Goal: Task Accomplishment & Management: Manage account settings

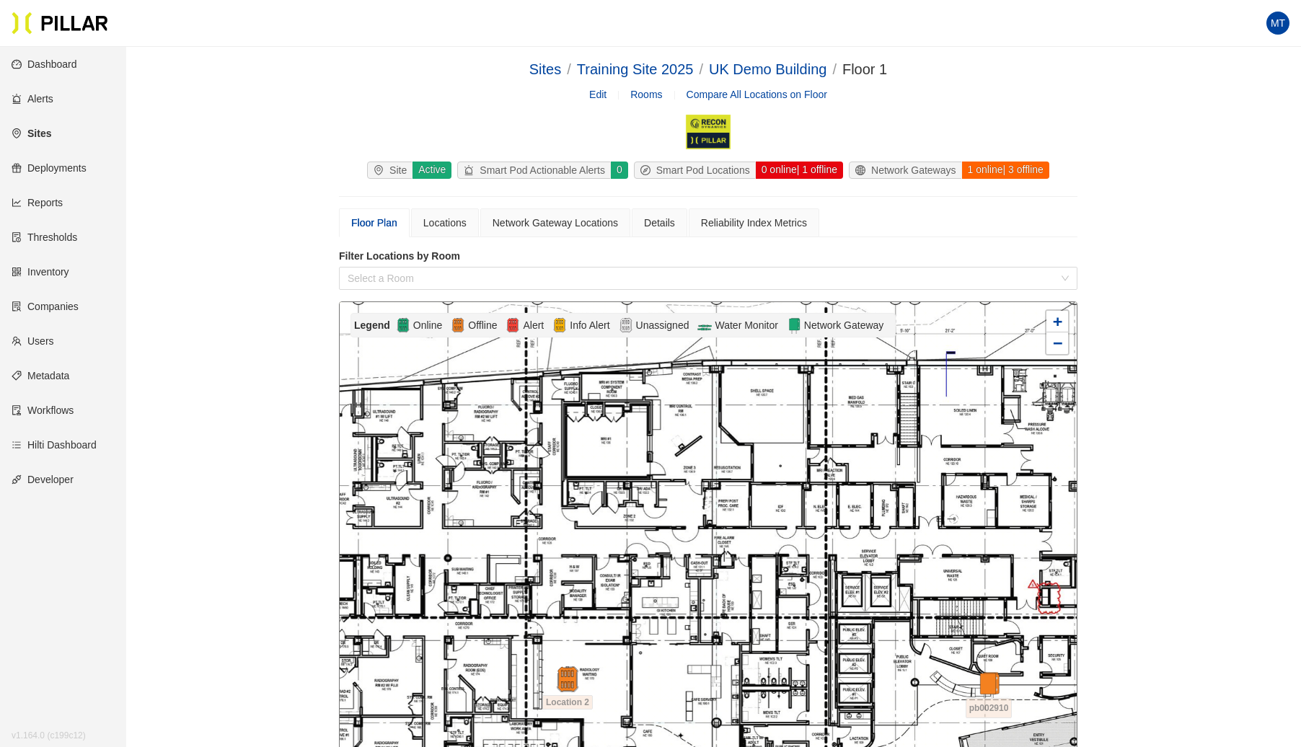
click at [48, 133] on link "Sites" at bounding box center [32, 134] width 40 height 12
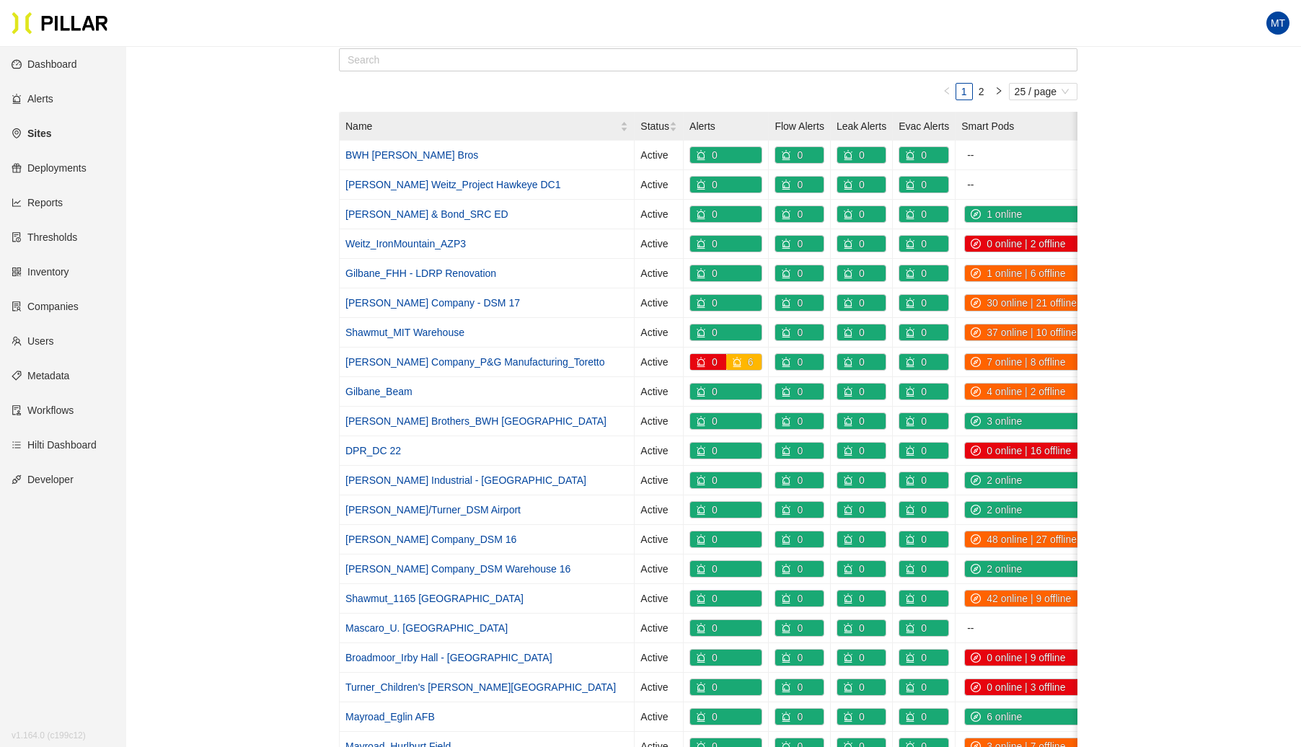
scroll to position [137, 0]
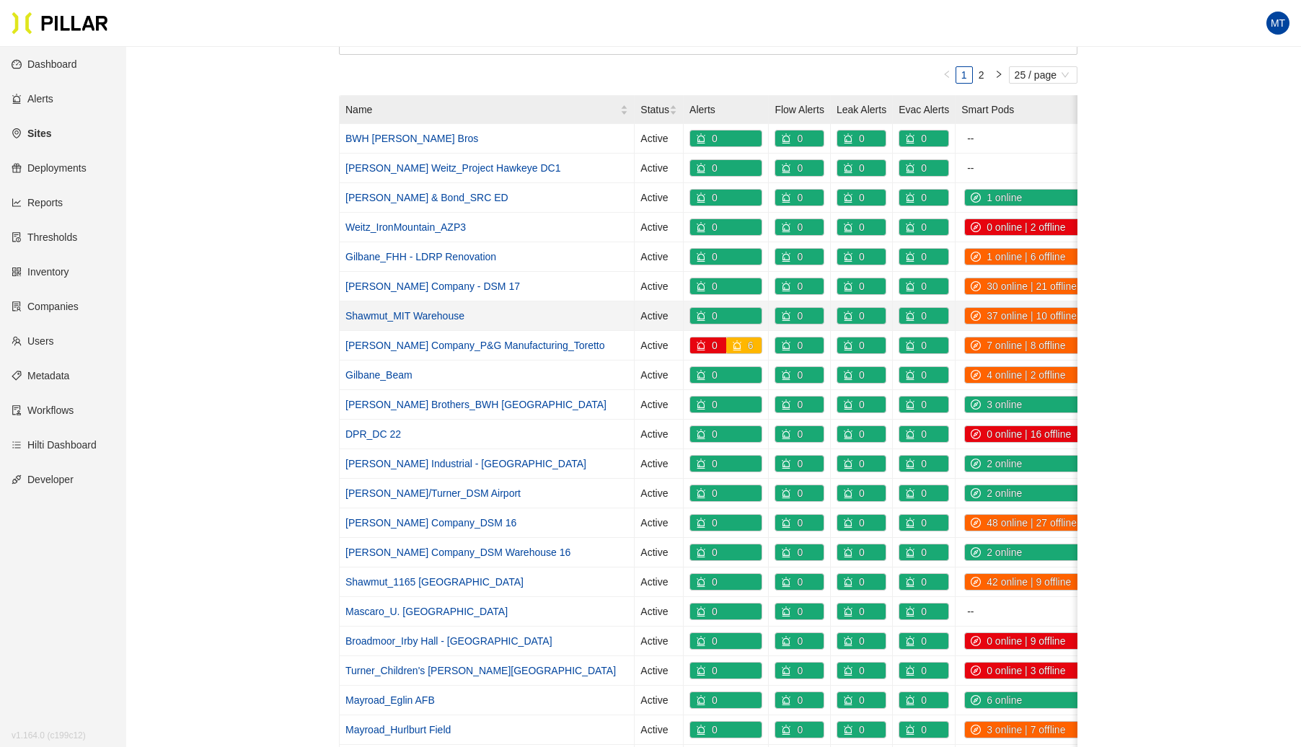
click at [431, 314] on link "Shawmut_MIT Warehouse" at bounding box center [404, 316] width 119 height 12
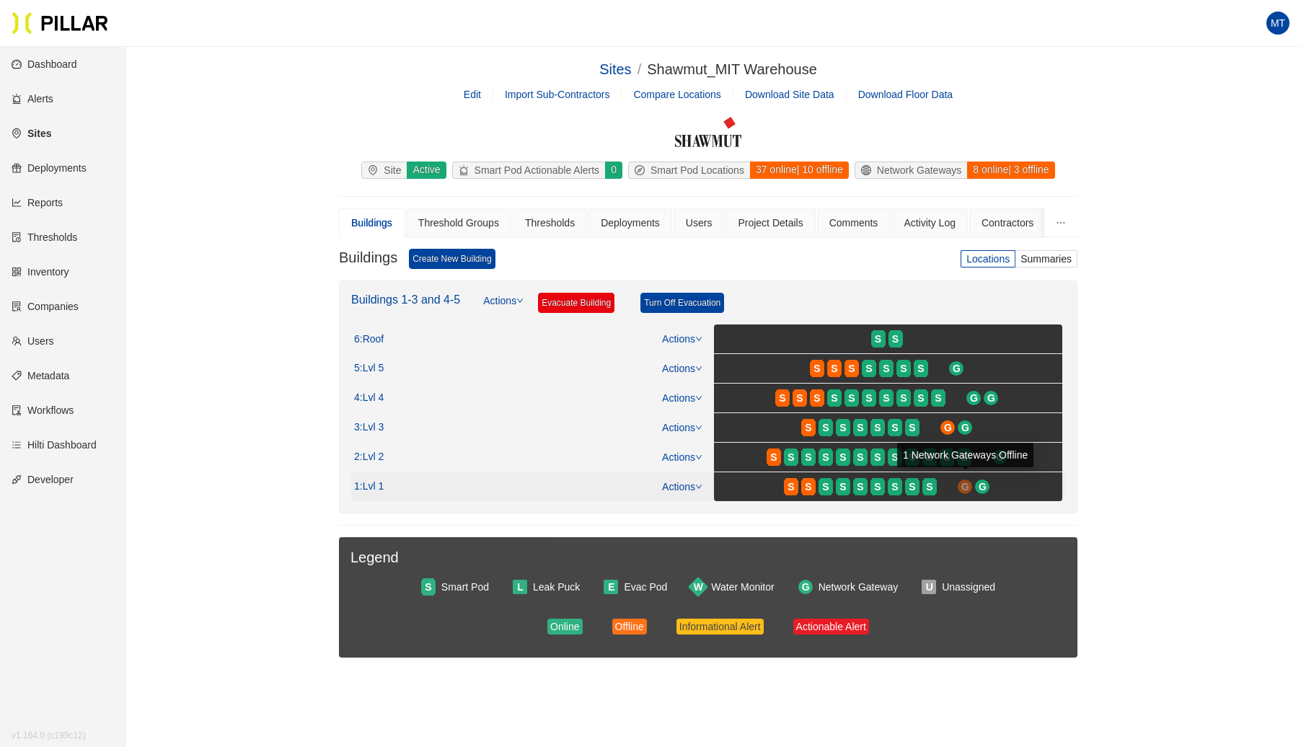
click at [966, 485] on span "G" at bounding box center [965, 487] width 8 height 16
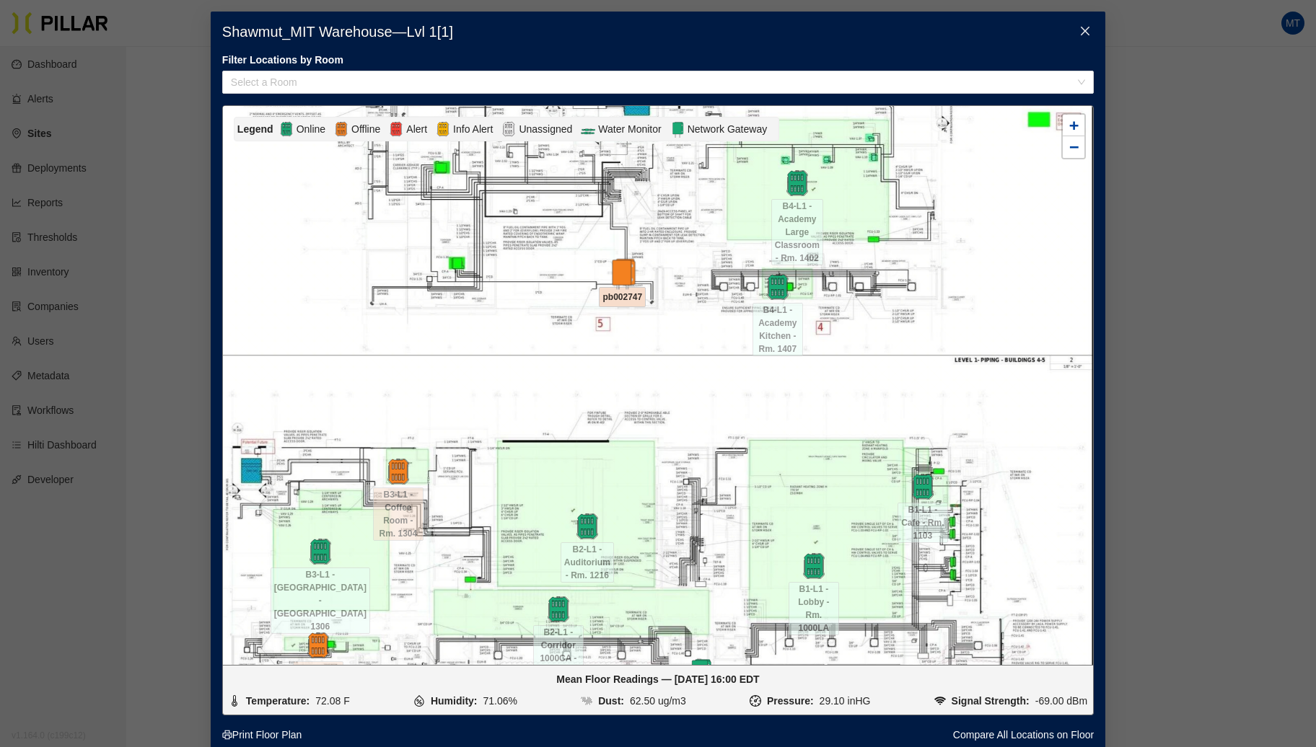
click at [620, 273] on img at bounding box center [622, 273] width 31 height 31
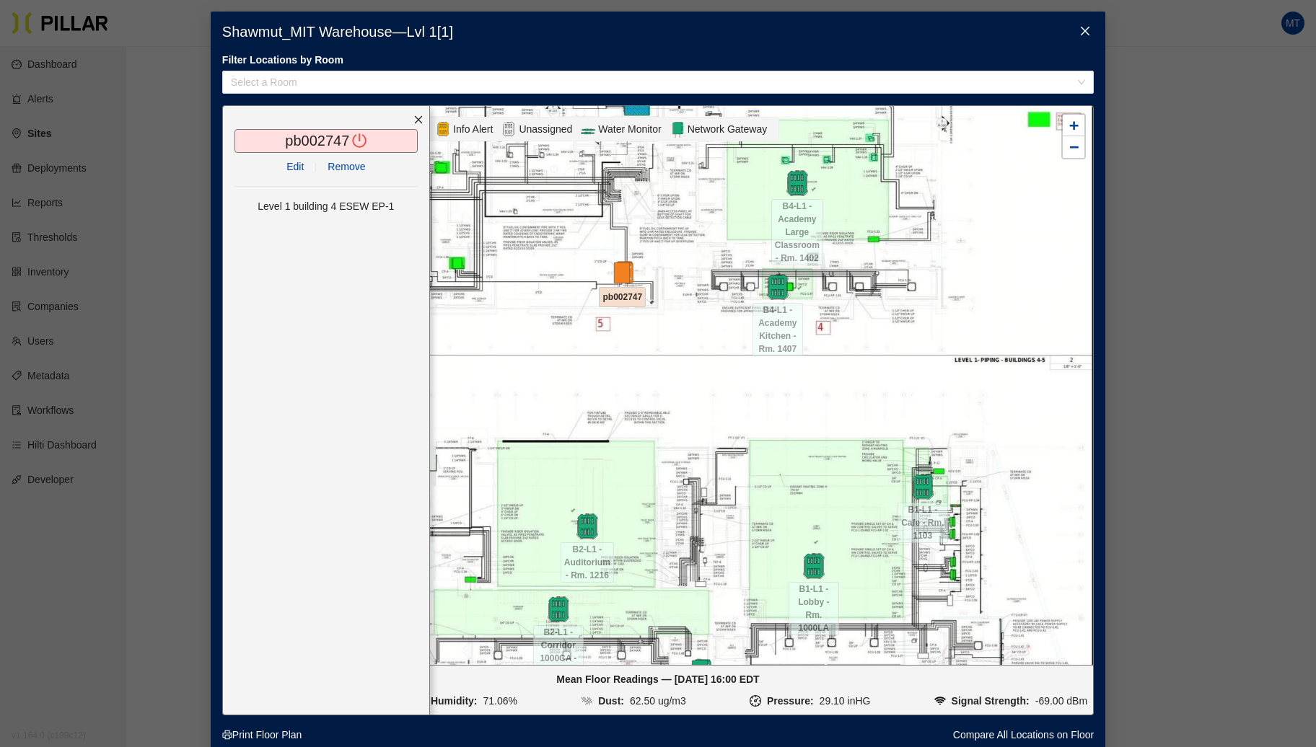
click at [1079, 30] on icon "close" at bounding box center [1085, 31] width 12 height 12
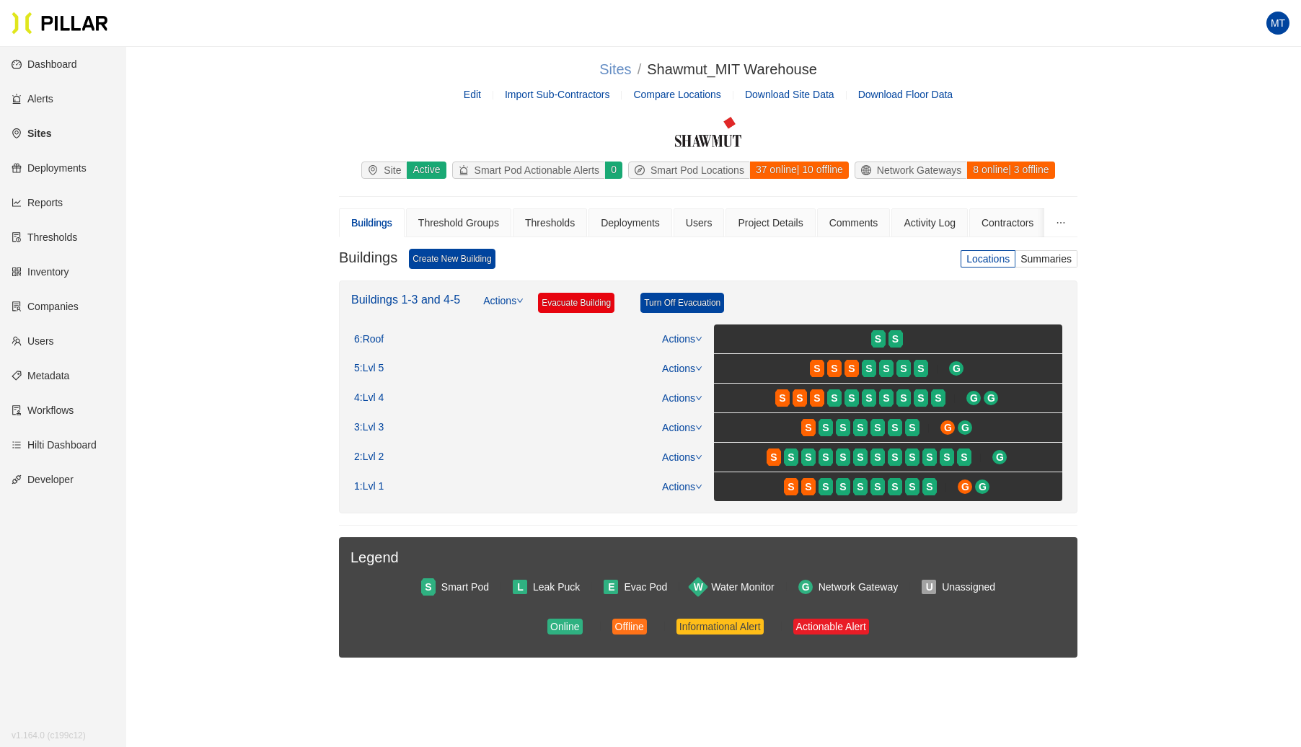
click at [607, 69] on link "Sites" at bounding box center [615, 69] width 32 height 16
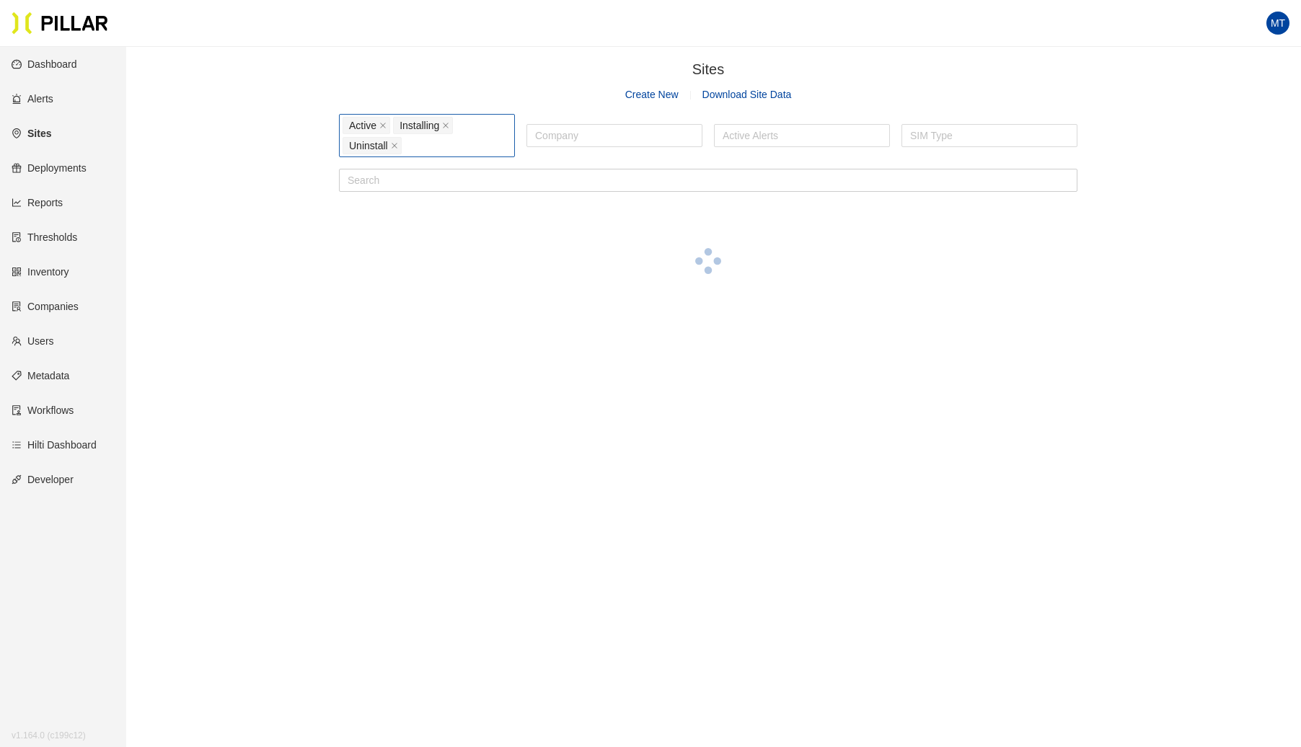
click at [454, 151] on div "Active Installing Uninstall" at bounding box center [427, 135] width 169 height 40
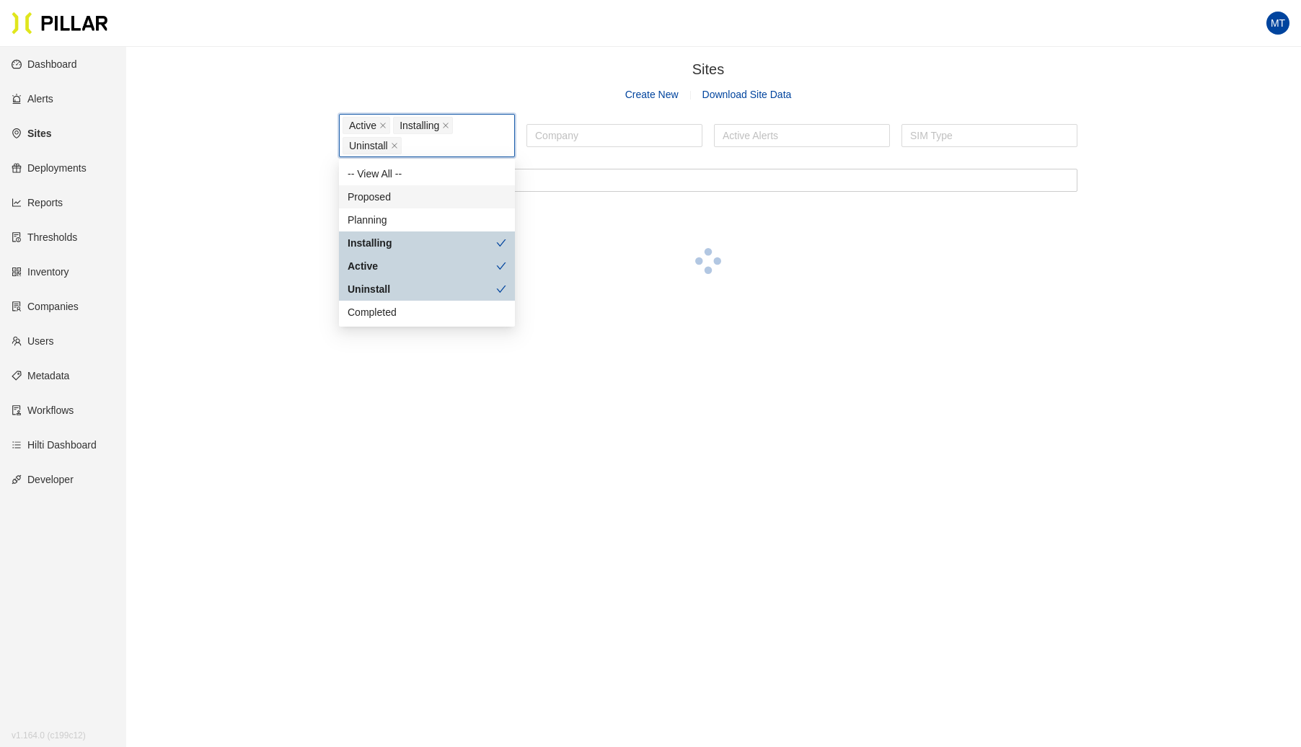
click at [400, 197] on div "Proposed" at bounding box center [427, 197] width 159 height 16
click at [391, 215] on div "Planning" at bounding box center [427, 220] width 159 height 16
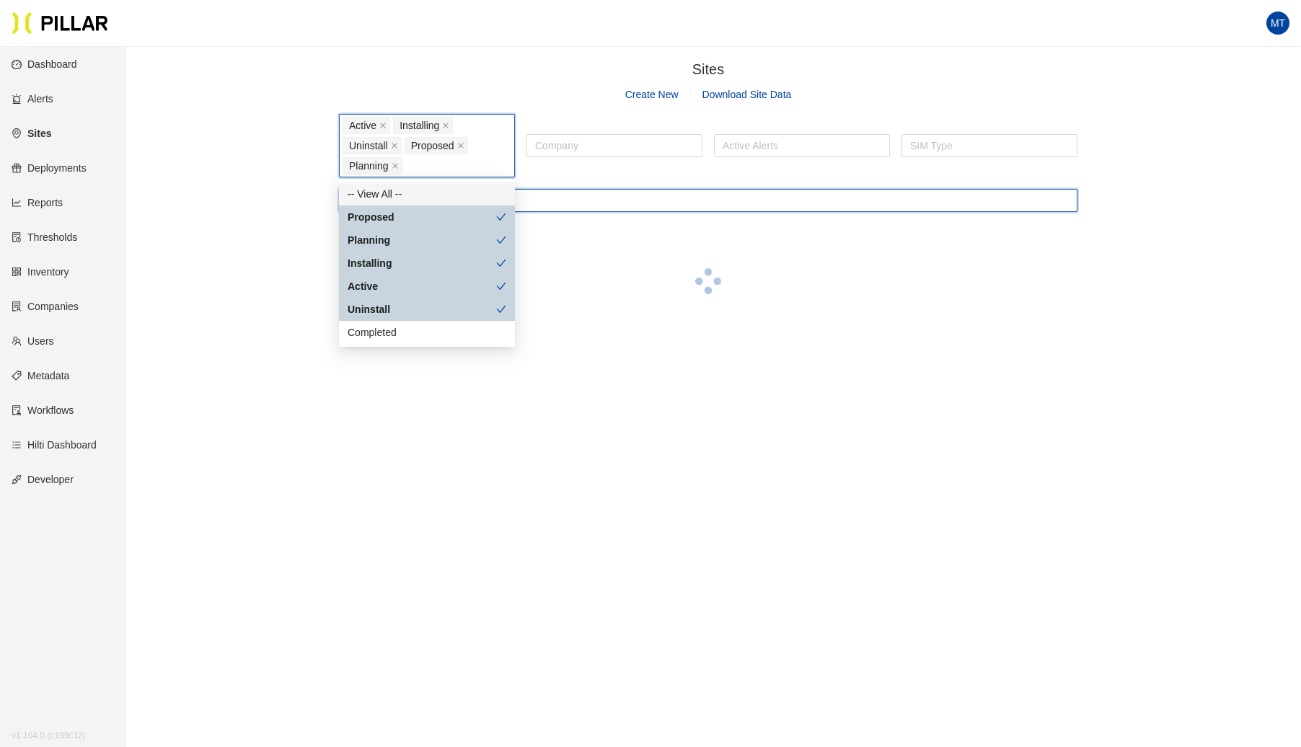
click at [542, 196] on input "text" at bounding box center [708, 200] width 739 height 23
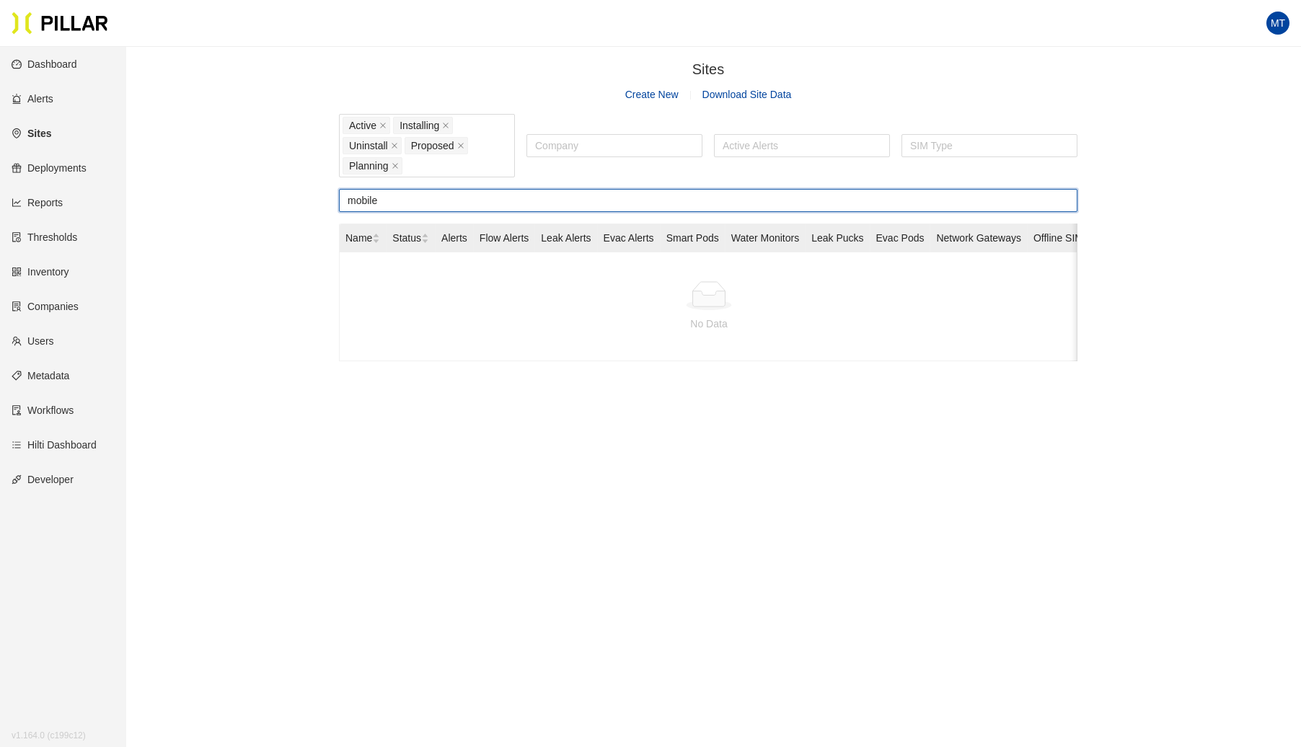
type input "mobile"
click at [641, 84] on div "Sites / Create New Download Site Data" at bounding box center [708, 80] width 739 height 44
click at [79, 301] on link "Companies" at bounding box center [45, 307] width 67 height 12
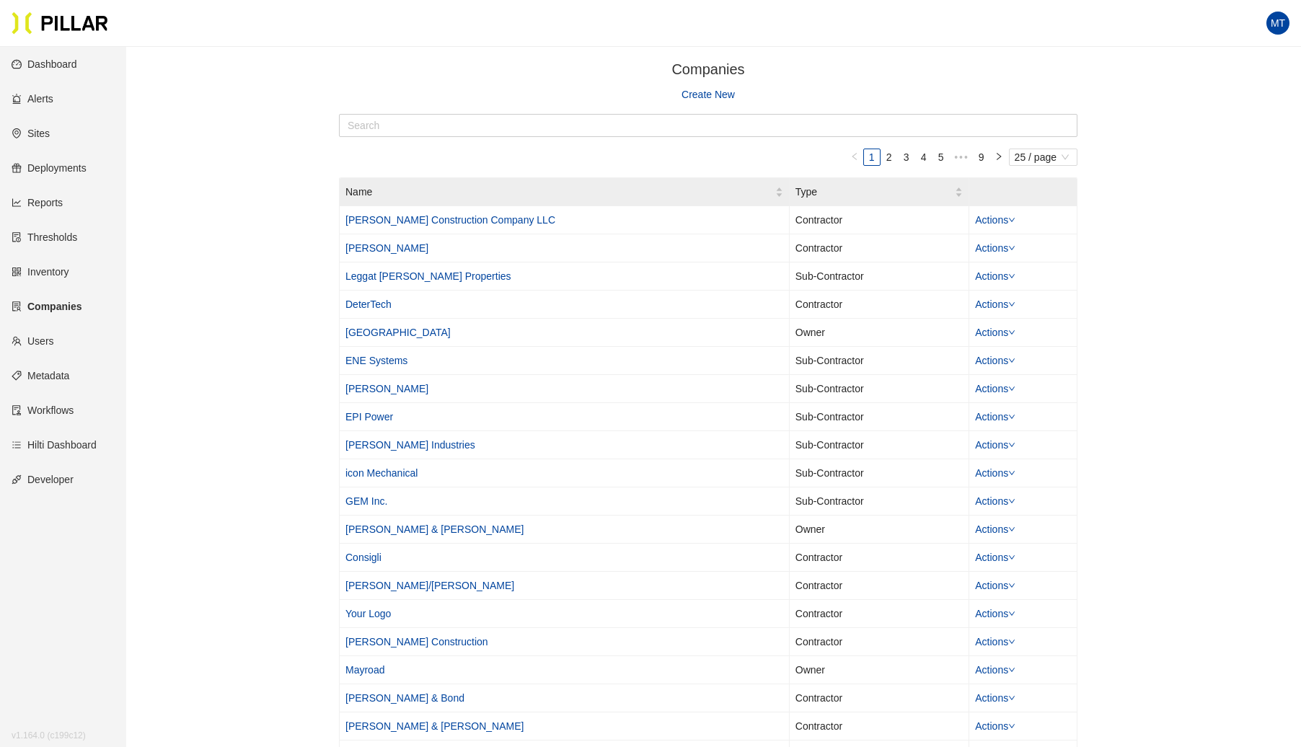
click at [706, 94] on link "Create New" at bounding box center [708, 95] width 53 height 16
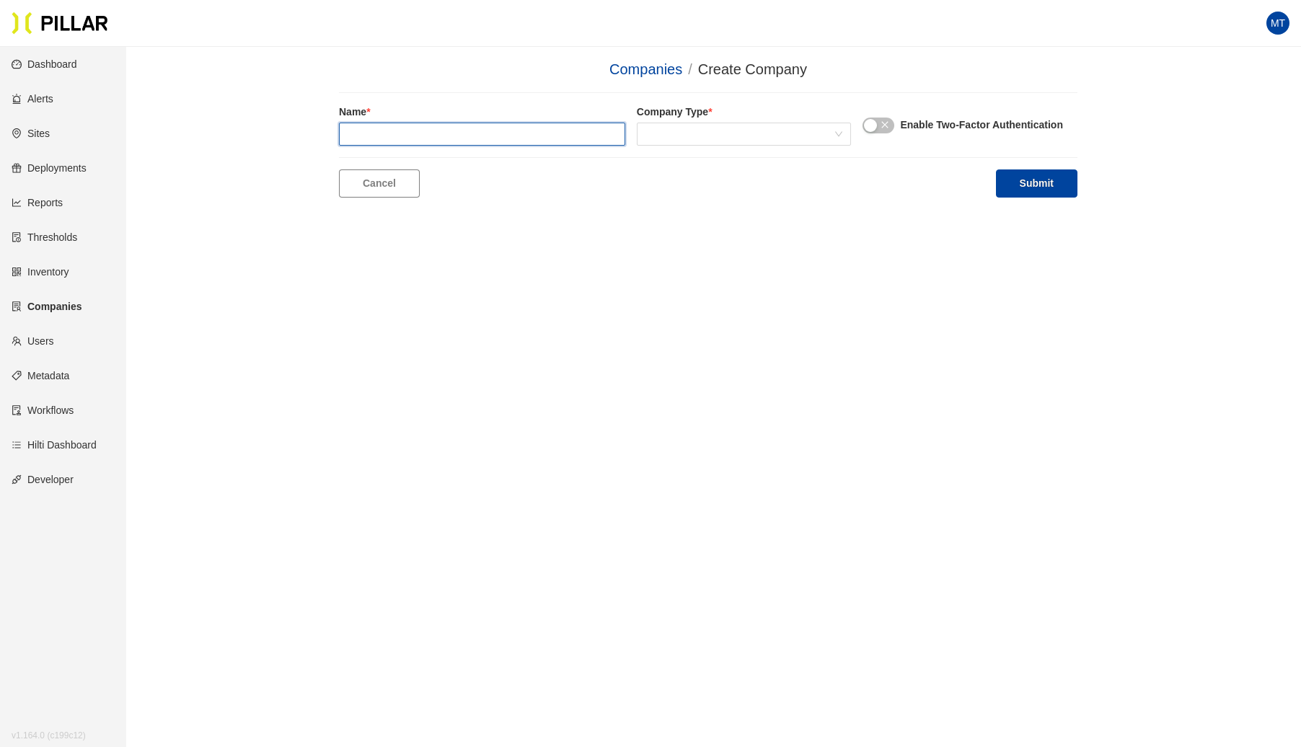
click at [505, 128] on input "text" at bounding box center [482, 134] width 286 height 23
click at [676, 131] on span at bounding box center [745, 134] width 198 height 22
type input "Mobile Air and Power"
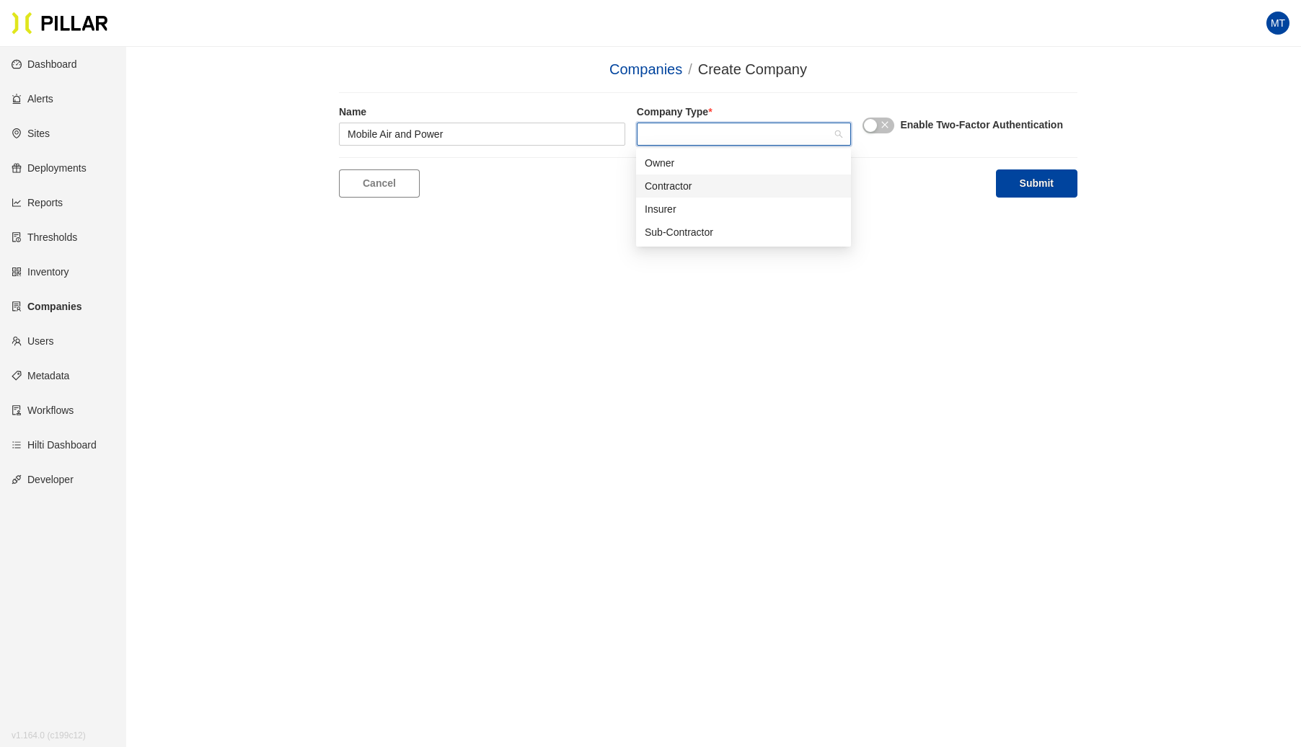
click at [672, 179] on div "Contractor" at bounding box center [744, 186] width 198 height 16
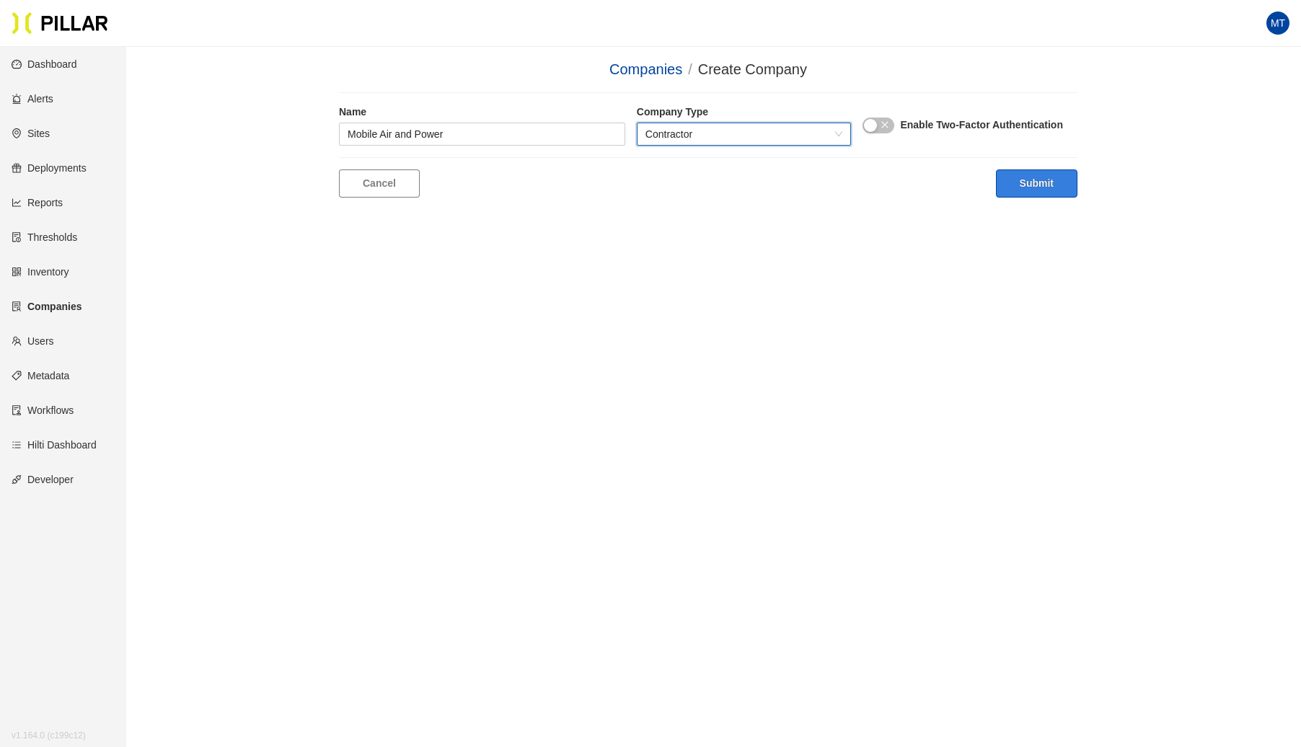
click at [1055, 183] on button "Submit" at bounding box center [1037, 184] width 82 height 28
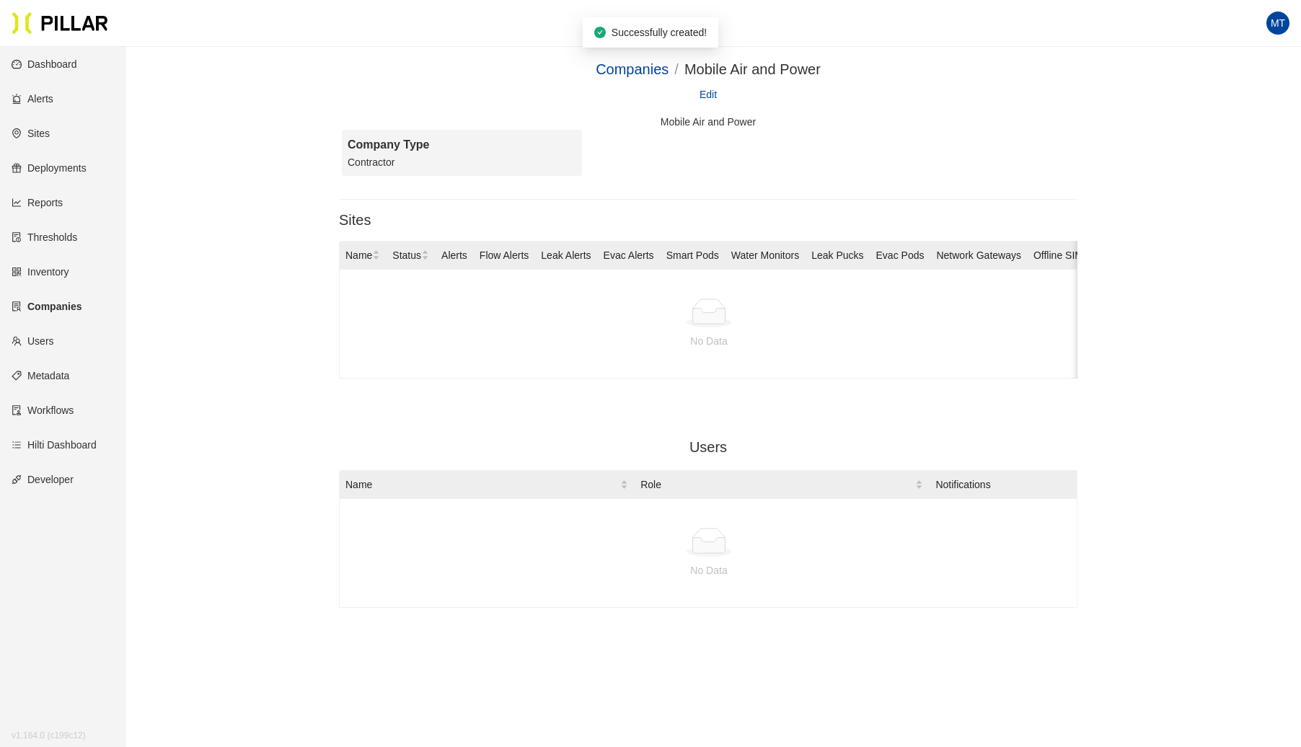
click at [715, 97] on link "Edit" at bounding box center [708, 95] width 17 height 16
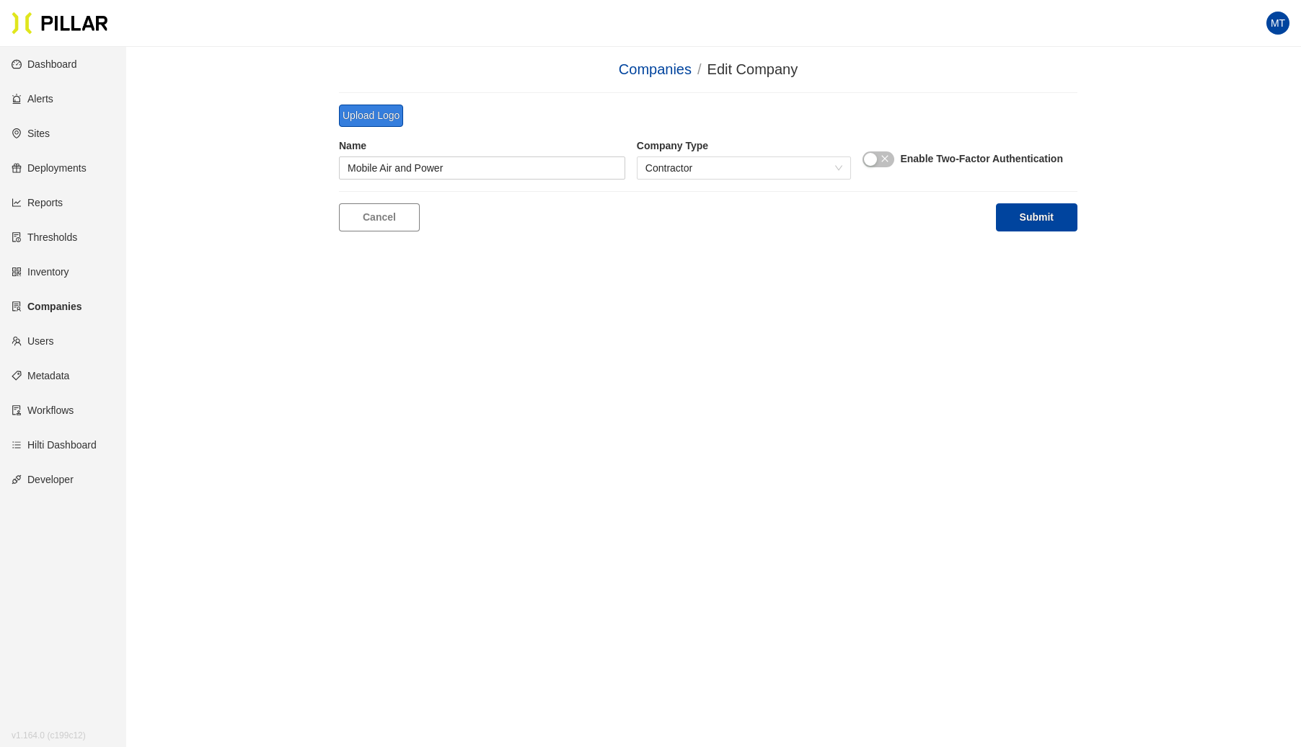
click at [374, 113] on button "Upload Logo" at bounding box center [371, 116] width 64 height 22
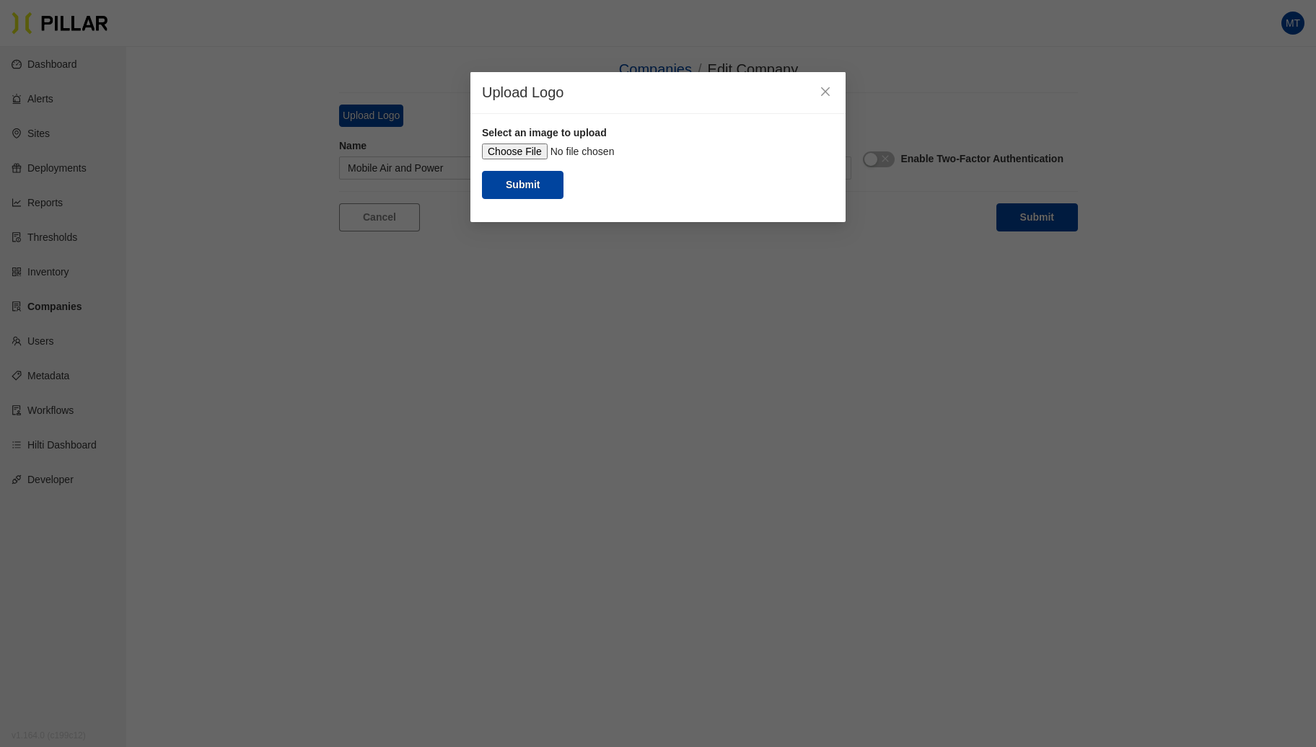
click at [508, 151] on input "file" at bounding box center [658, 152] width 352 height 16
type input "C:\fakepath\logo.png"
click at [535, 182] on button "Submit" at bounding box center [523, 185] width 82 height 28
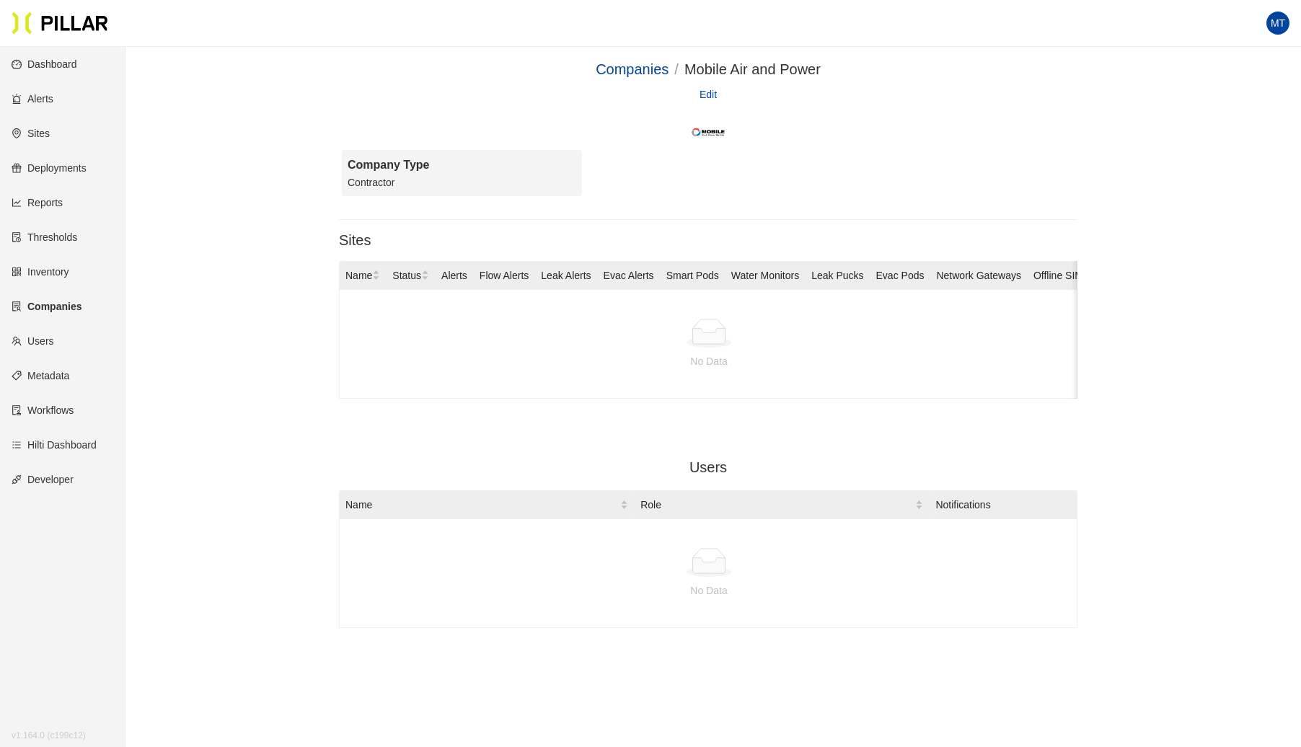
click at [43, 102] on link "Alerts" at bounding box center [33, 99] width 42 height 12
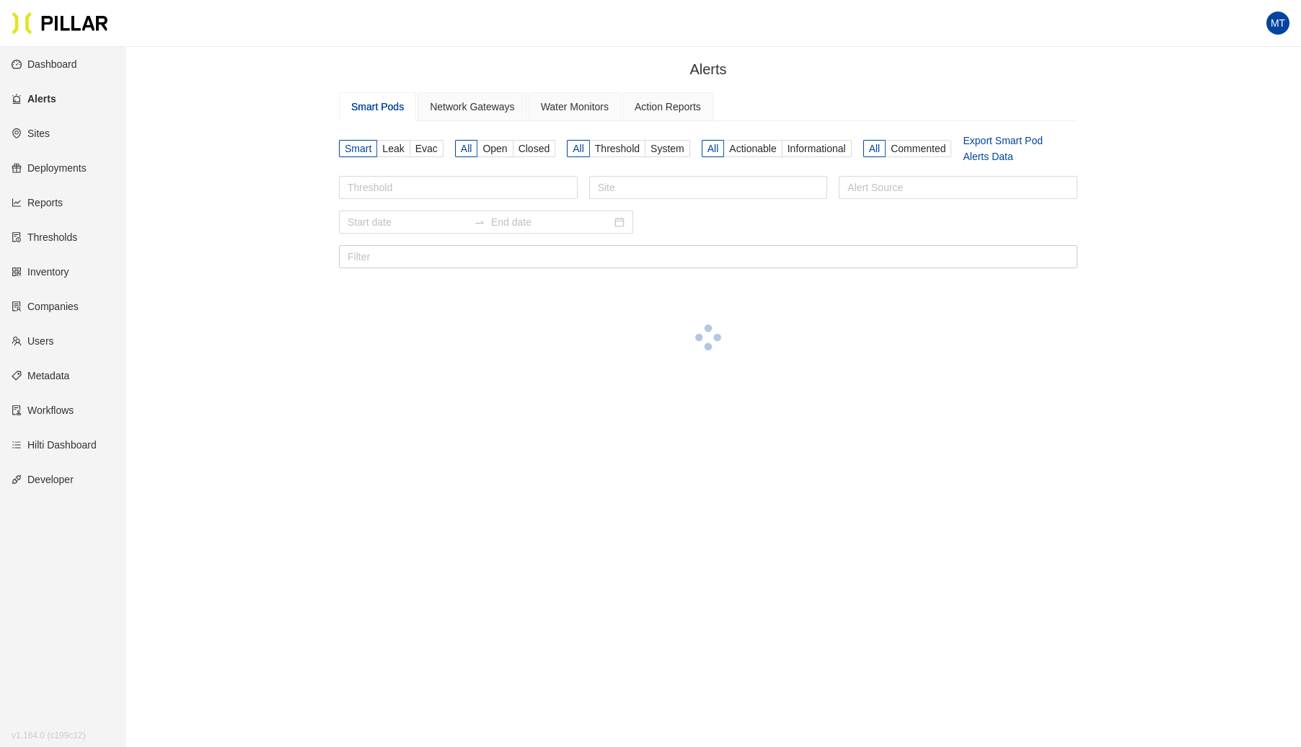
click at [50, 133] on link "Sites" at bounding box center [31, 134] width 38 height 12
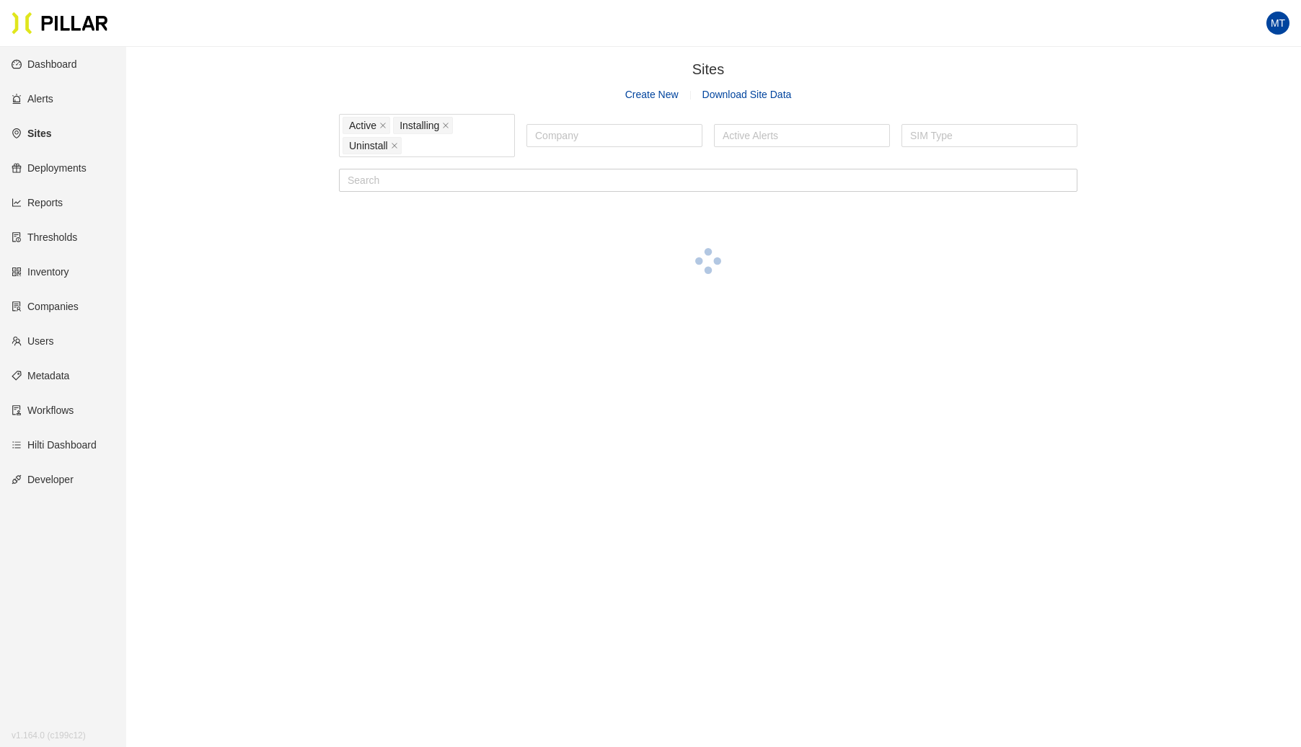
click at [643, 94] on link "Create New" at bounding box center [651, 95] width 53 height 12
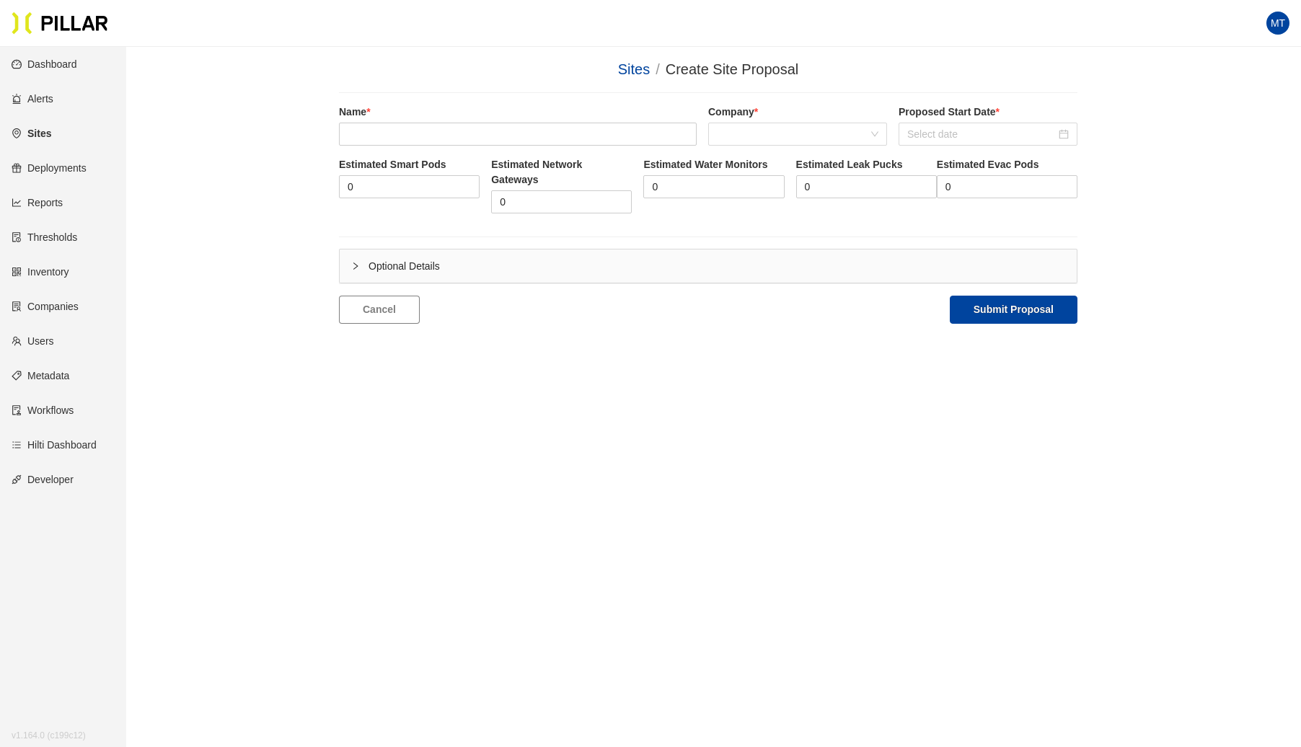
click at [417, 122] on div "Name *" at bounding box center [518, 125] width 358 height 41
click at [417, 126] on input "text" at bounding box center [518, 134] width 358 height 23
type input "P"
click at [726, 135] on span at bounding box center [798, 134] width 162 height 22
type input "Mobile Air & Power_Project Nova"
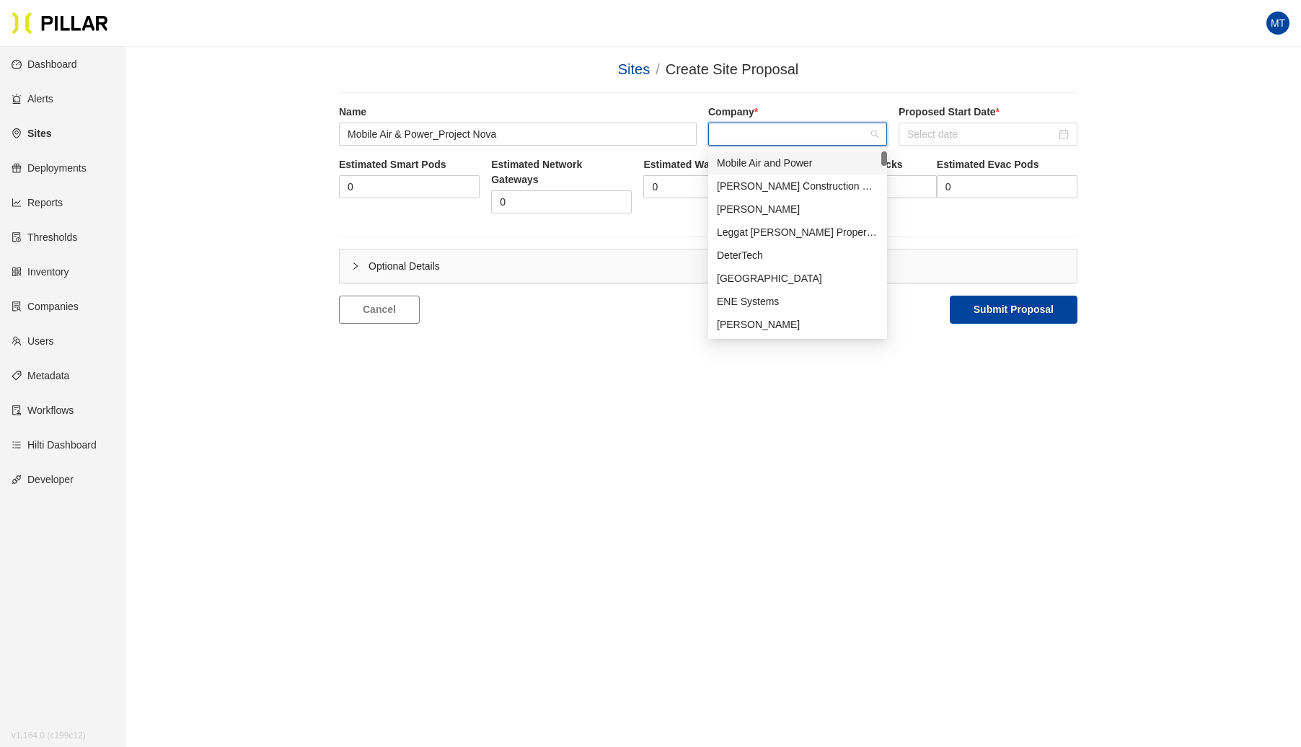
click at [732, 157] on div "Mobile Air and Power" at bounding box center [798, 163] width 162 height 16
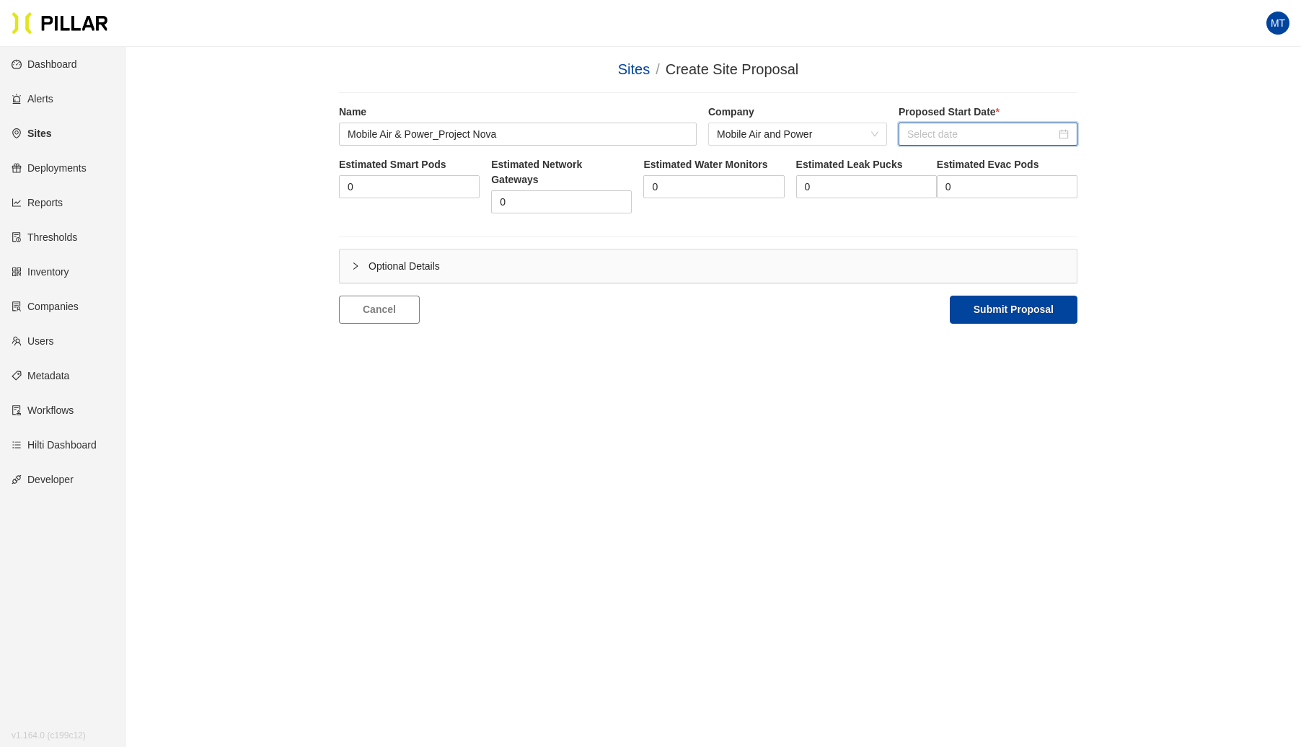
click at [933, 136] on input at bounding box center [981, 134] width 149 height 16
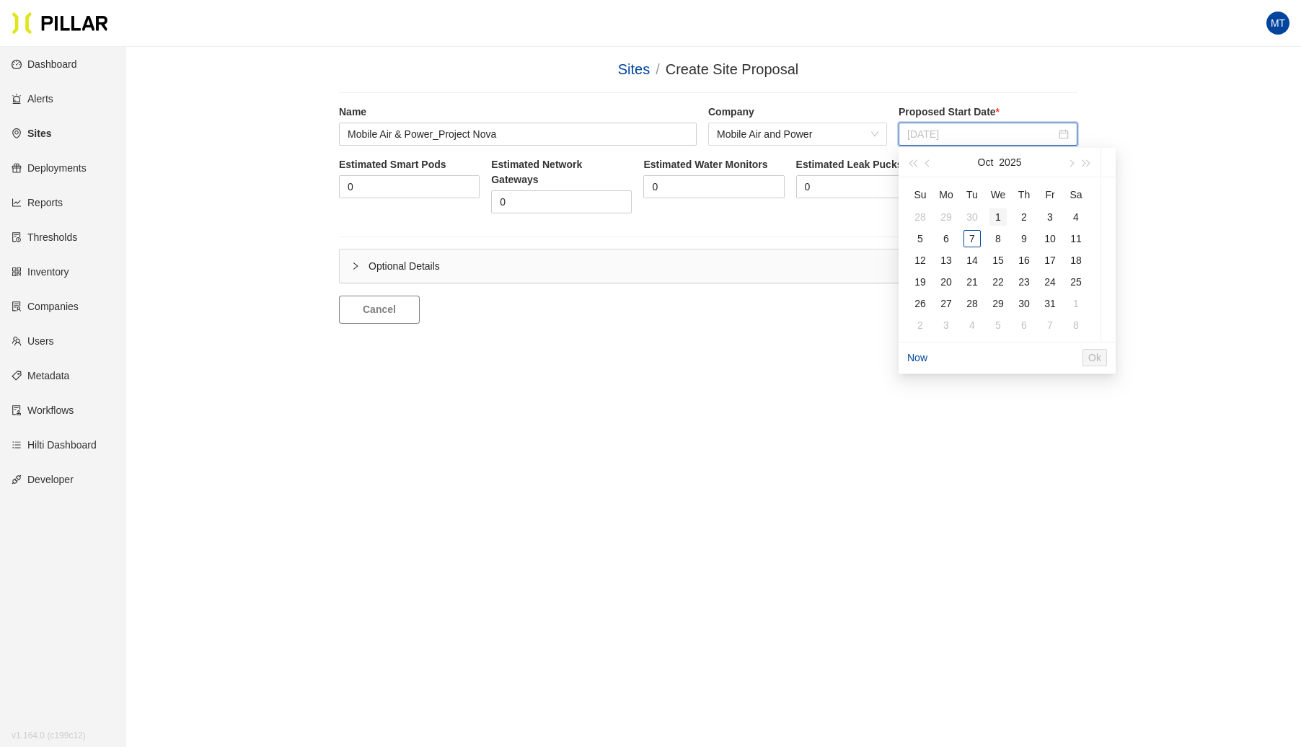
click at [996, 217] on div "1" at bounding box center [998, 216] width 17 height 17
type input "[DATE]"
click at [418, 177] on input "0" at bounding box center [409, 187] width 139 height 22
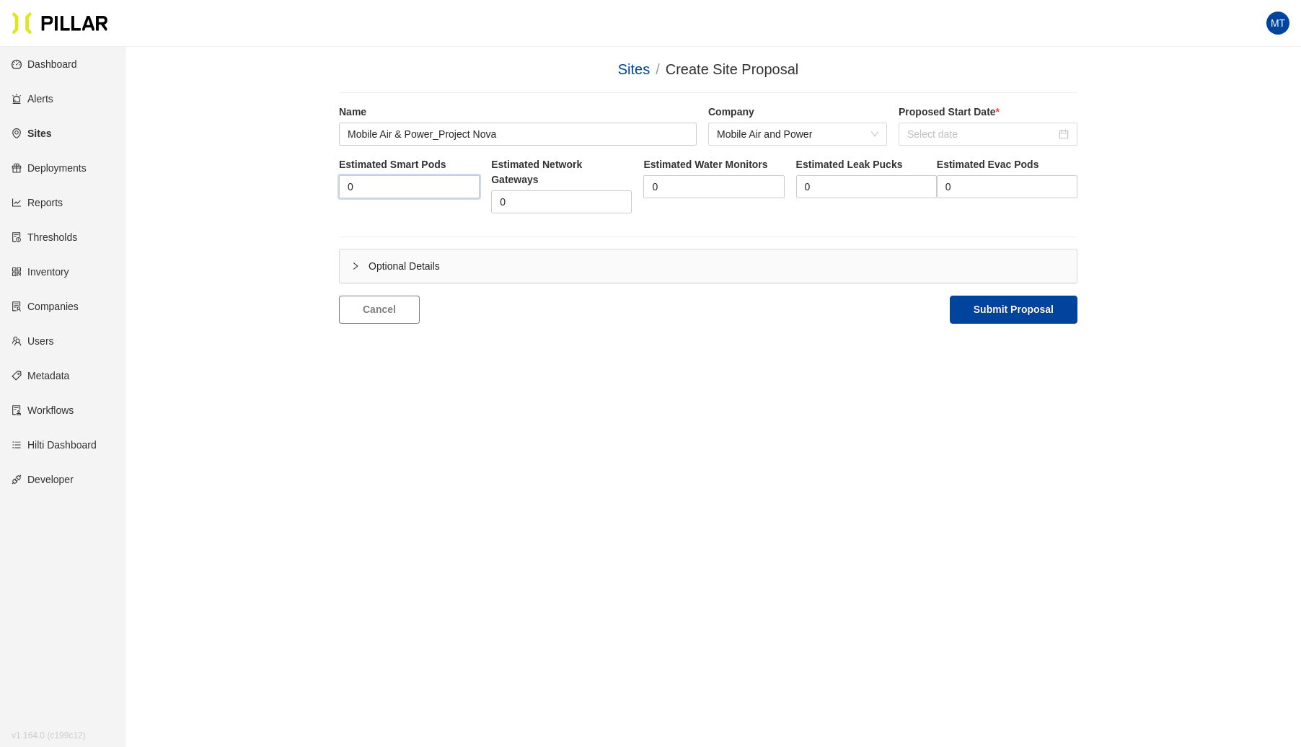
drag, startPoint x: 415, startPoint y: 180, endPoint x: 270, endPoint y: 185, distance: 145.8
click at [270, 185] on div "Sites / Create Site Proposal / Name Mobile Air & Power_Project Nova Company Mob…" at bounding box center [708, 190] width 1093 height 265
type input "32"
click at [1015, 303] on button "Submit Proposal" at bounding box center [1014, 310] width 128 height 28
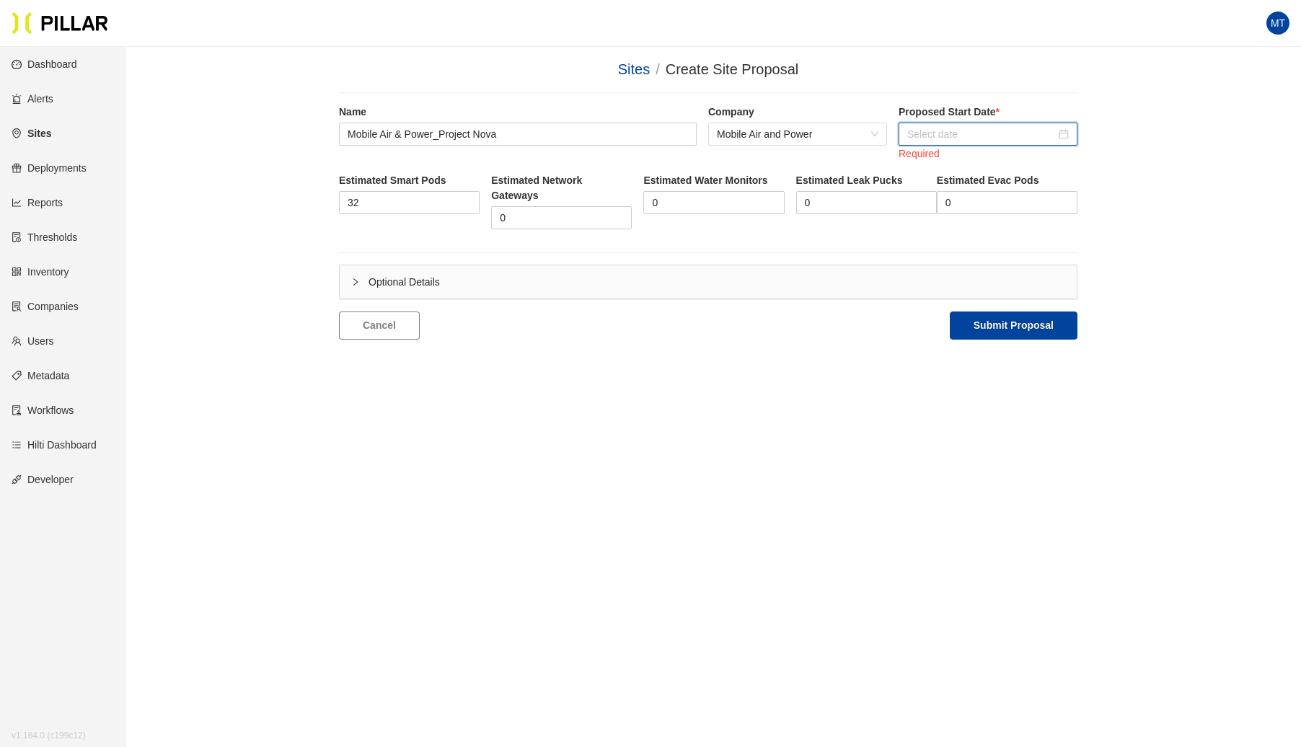
click at [997, 140] on input at bounding box center [981, 134] width 149 height 16
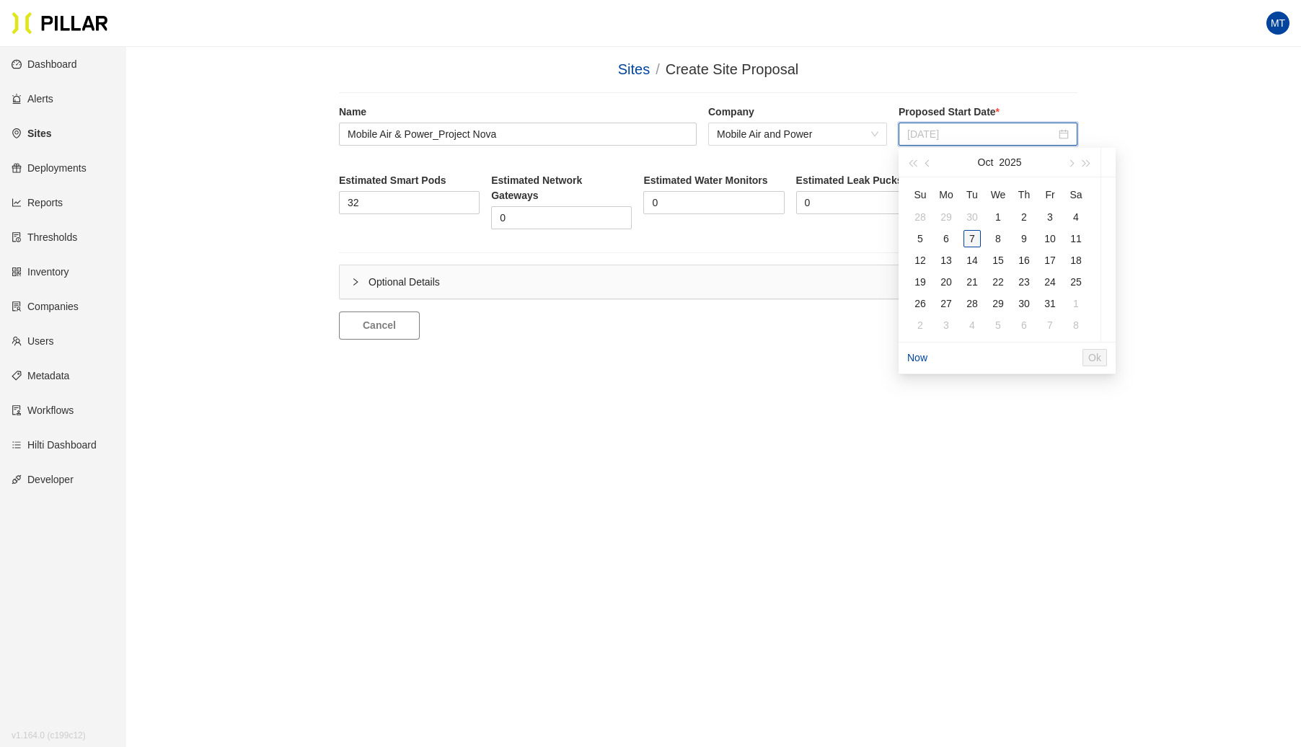
click at [972, 237] on div "7" at bounding box center [972, 238] width 17 height 17
click at [1130, 356] on span "Ok" at bounding box center [1123, 358] width 13 height 16
type input "[DATE]"
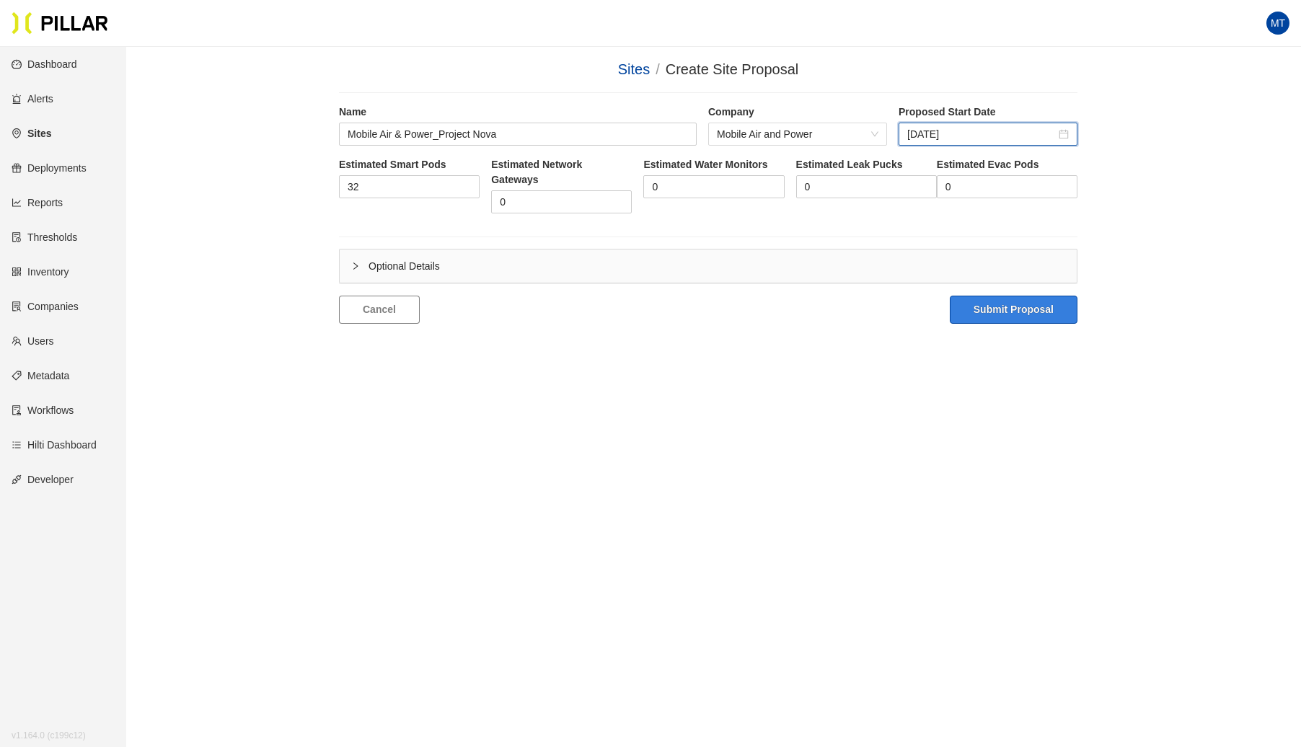
click at [1018, 310] on button "Submit Proposal" at bounding box center [1014, 310] width 128 height 28
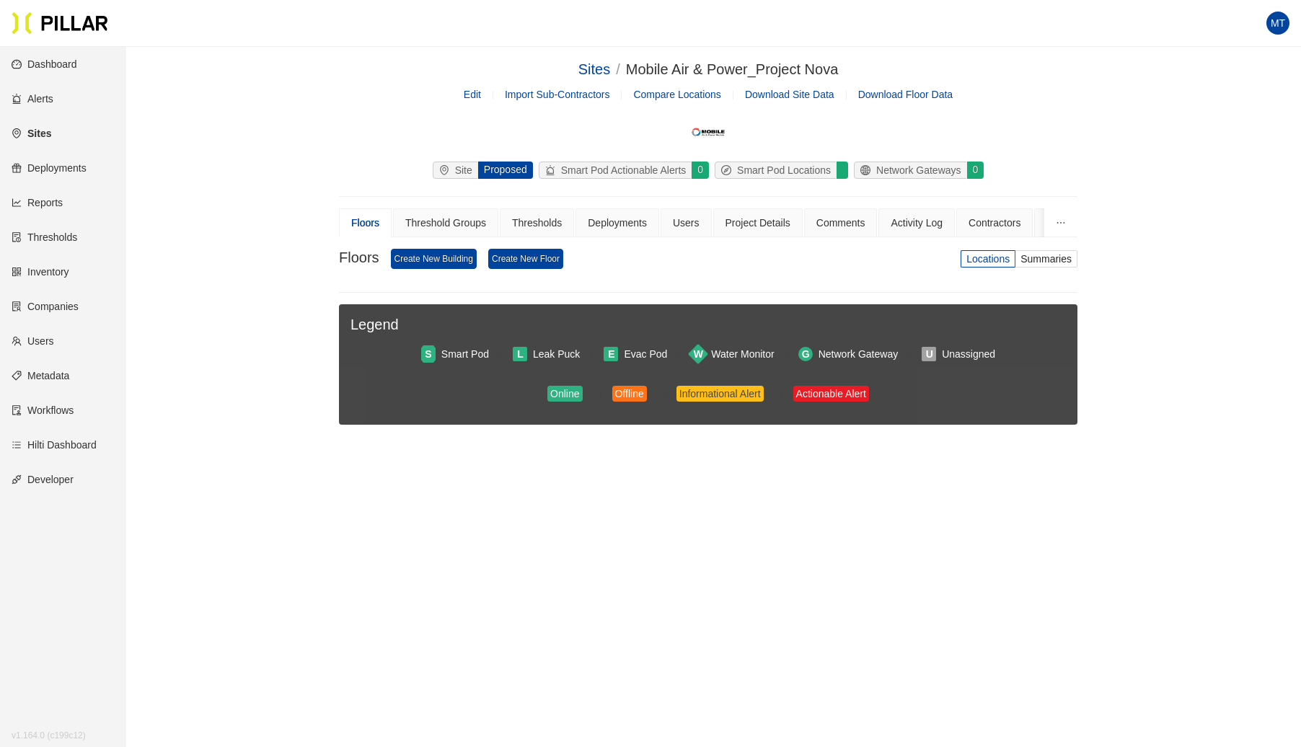
click at [467, 95] on link "Edit" at bounding box center [472, 95] width 17 height 12
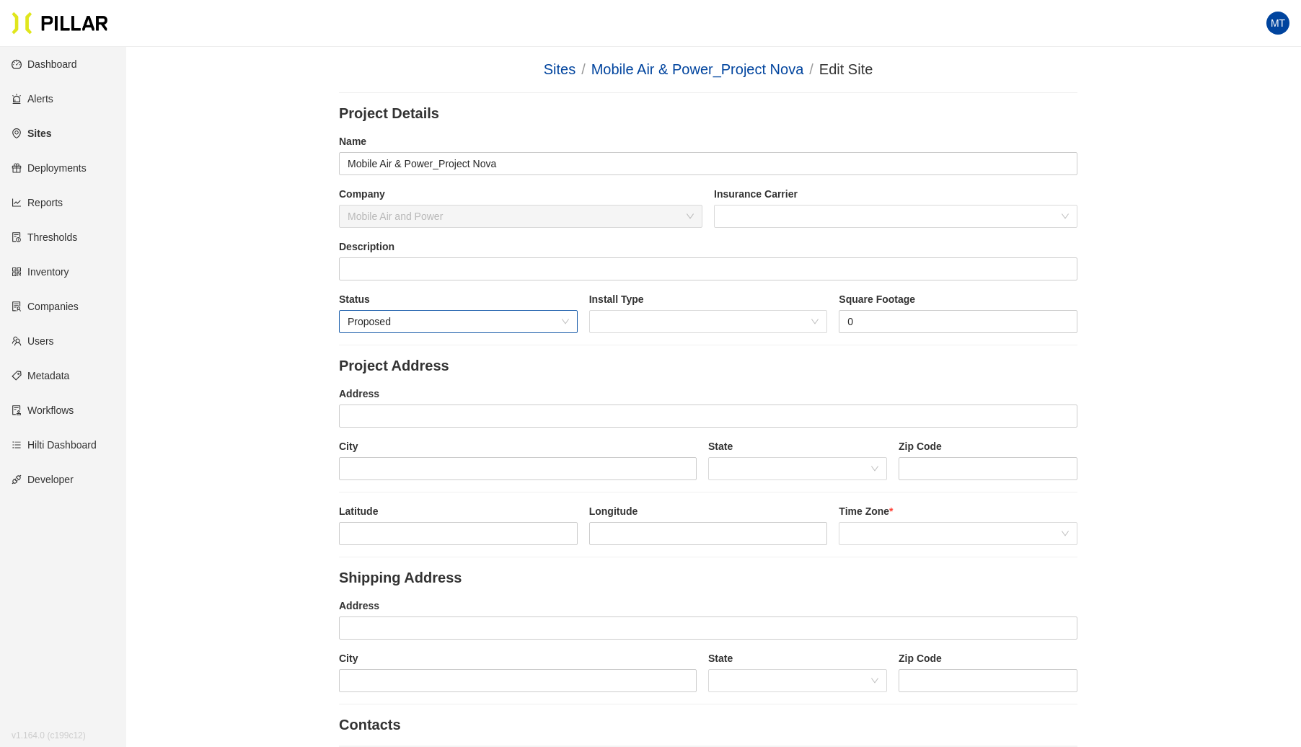
click at [560, 321] on span "Proposed" at bounding box center [458, 322] width 221 height 22
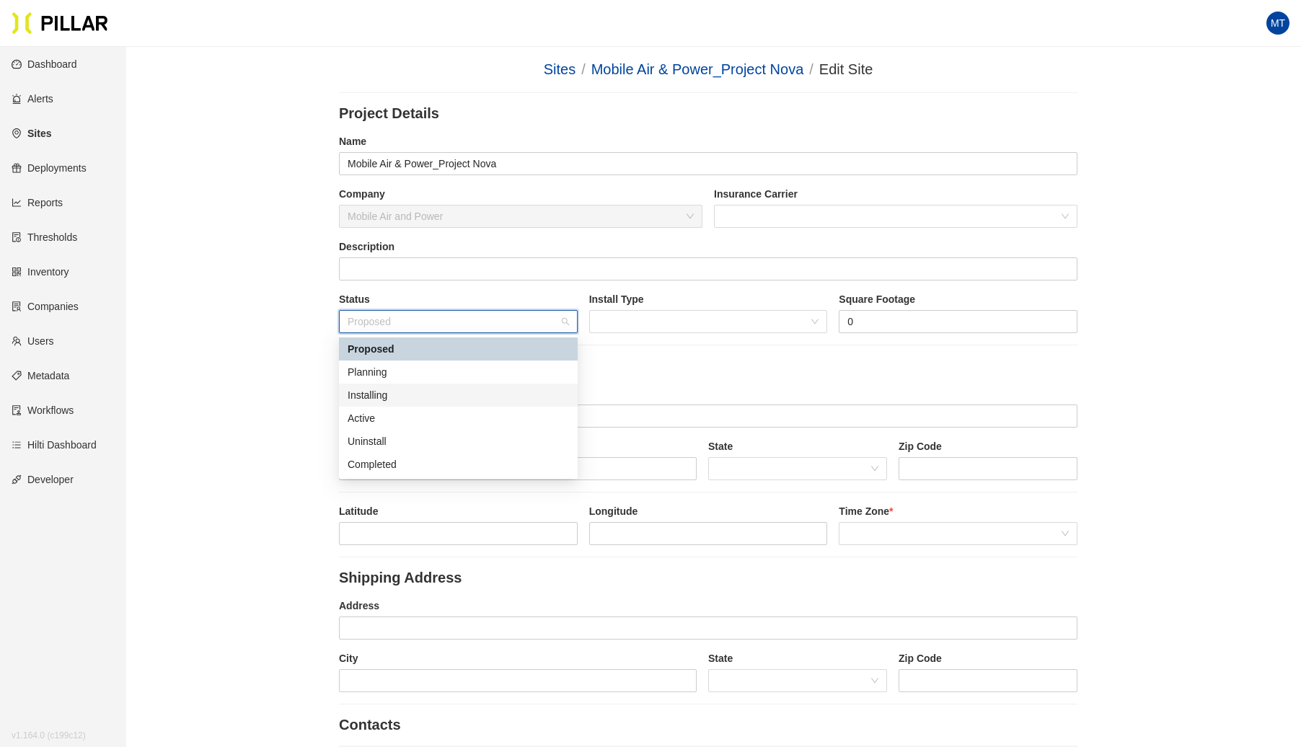
click at [401, 389] on div "Installing" at bounding box center [458, 395] width 221 height 16
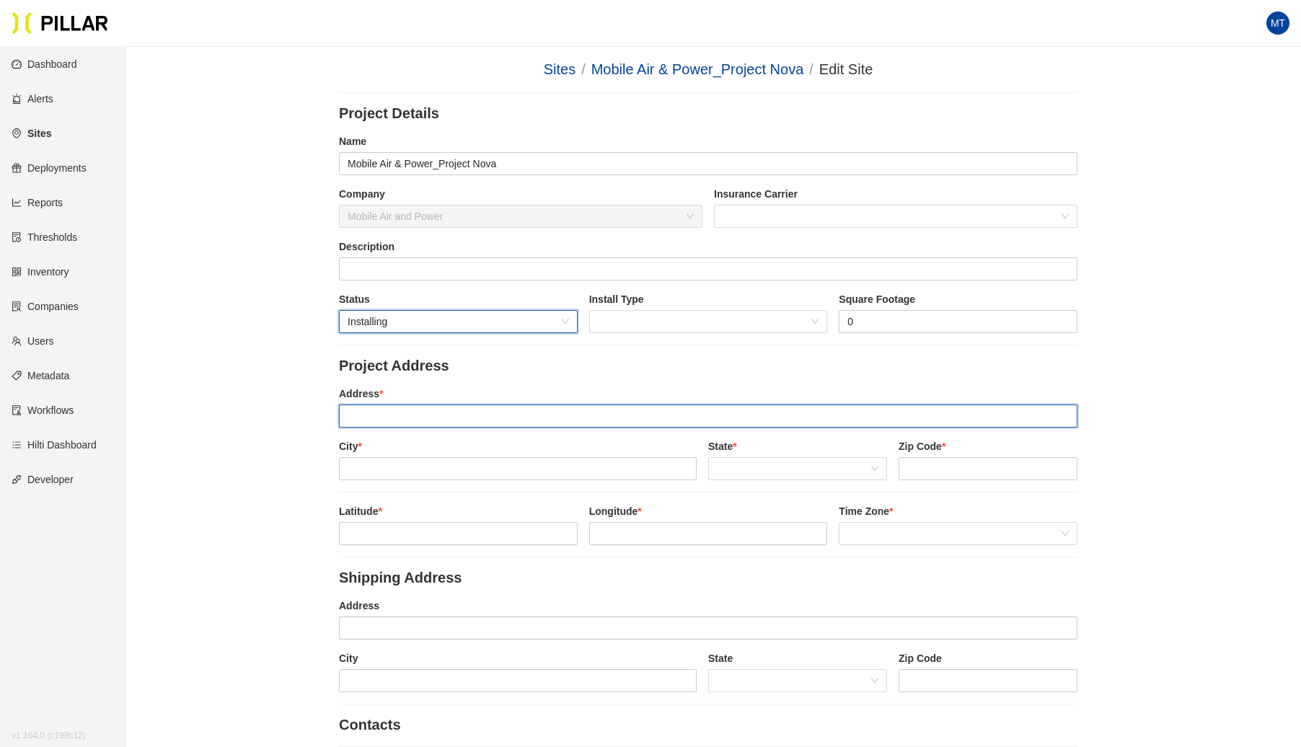
click at [454, 413] on input "text" at bounding box center [708, 416] width 739 height 23
paste input "[STREET_ADDRESS][PERSON_NAME][PERSON_NAME]"
click at [741, 462] on span at bounding box center [798, 469] width 162 height 22
type input "[STREET_ADDRESS][PERSON_NAME][PERSON_NAME]"
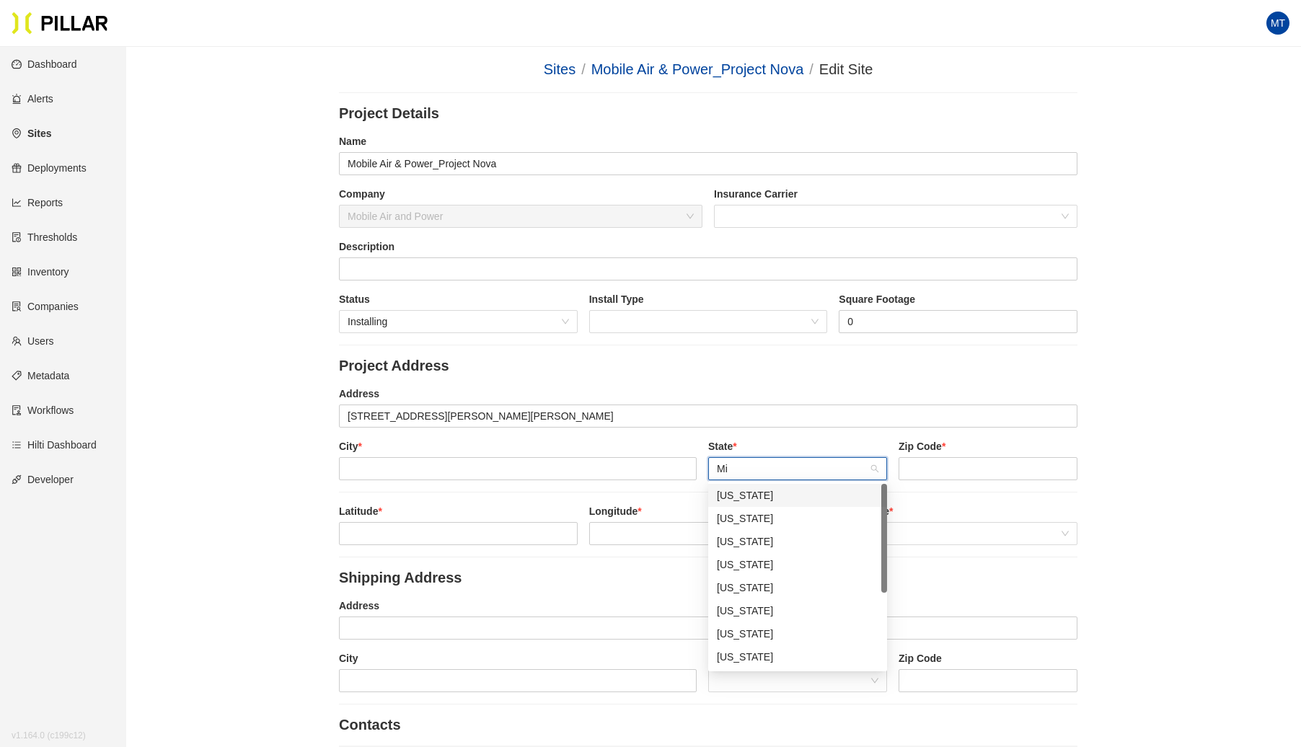
type input "Min"
click at [736, 499] on div "[US_STATE]" at bounding box center [798, 496] width 162 height 16
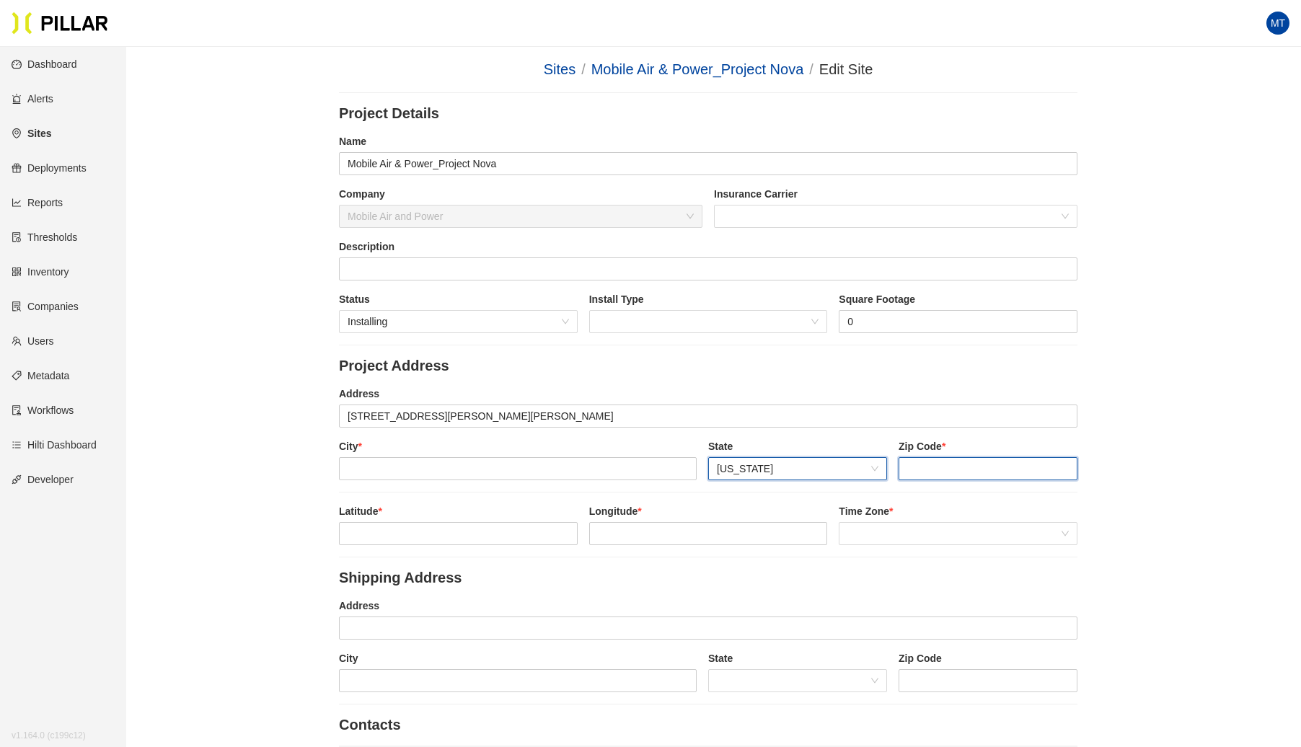
click at [941, 468] on input "string" at bounding box center [988, 468] width 179 height 23
type input "55123"
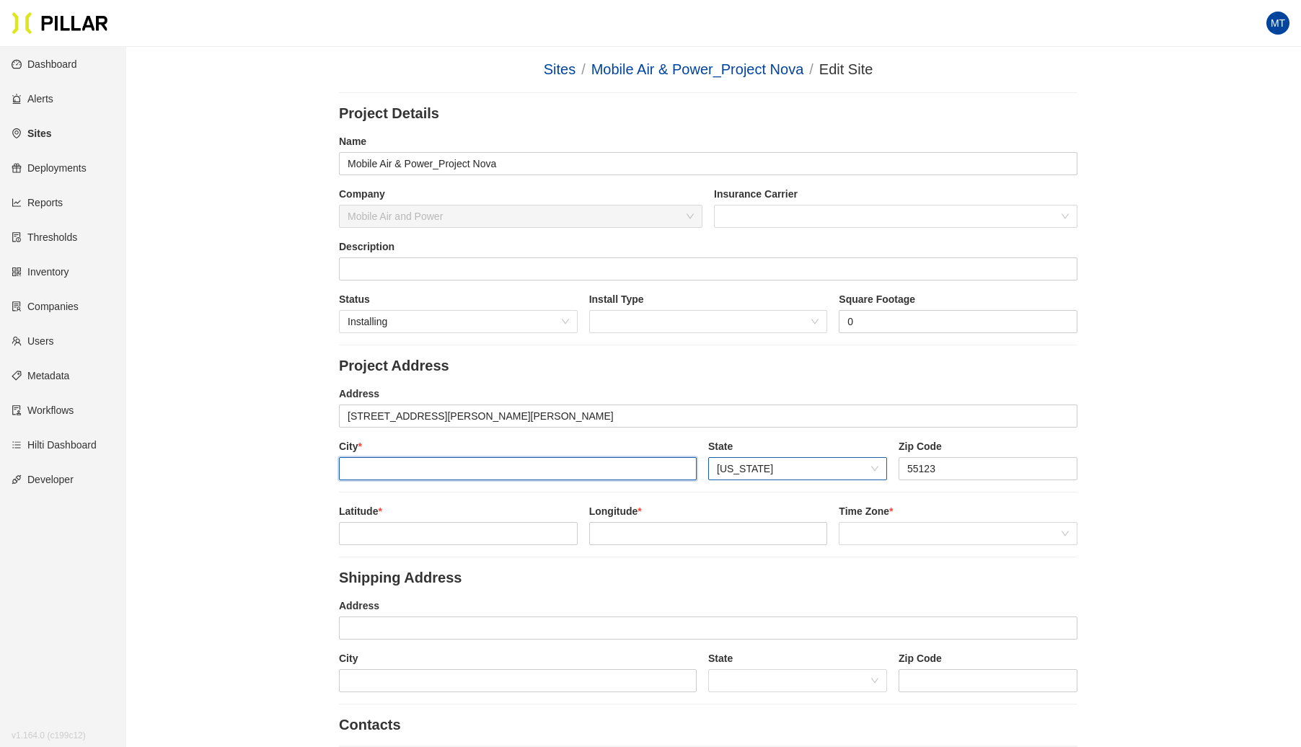
click at [550, 465] on input "text" at bounding box center [518, 468] width 358 height 23
type input "[PERSON_NAME]"
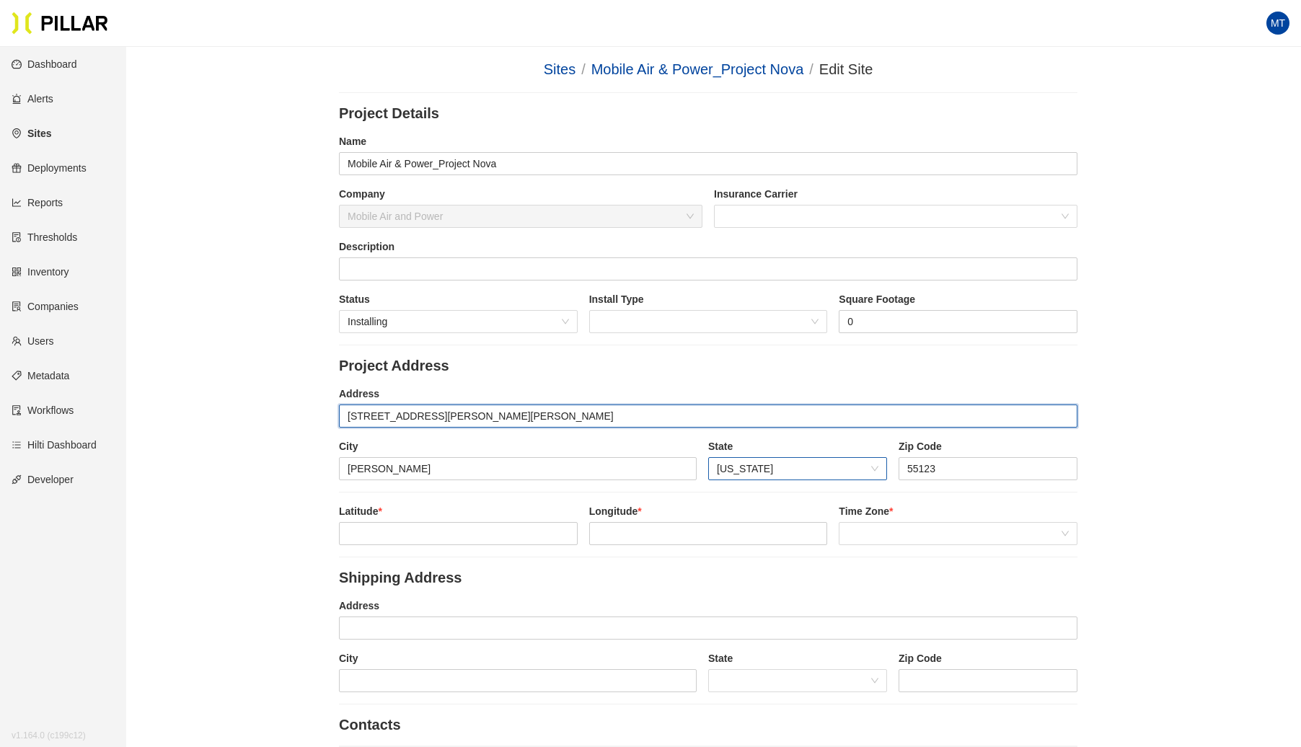
drag, startPoint x: 586, startPoint y: 415, endPoint x: 441, endPoint y: 418, distance: 145.0
click at [441, 418] on input "[STREET_ADDRESS][PERSON_NAME][PERSON_NAME]" at bounding box center [708, 416] width 739 height 23
type input "[STREET_ADDRESS][PERSON_NAME]"
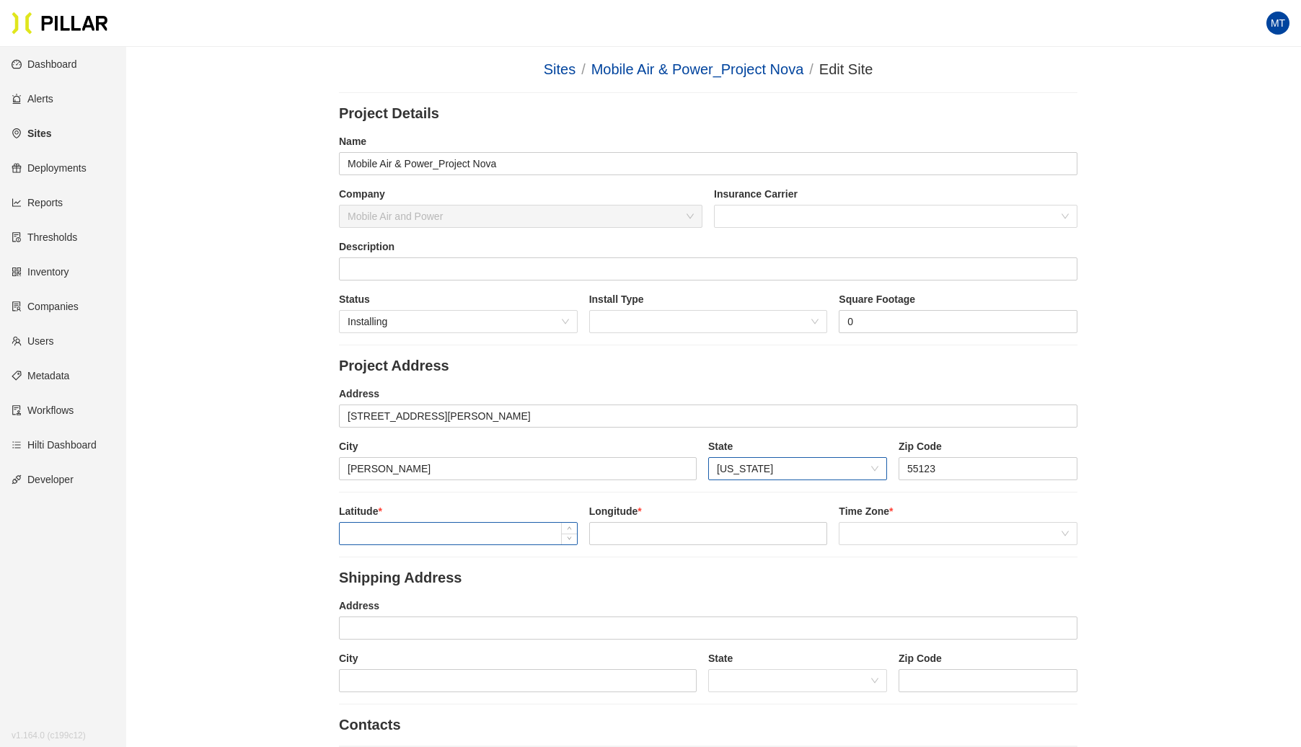
click at [391, 523] on input at bounding box center [458, 534] width 237 height 22
paste input "44.8281102,-93.1153465"
drag, startPoint x: 498, startPoint y: 537, endPoint x: 402, endPoint y: 544, distance: 95.5
click at [402, 544] on div "Latitude * [GEOGRAPHIC_DATA] Longitude * Time Zone *" at bounding box center [708, 530] width 739 height 53
type input "44.8281102,"
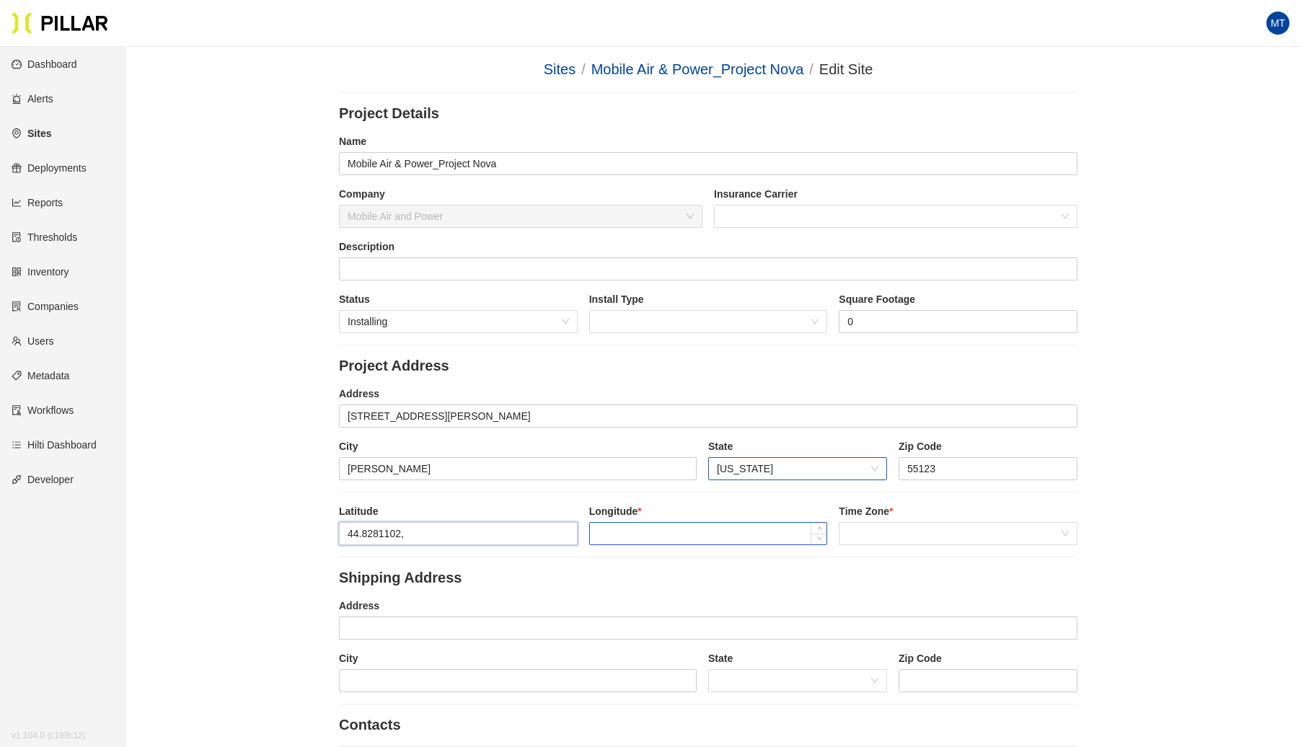
click at [611, 527] on input at bounding box center [708, 534] width 237 height 22
paste input "-93.1153465"
type input "-93.1153465"
click at [456, 523] on input "44.8281102," at bounding box center [458, 534] width 237 height 22
click at [920, 529] on span at bounding box center [958, 534] width 221 height 22
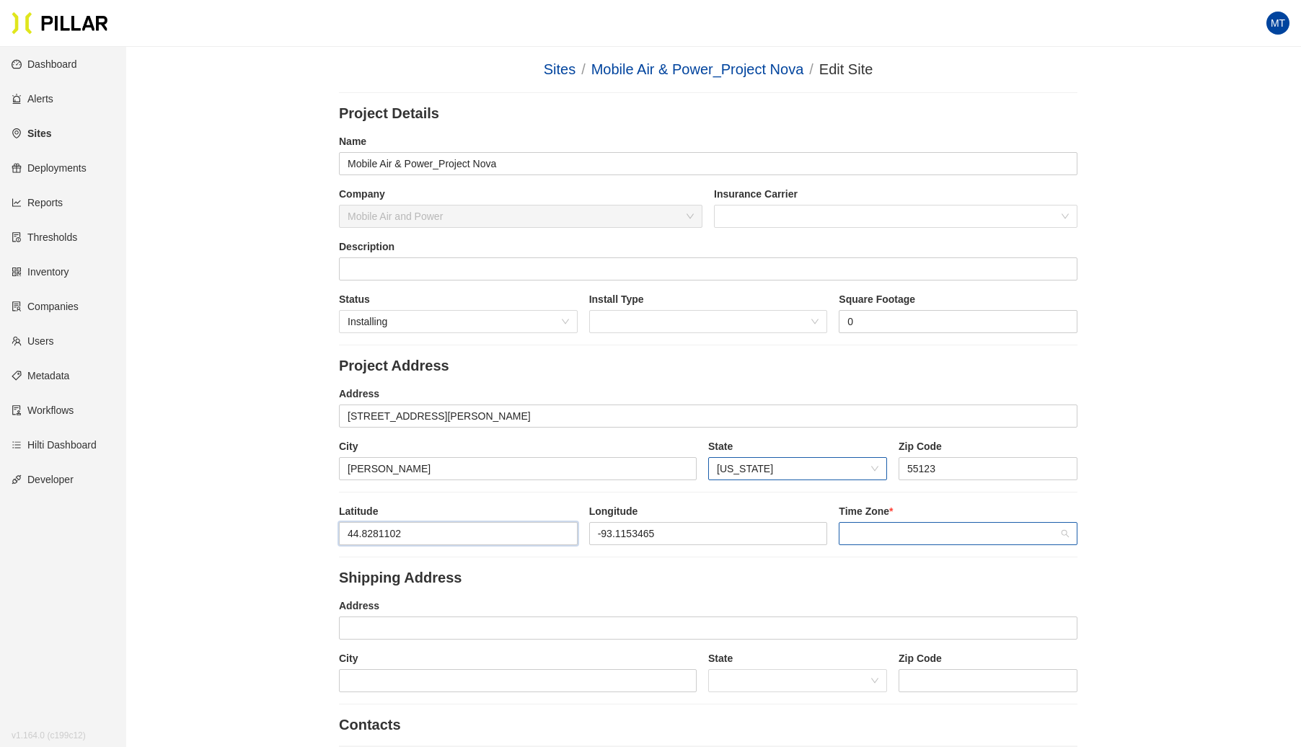
type input "44.8281102"
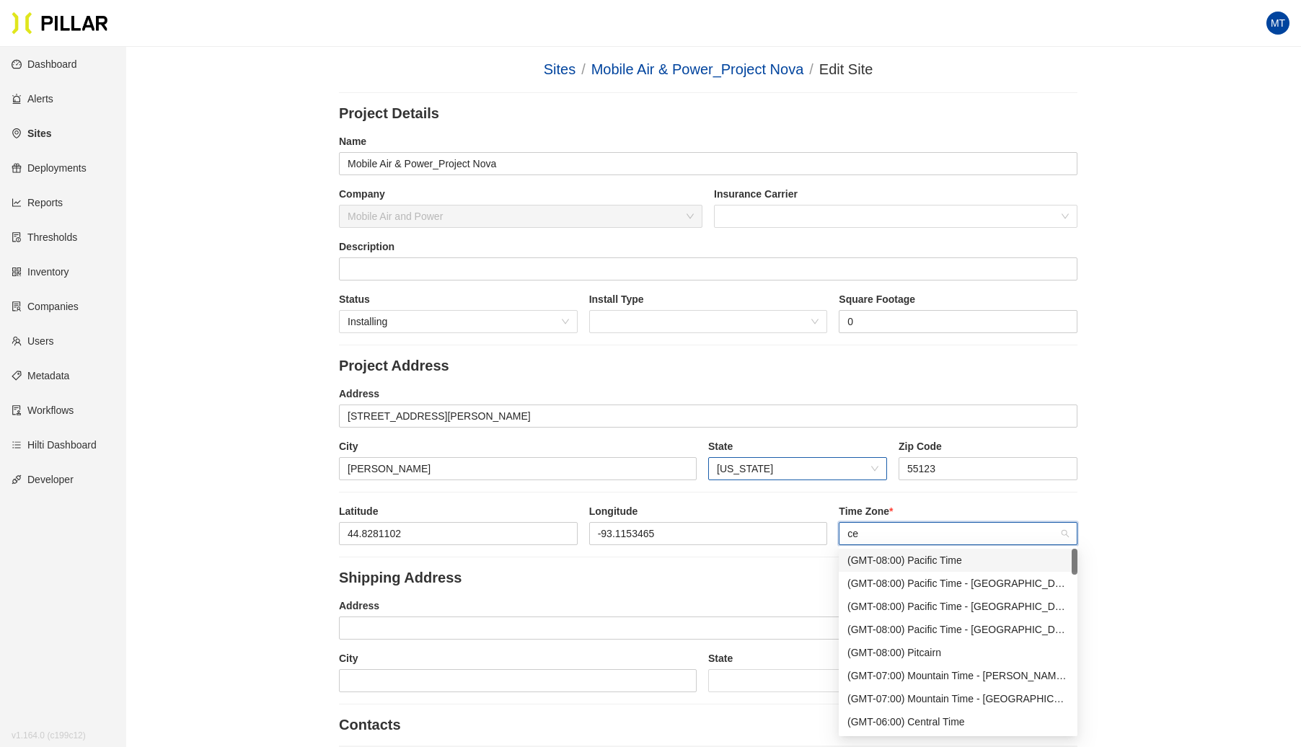
type input "cen"
click at [928, 557] on div "(GMT-06:00) Central Time" at bounding box center [958, 561] width 221 height 16
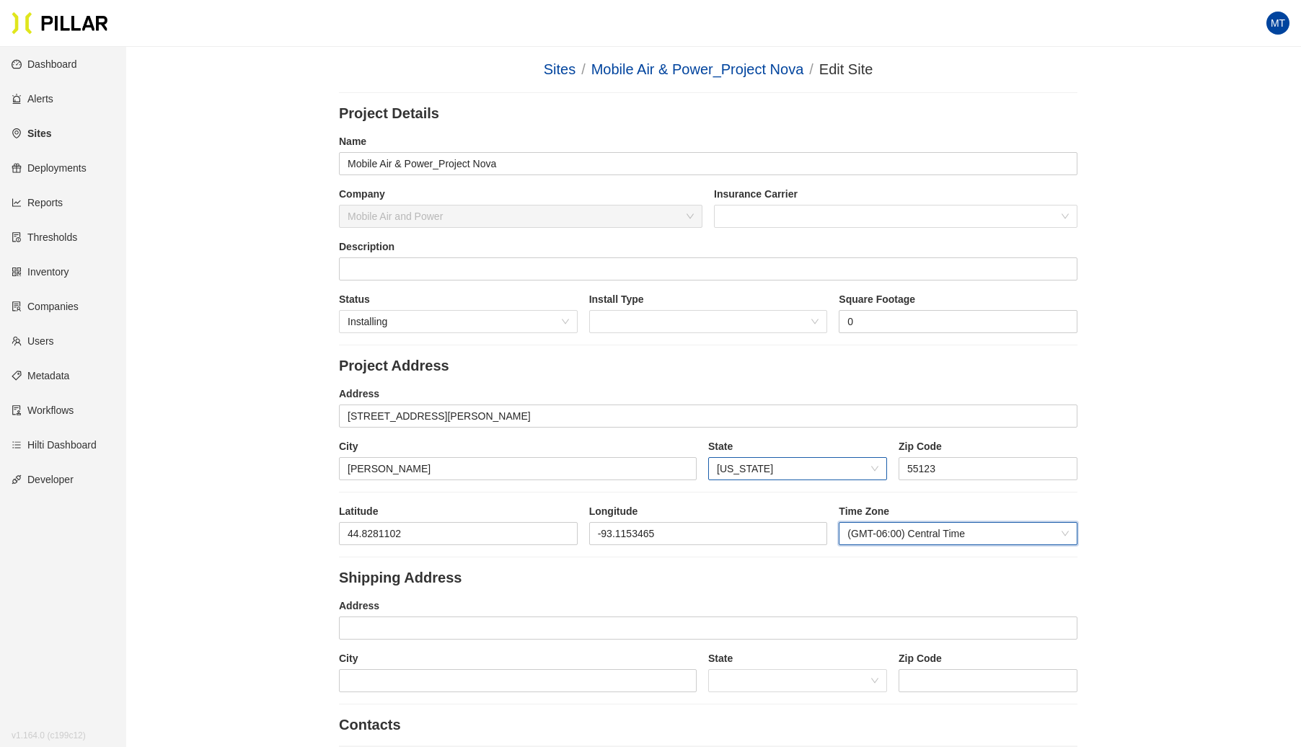
click at [616, 570] on legend "Shipping Address" at bounding box center [708, 578] width 739 height 18
click at [423, 623] on input "text" at bounding box center [708, 628] width 739 height 23
paste input "-93.1153465"
type input "-93.1153465"
drag, startPoint x: 471, startPoint y: 628, endPoint x: 293, endPoint y: 628, distance: 178.2
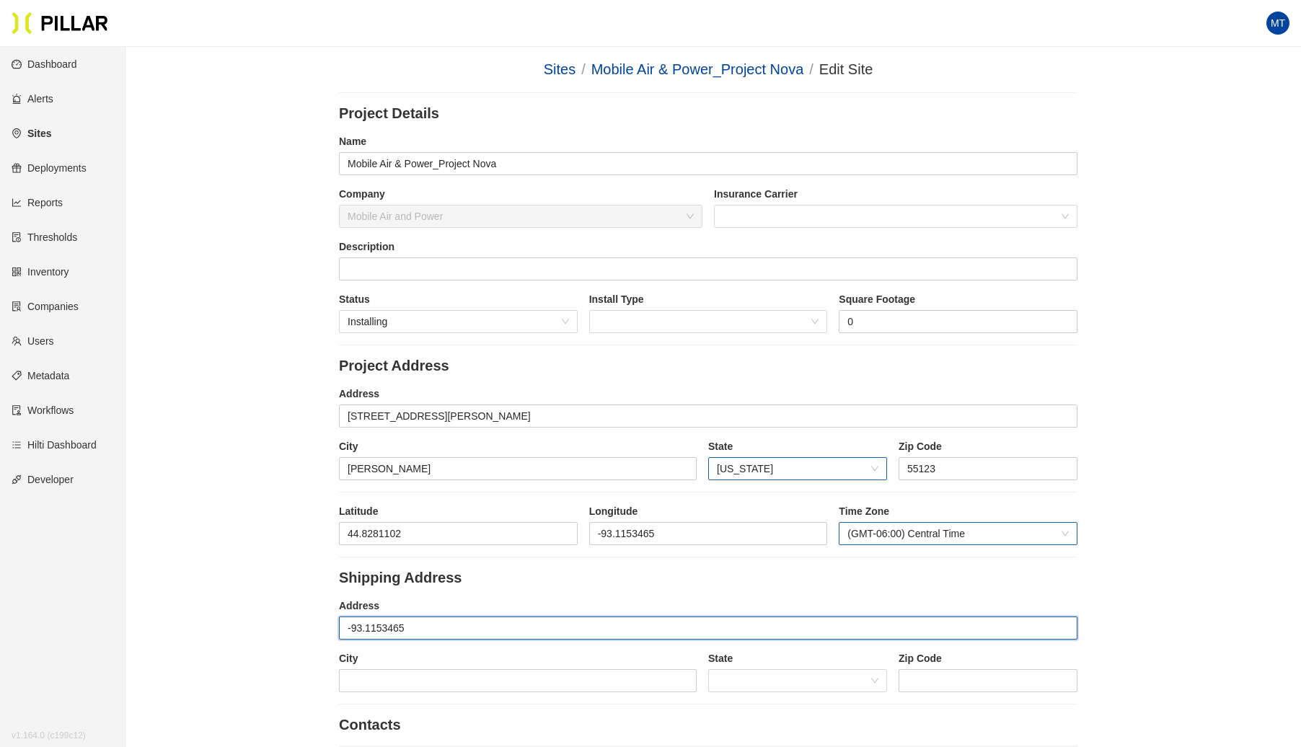
type input "[STREET_ADDRESS][PERSON_NAME]"
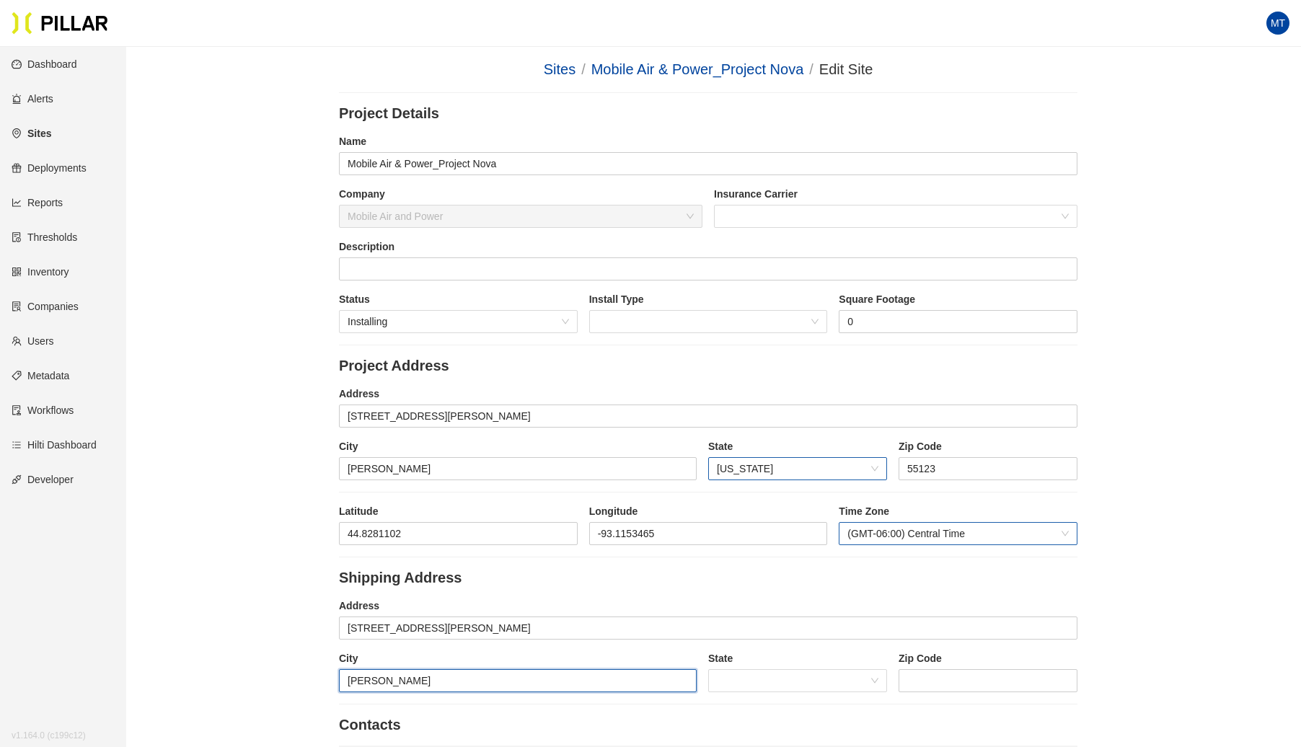
type input "[PERSON_NAME]"
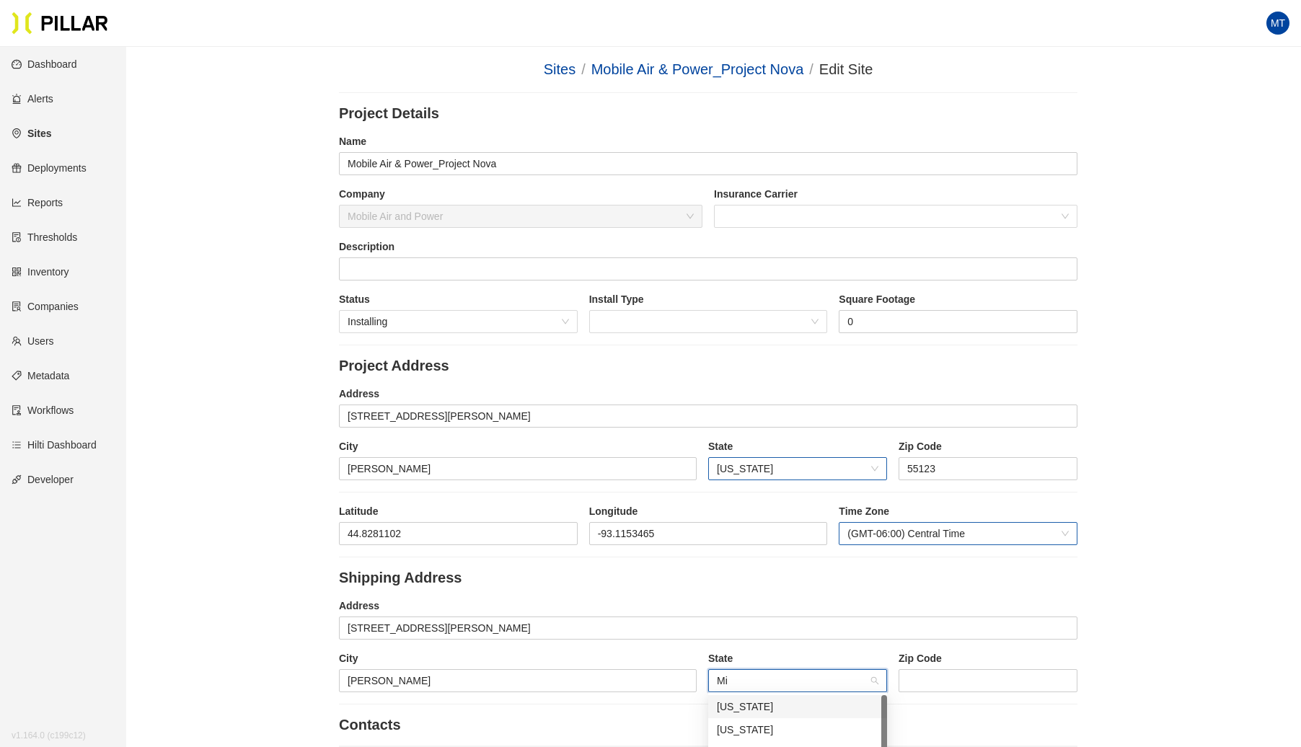
type input "Min"
click at [930, 678] on input "string" at bounding box center [988, 680] width 179 height 23
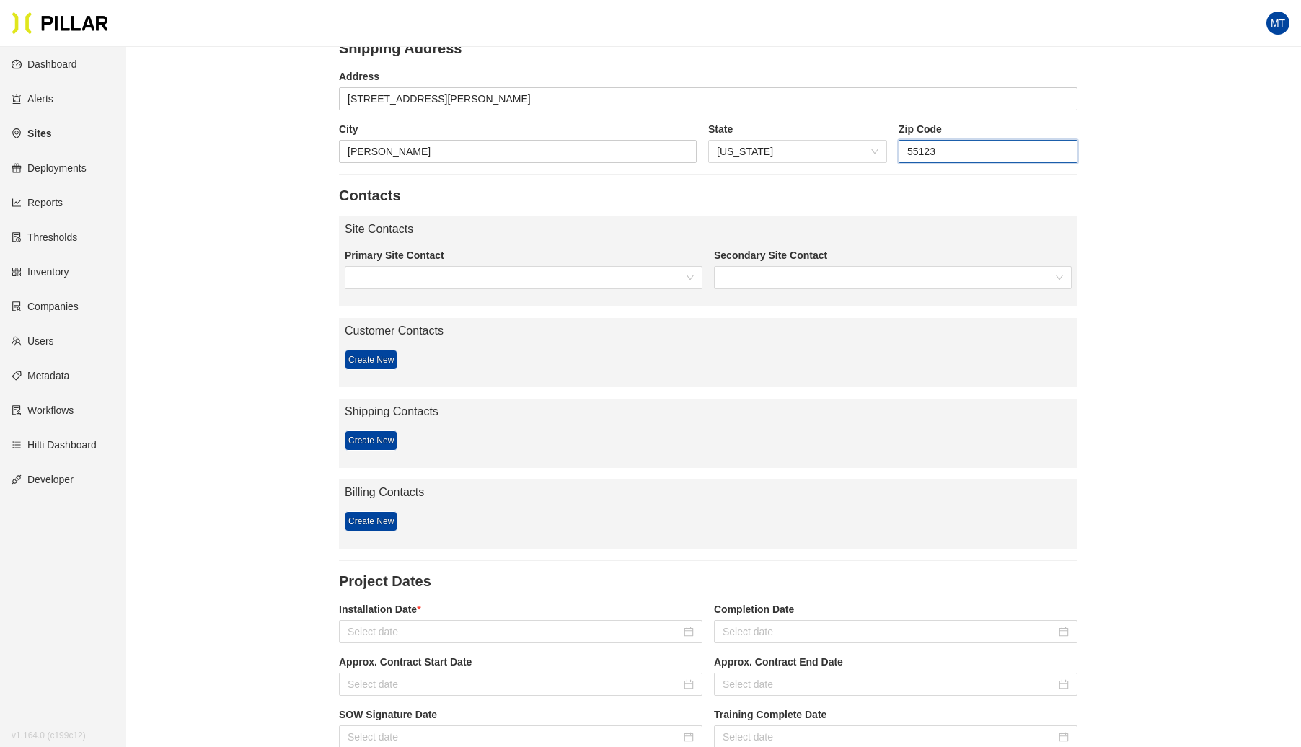
scroll to position [690, 0]
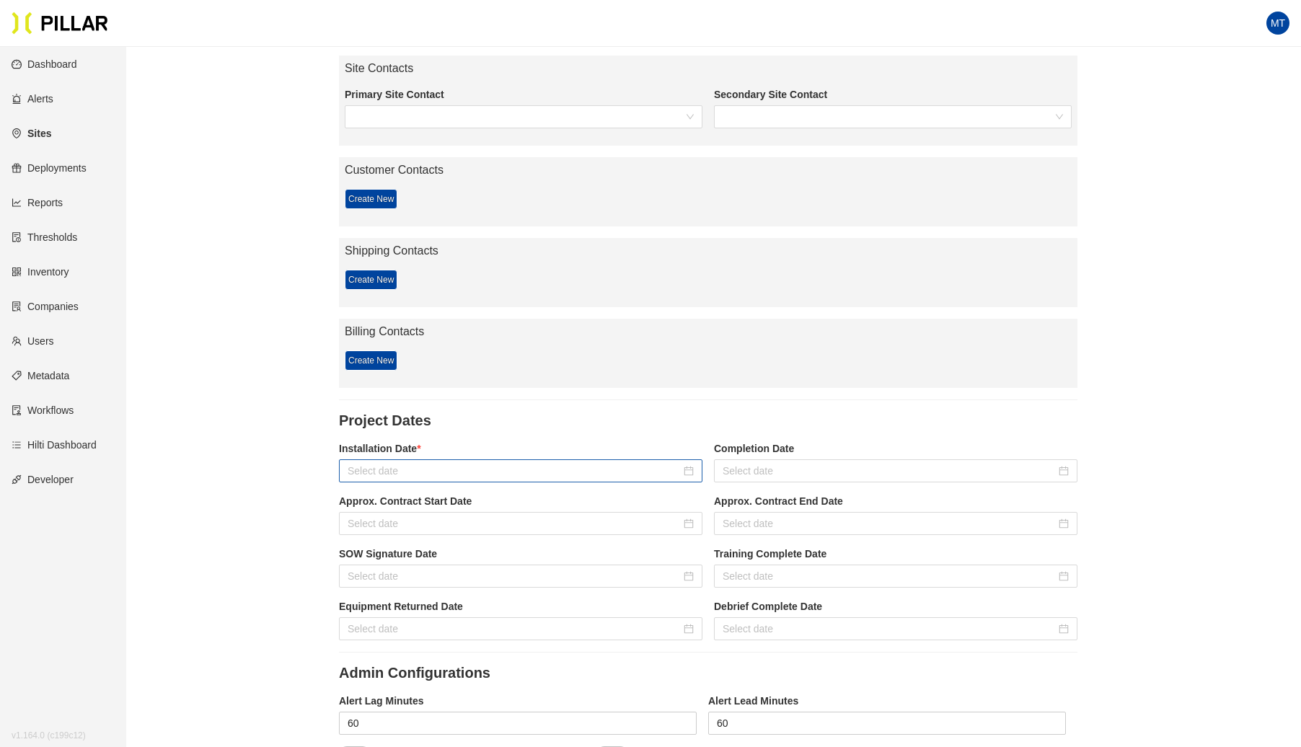
type input "55123"
click at [539, 471] on input at bounding box center [514, 471] width 333 height 16
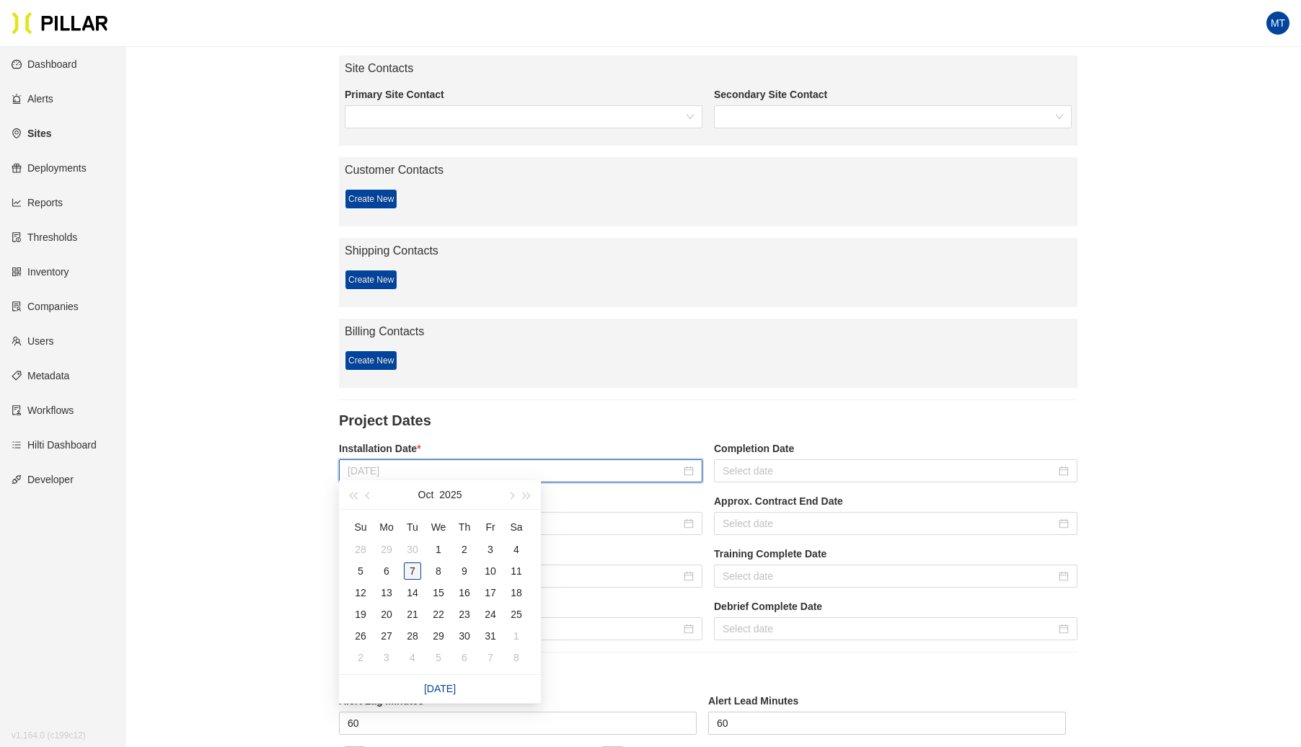
type input "[DATE]"
click at [410, 577] on div "7" at bounding box center [412, 571] width 17 height 17
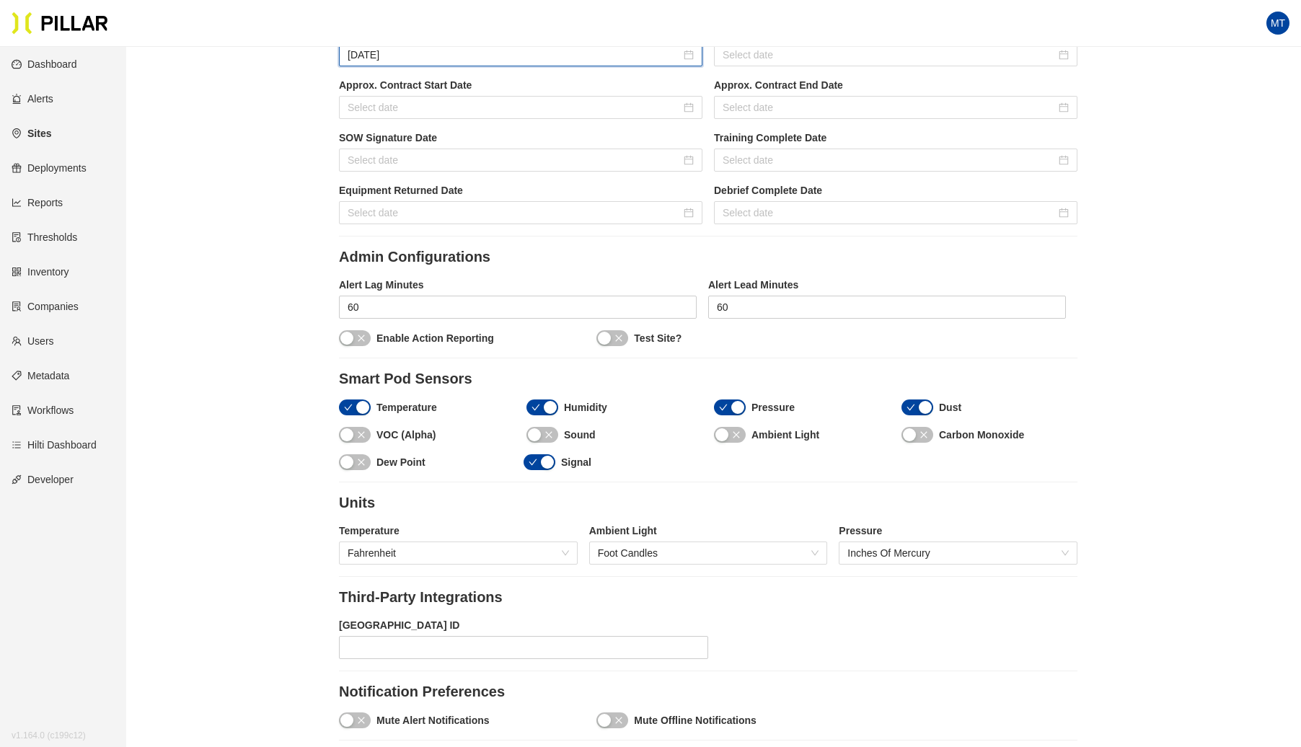
scroll to position [1114, 0]
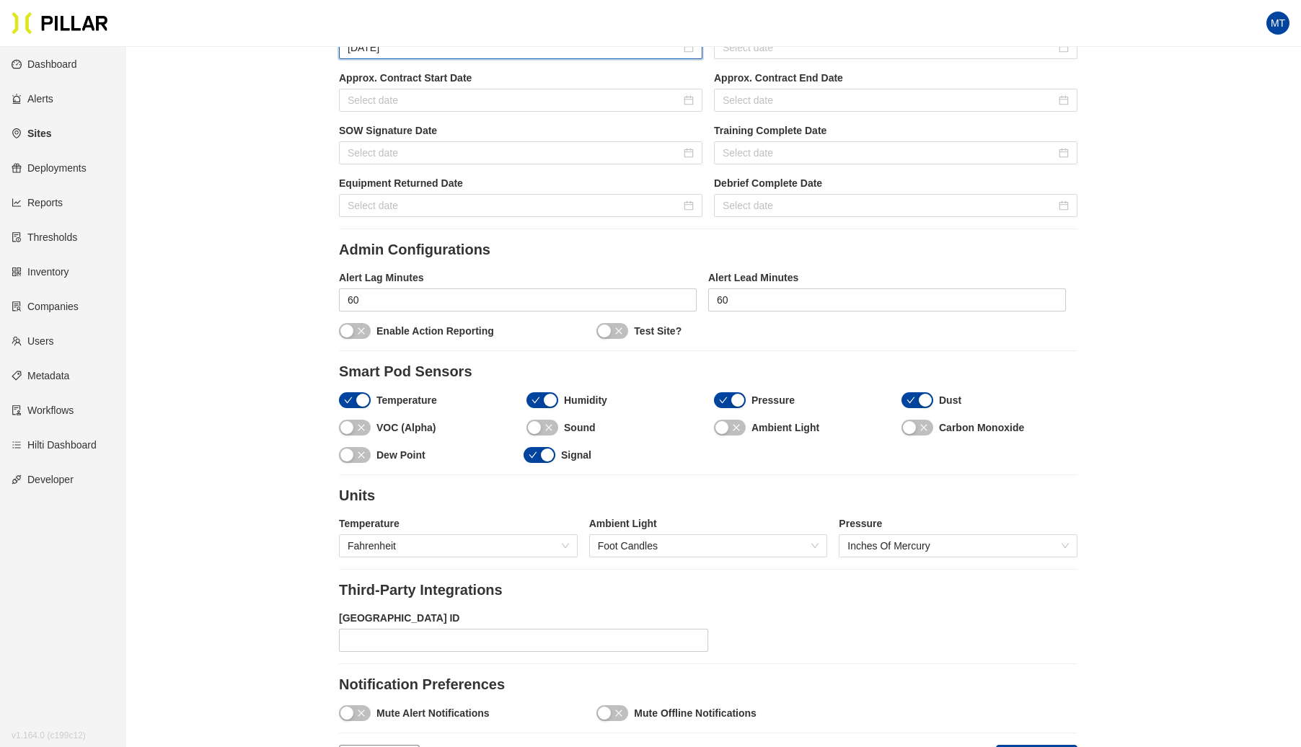
click at [535, 422] on div "button" at bounding box center [534, 427] width 13 height 13
click at [728, 421] on div "button" at bounding box center [722, 427] width 13 height 13
click at [923, 423] on icon "close" at bounding box center [924, 427] width 9 height 9
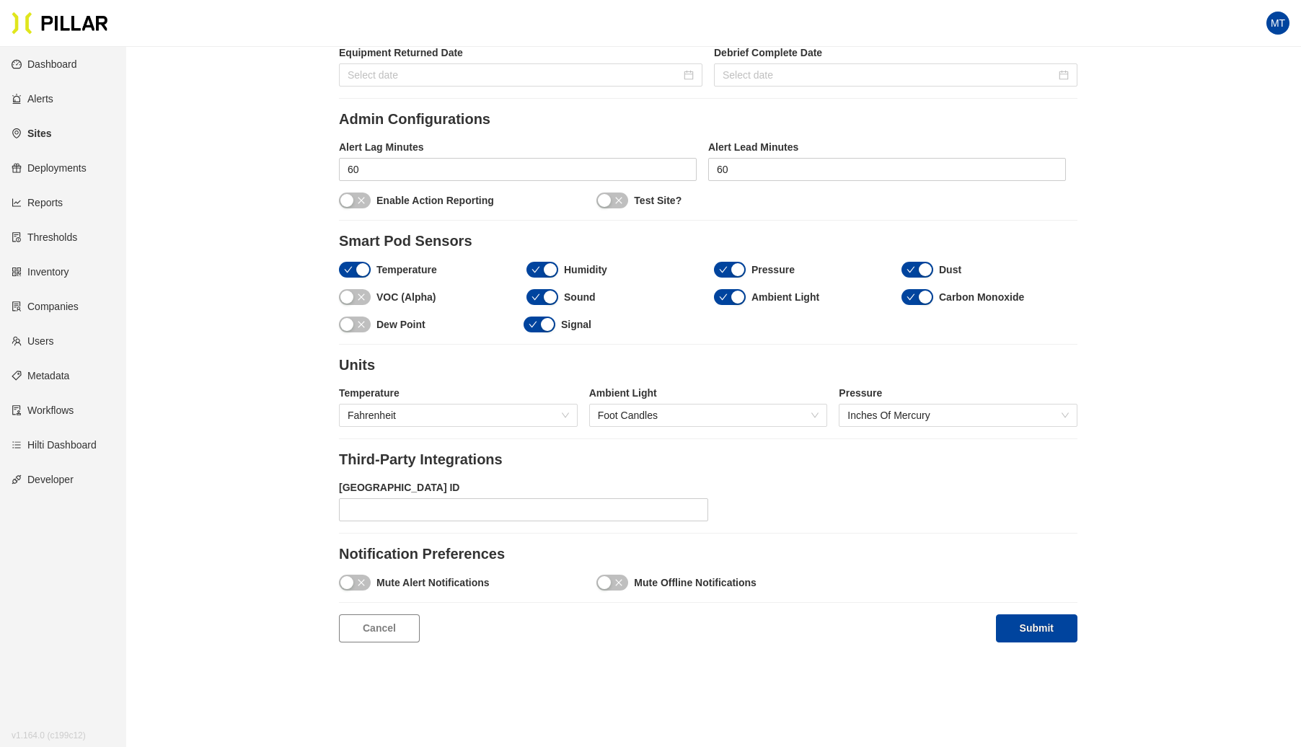
scroll to position [1267, 0]
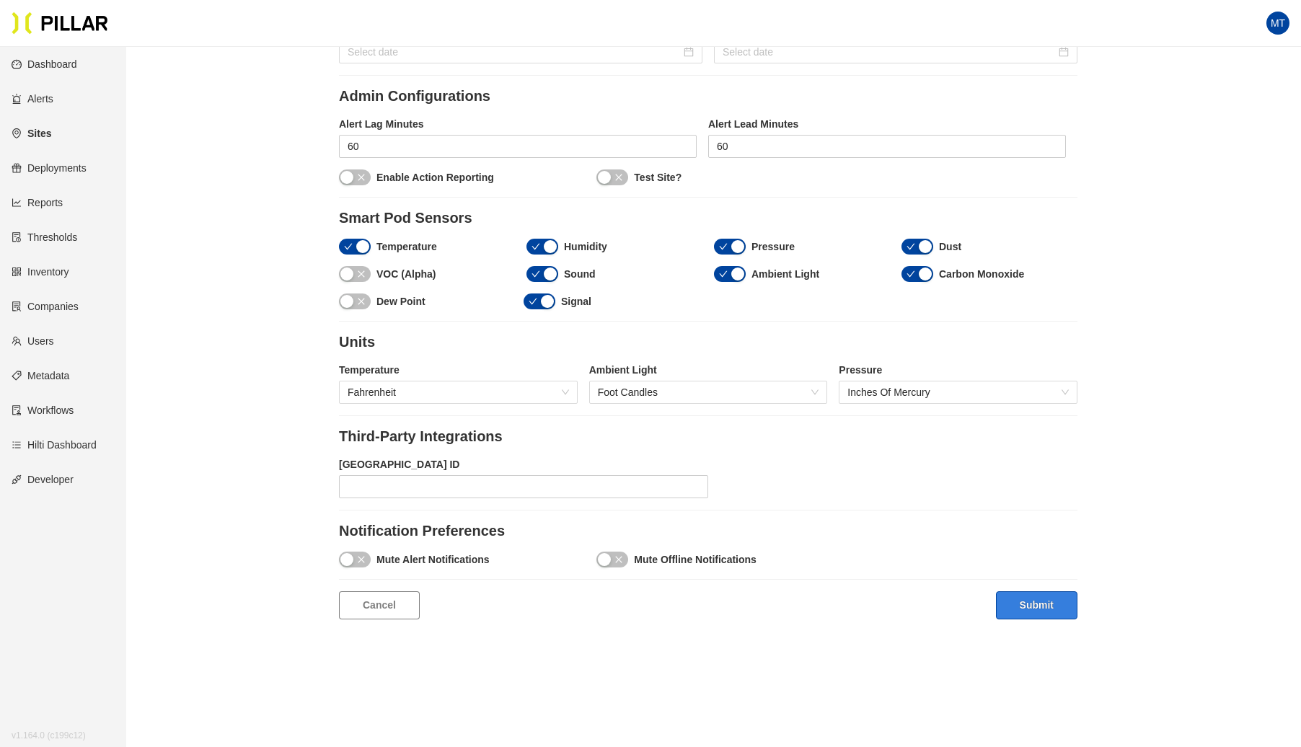
click at [1039, 599] on button "Submit" at bounding box center [1037, 605] width 82 height 28
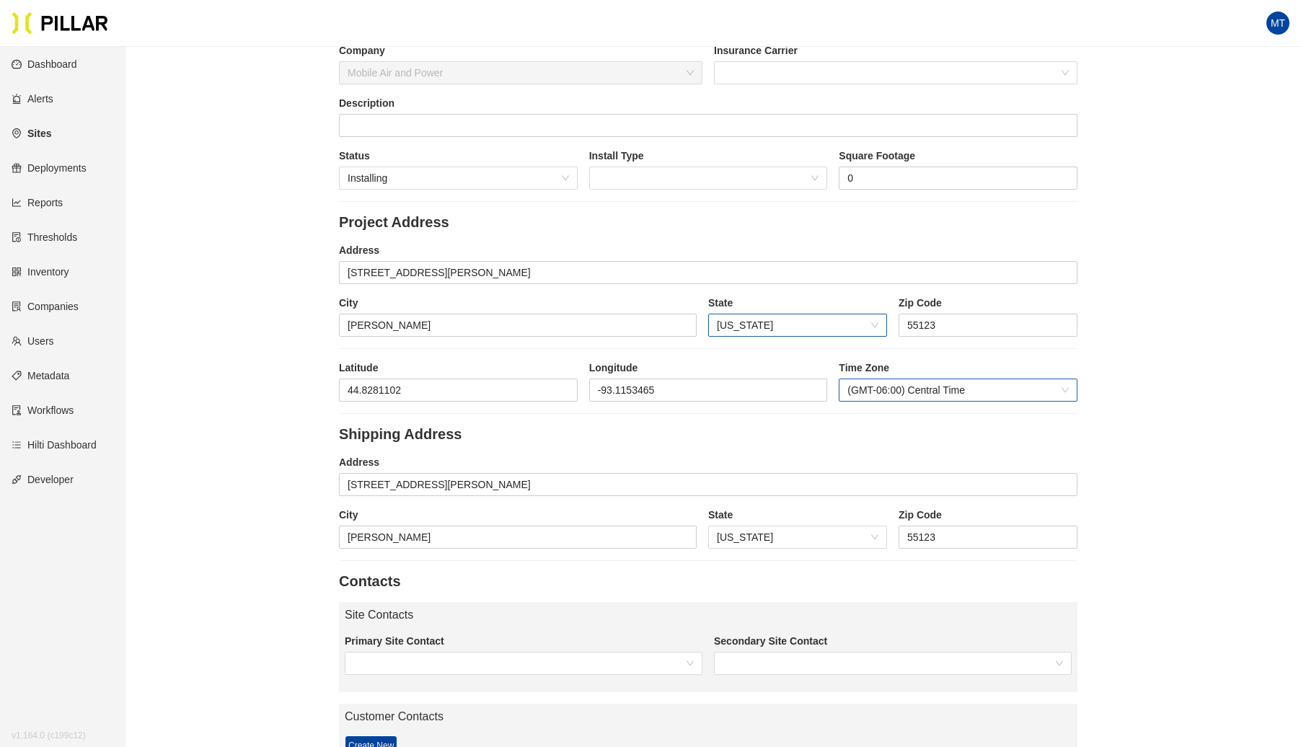
scroll to position [138, 0]
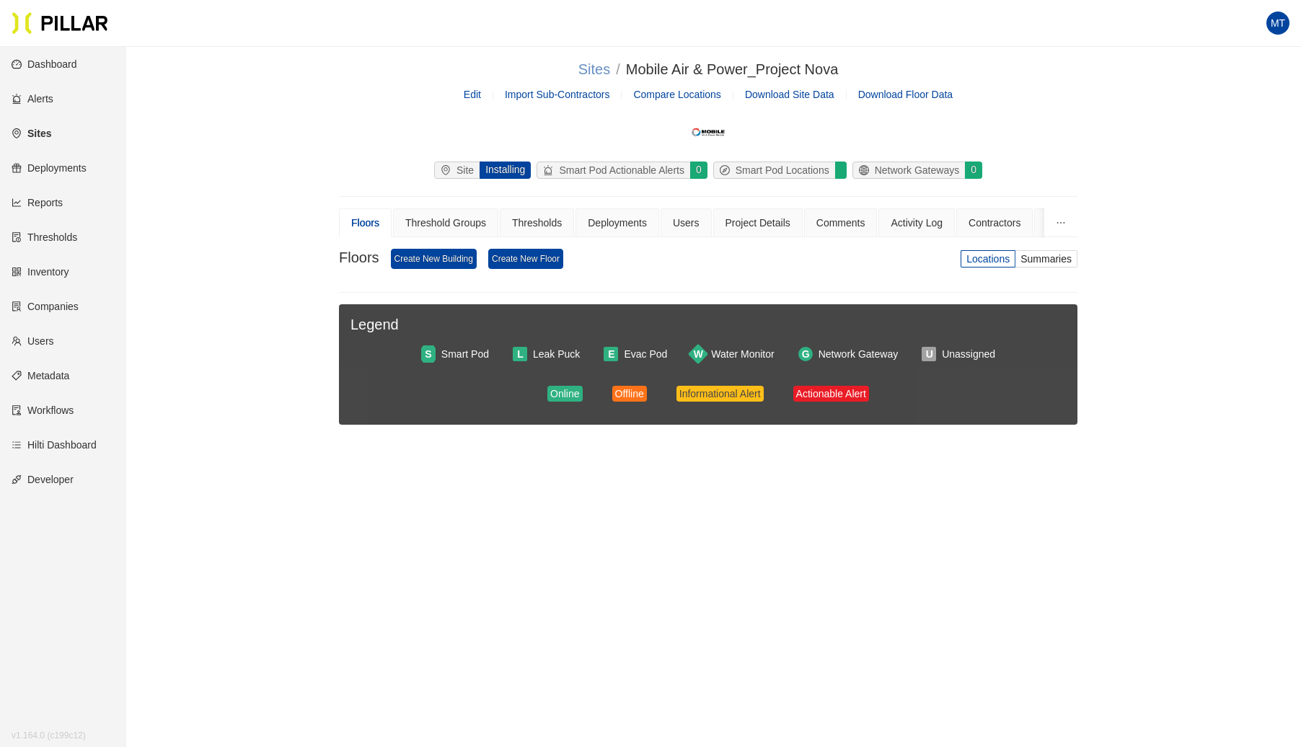
click at [583, 76] on link "Sites" at bounding box center [594, 69] width 32 height 16
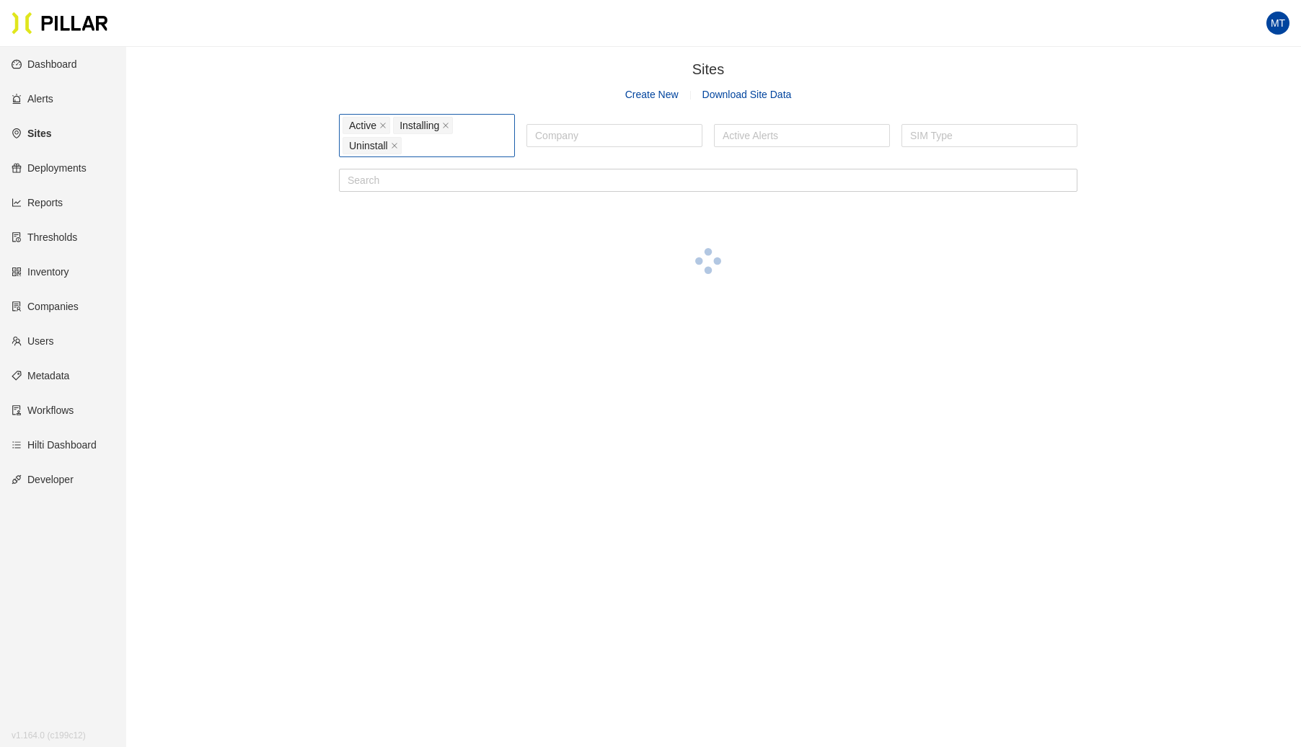
click at [462, 146] on div "Active Installing Uninstall" at bounding box center [427, 135] width 169 height 40
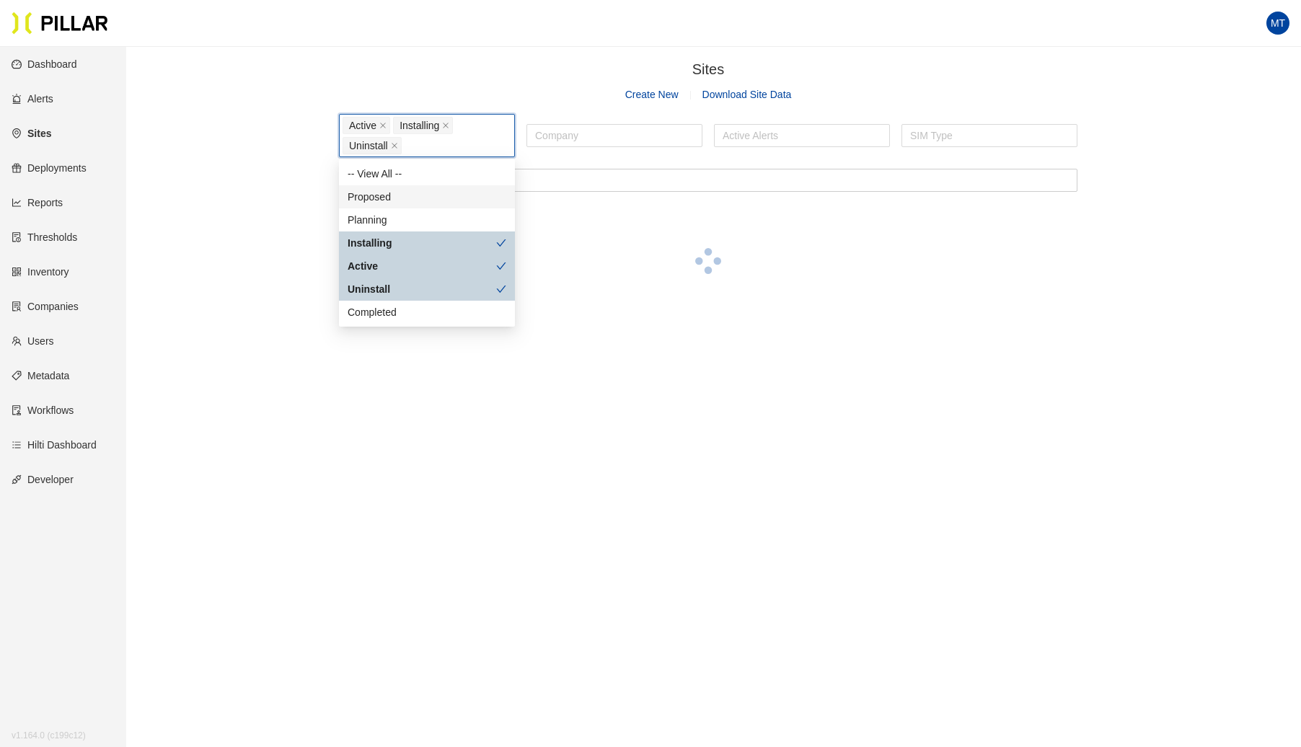
click at [423, 194] on div "Proposed" at bounding box center [427, 197] width 159 height 16
click at [398, 215] on div "Planning" at bounding box center [427, 220] width 159 height 16
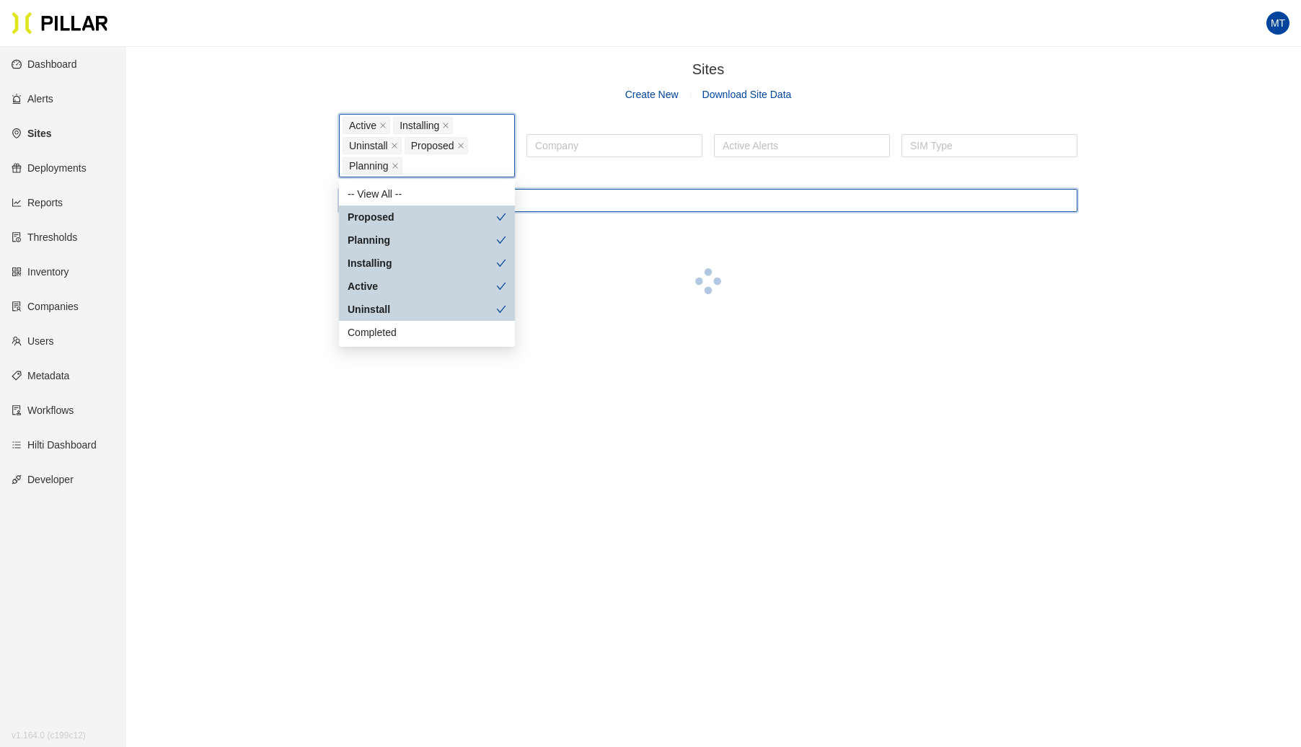
click at [576, 203] on input "text" at bounding box center [708, 200] width 739 height 23
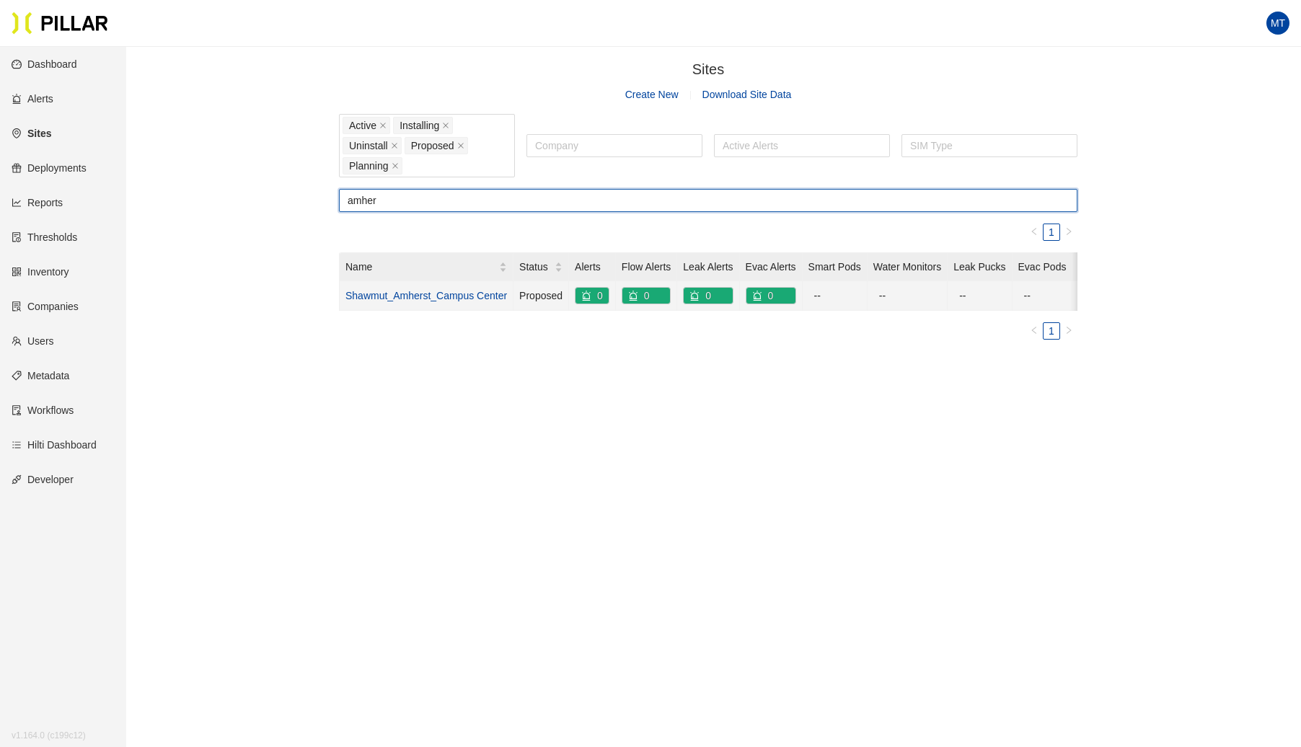
type input "amher"
click at [473, 296] on link "Shawmut_Amherst_Campus Center" at bounding box center [426, 296] width 162 height 12
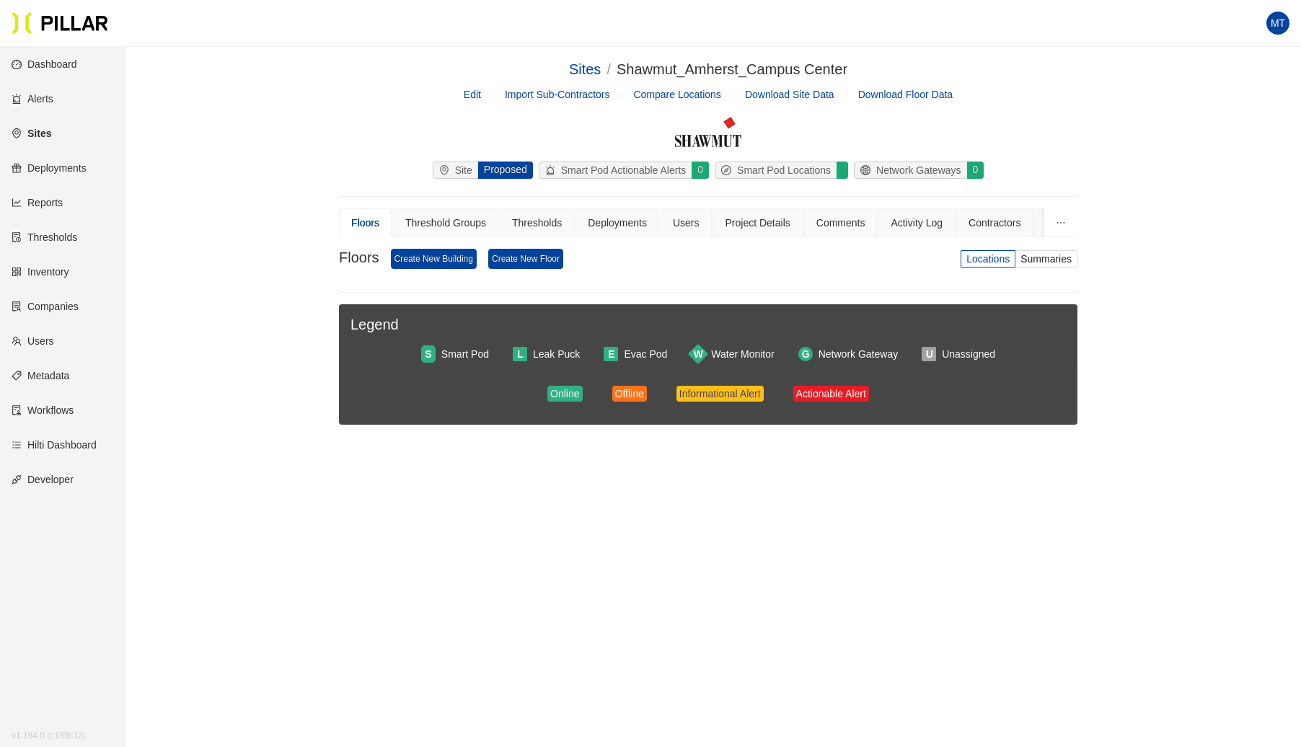
click at [473, 91] on link "Edit" at bounding box center [472, 95] width 17 height 12
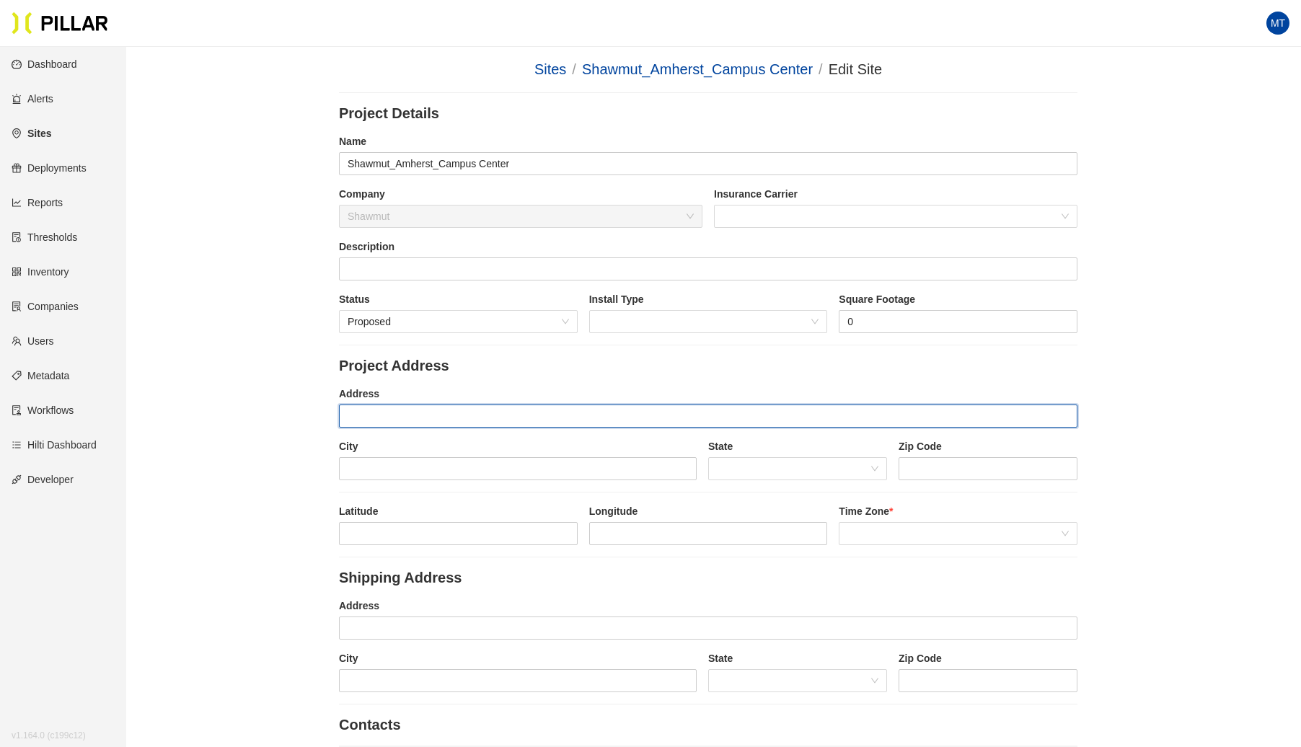
click at [404, 415] on input "text" at bounding box center [708, 416] width 739 height 23
paste input ""[STREET_ADDRESS][PERSON_NAME]""
click at [353, 420] on input ""[STREET_ADDRESS][PERSON_NAME]"" at bounding box center [708, 416] width 739 height 23
type input "[STREET_ADDRESS][PERSON_NAME]"
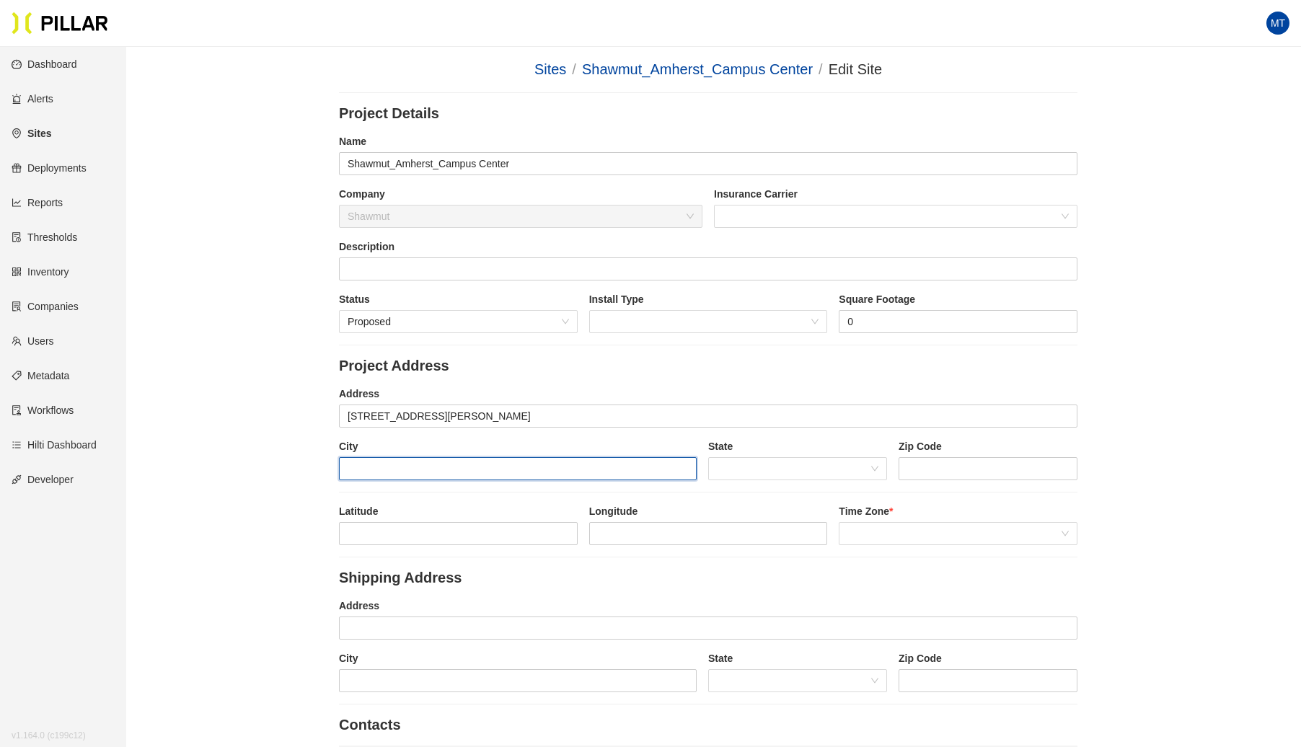
click at [441, 469] on input "text" at bounding box center [518, 468] width 358 height 23
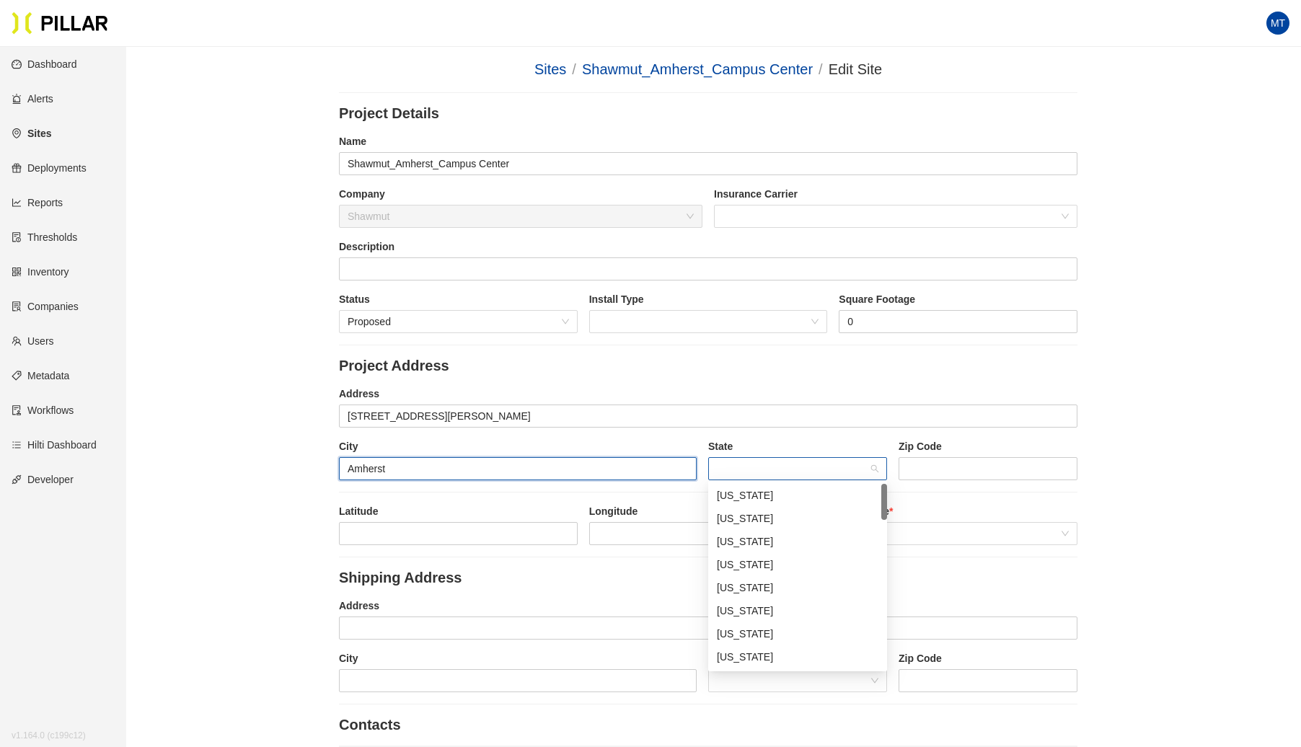
click at [718, 467] on span at bounding box center [798, 469] width 162 height 22
type input "Amherst"
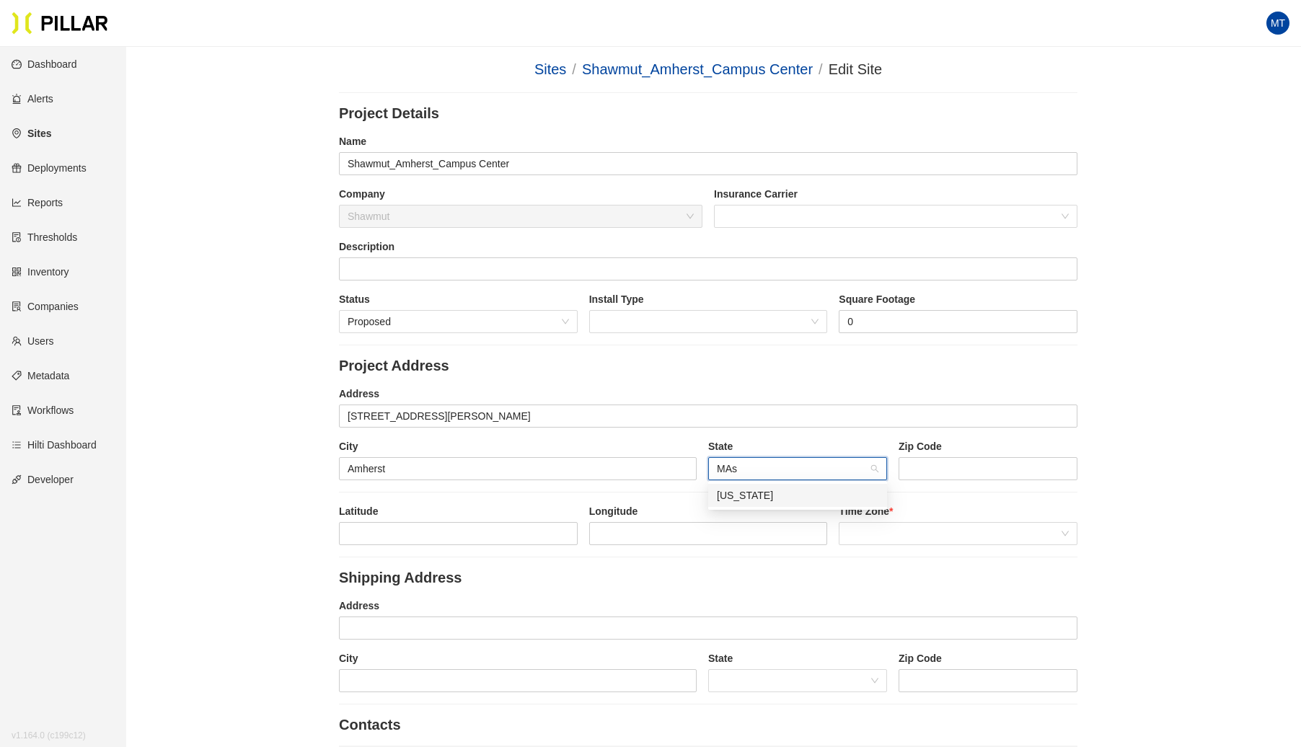
type input "MAss"
click at [749, 501] on div "[US_STATE]" at bounding box center [798, 496] width 162 height 16
click at [933, 462] on input "string" at bounding box center [988, 468] width 179 height 23
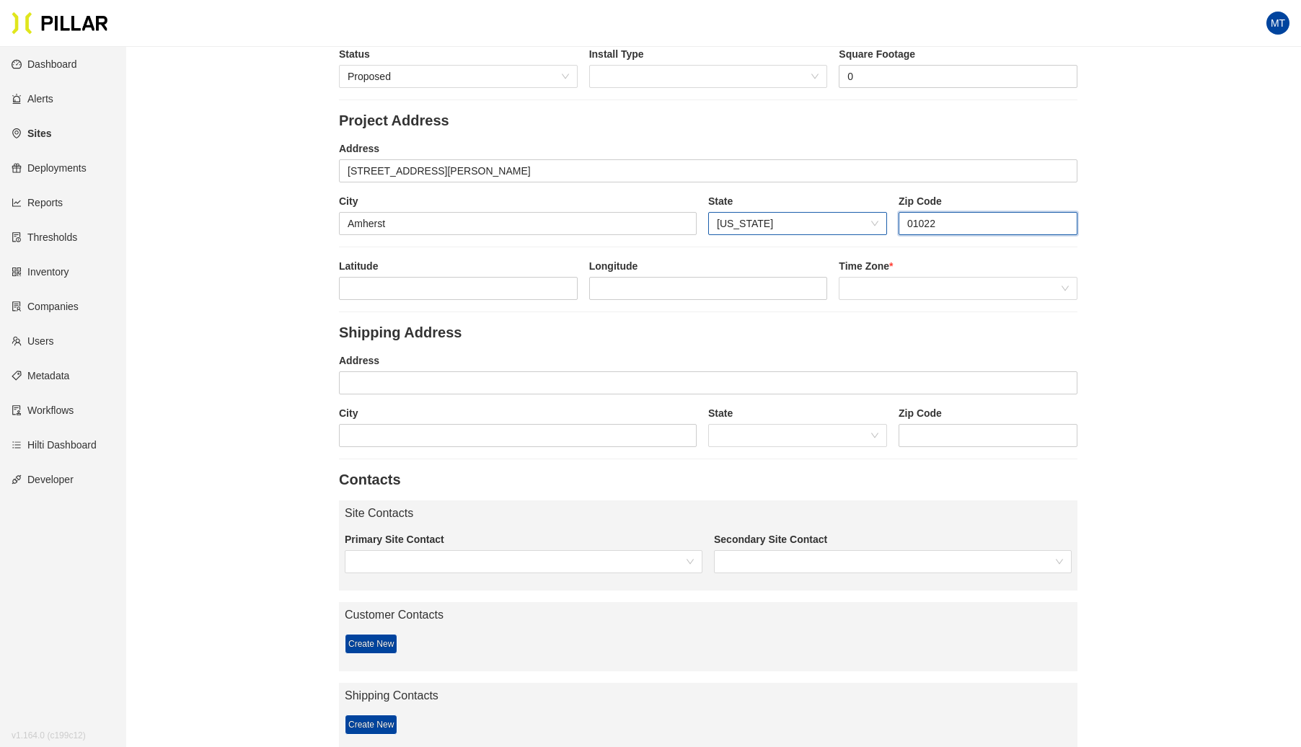
scroll to position [221, 0]
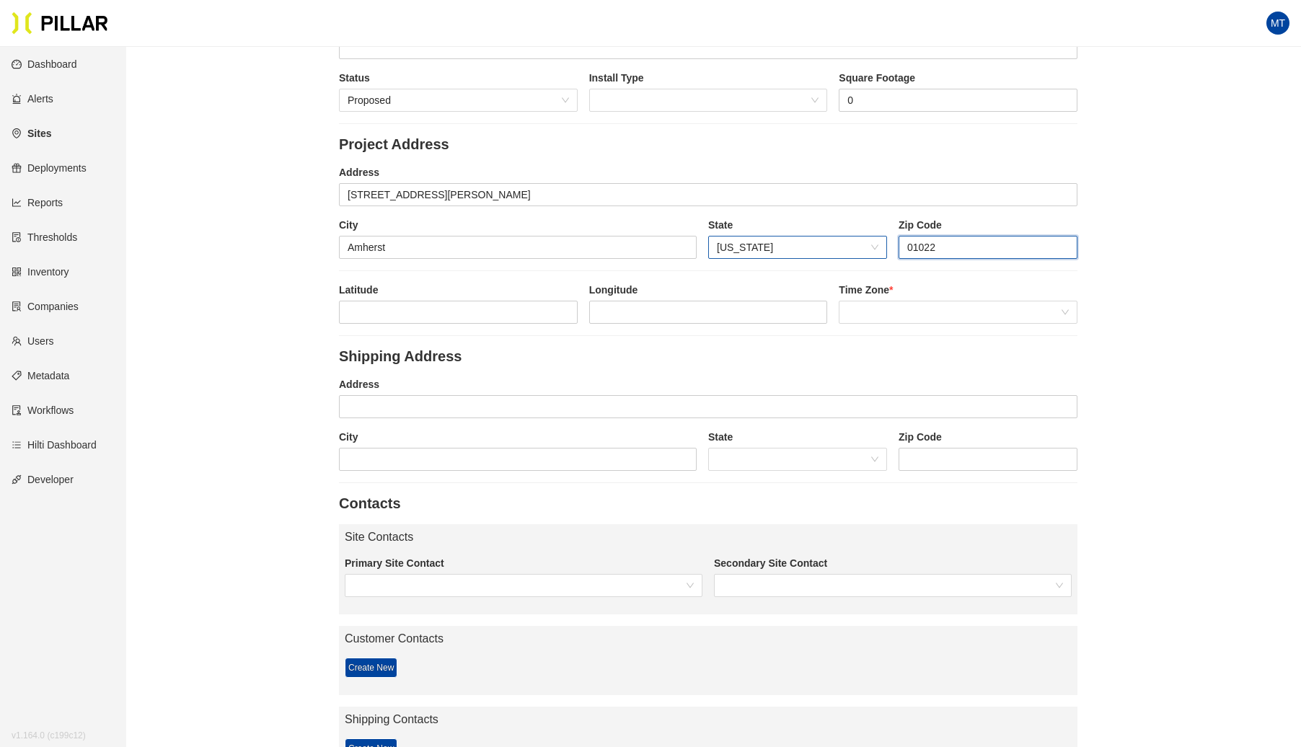
type input "01022"
click at [377, 305] on input at bounding box center [458, 312] width 237 height 22
paste input "42.3696871,-72.515695"
drag, startPoint x: 475, startPoint y: 305, endPoint x: 402, endPoint y: 307, distance: 72.2
click at [402, 307] on input "42.3696871,-72.515695" at bounding box center [458, 312] width 237 height 22
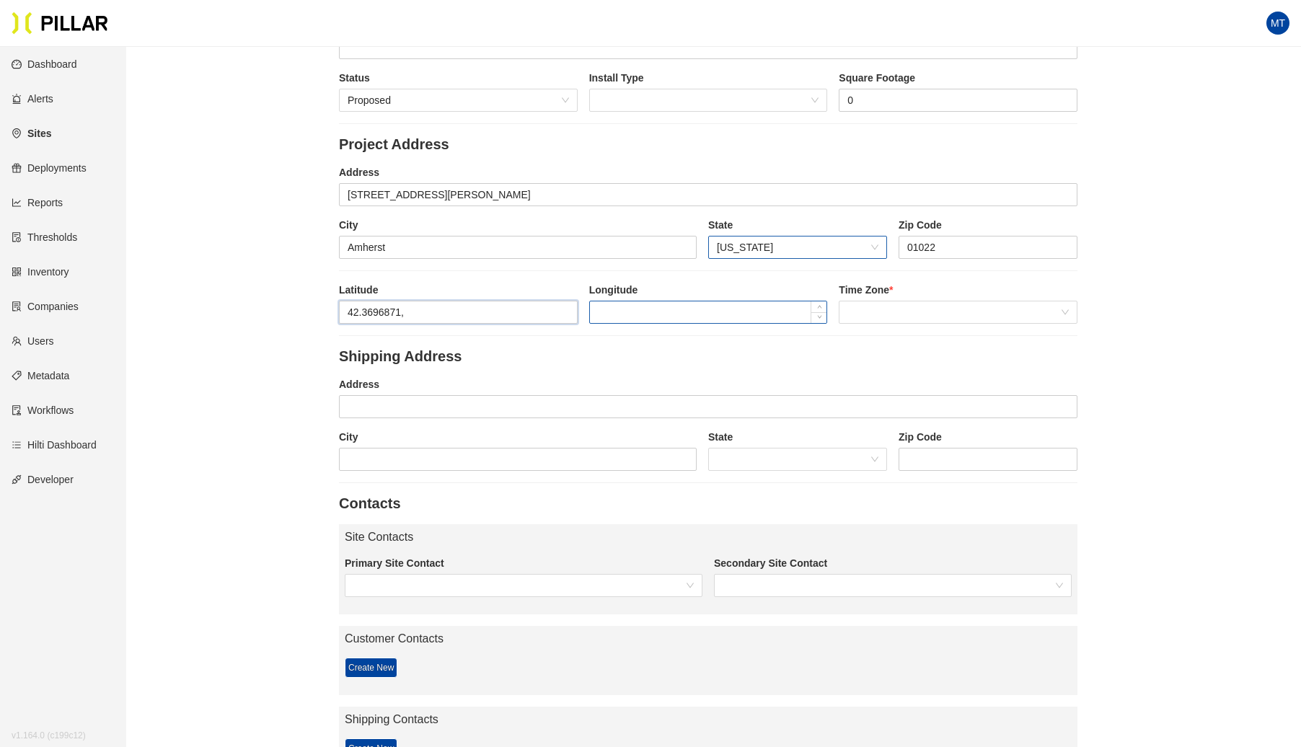
type input "42.3696871,"
click at [623, 301] on input at bounding box center [708, 312] width 237 height 22
paste input "-72.515695"
type input "-72.515695"
click at [431, 309] on input "42.3696871," at bounding box center [458, 312] width 237 height 22
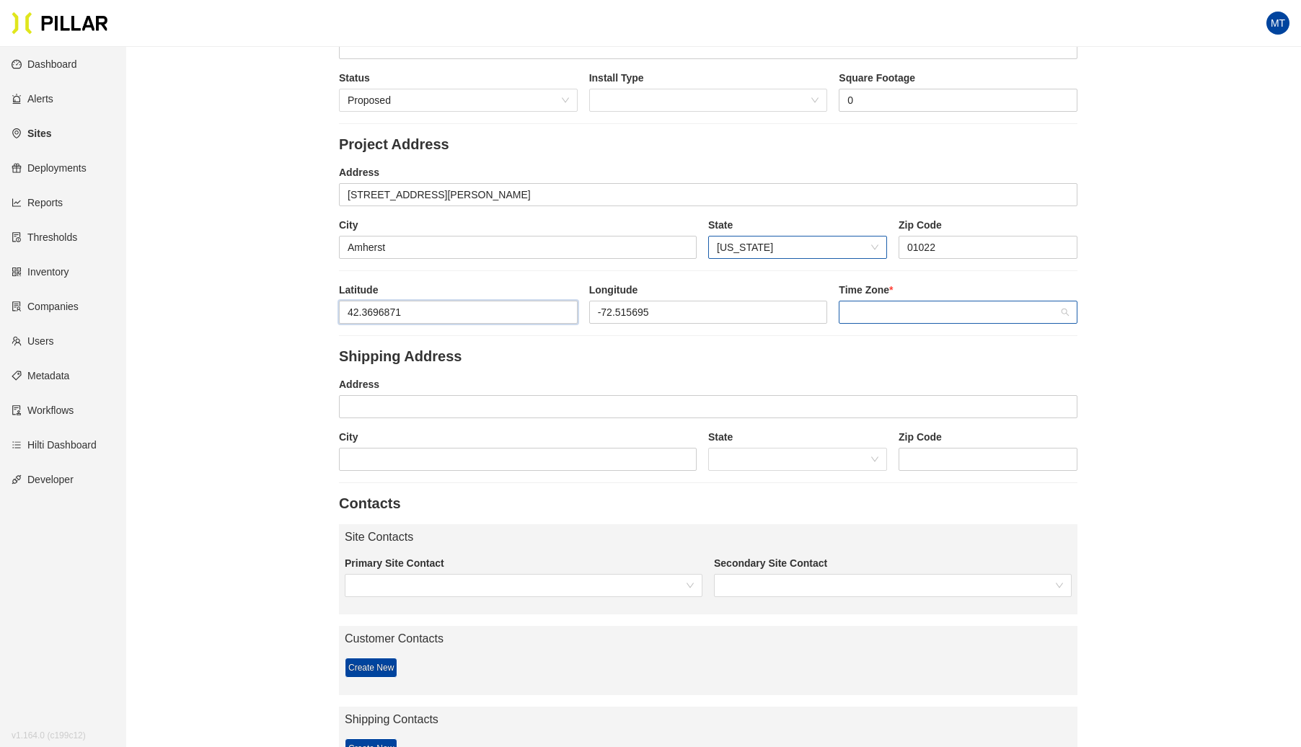
click at [892, 312] on span at bounding box center [958, 312] width 221 height 22
type input "42.3696871"
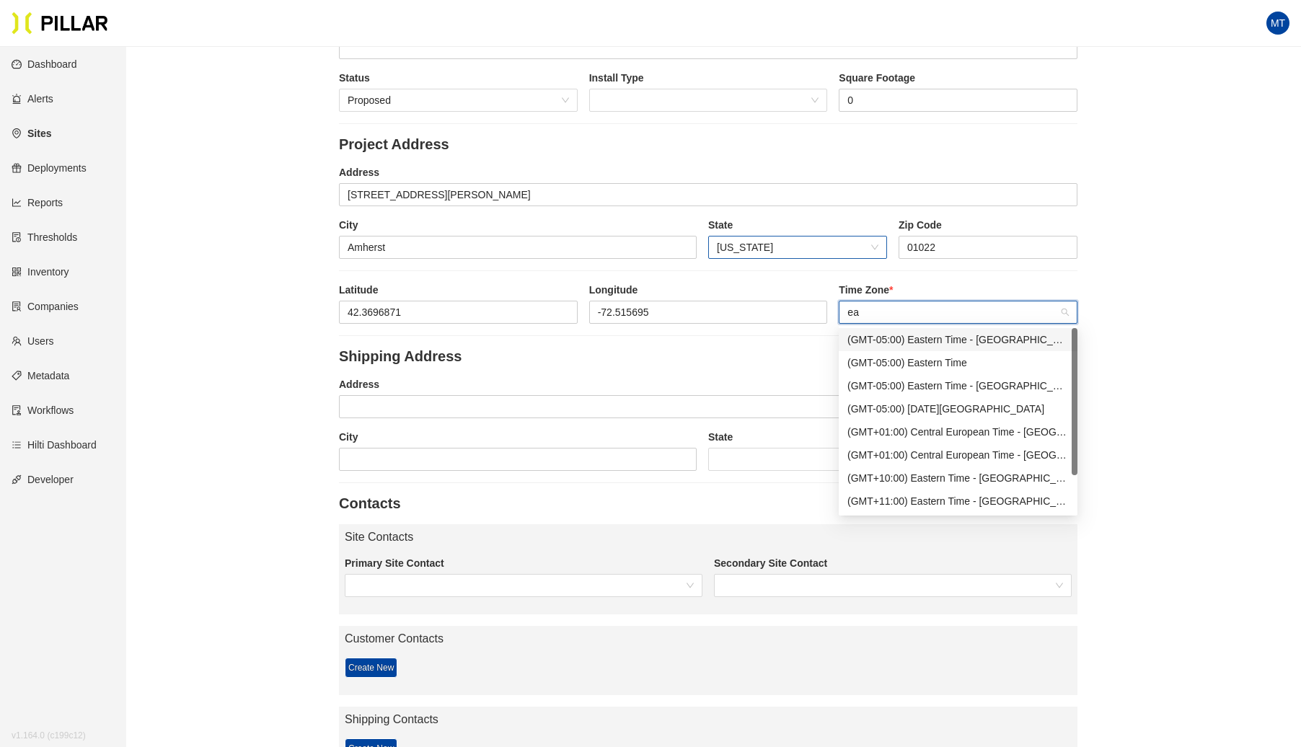
type input "eas"
click at [928, 355] on div "(GMT-05:00) Eastern Time" at bounding box center [958, 363] width 221 height 16
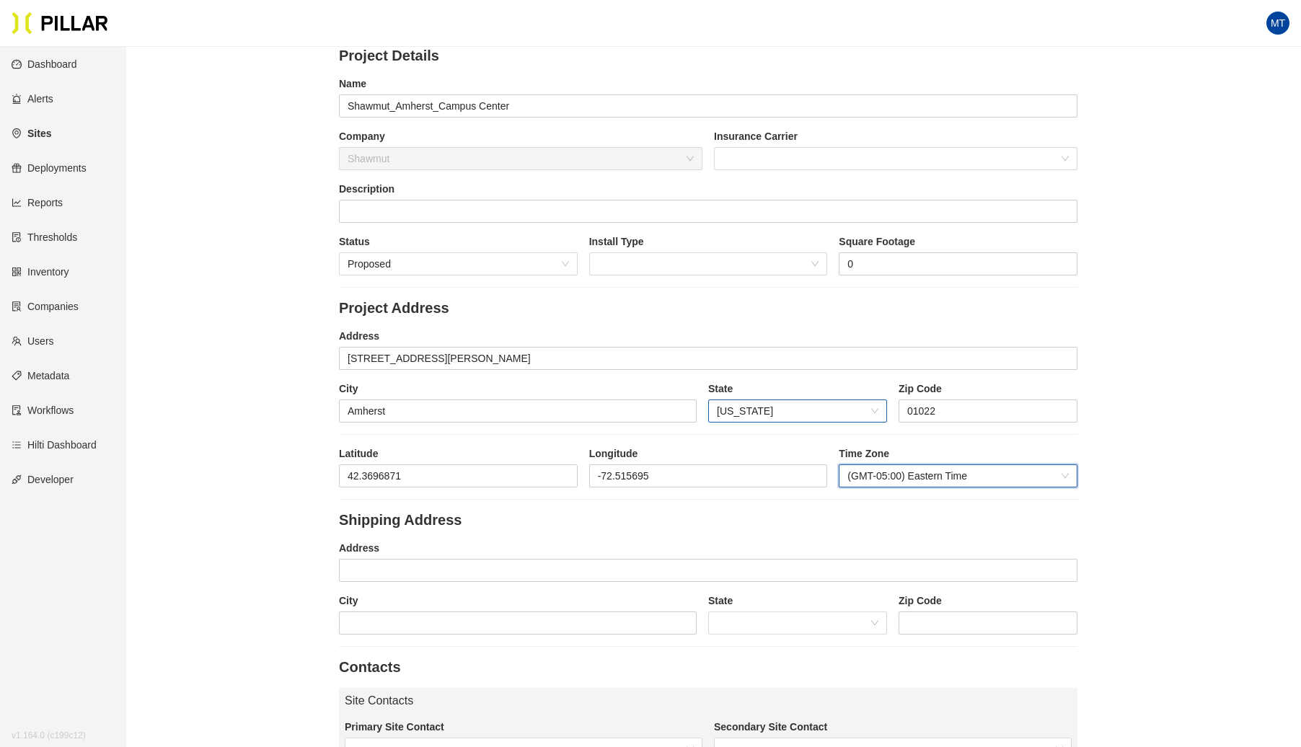
scroll to position [0, 0]
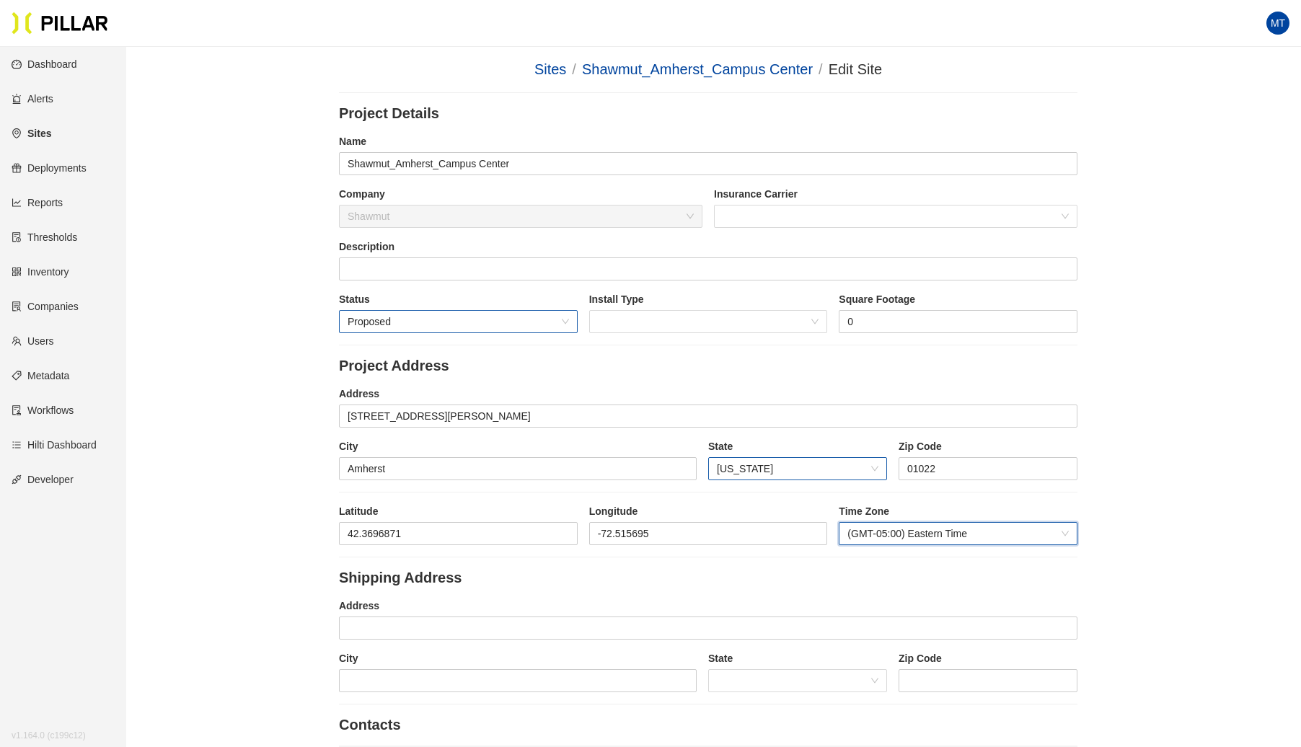
click at [568, 322] on span "Proposed" at bounding box center [458, 322] width 221 height 22
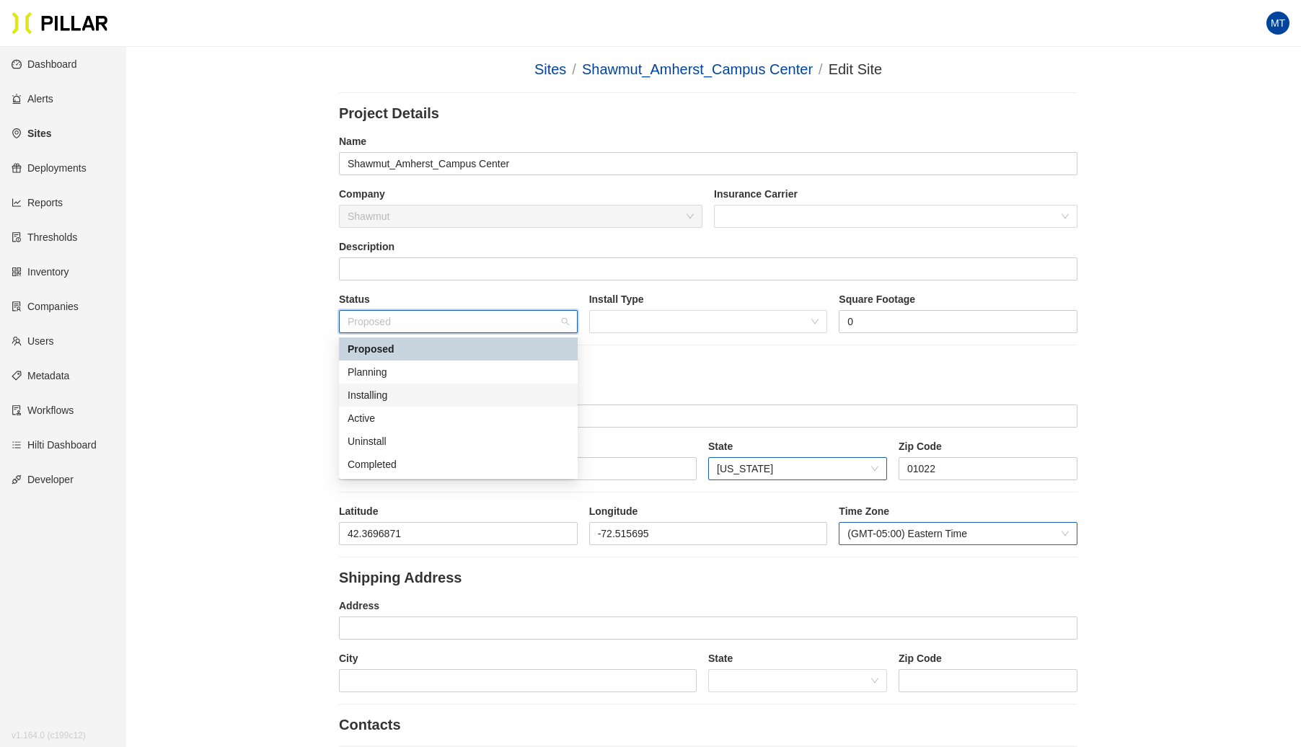
click at [397, 397] on div "Installing" at bounding box center [458, 395] width 221 height 16
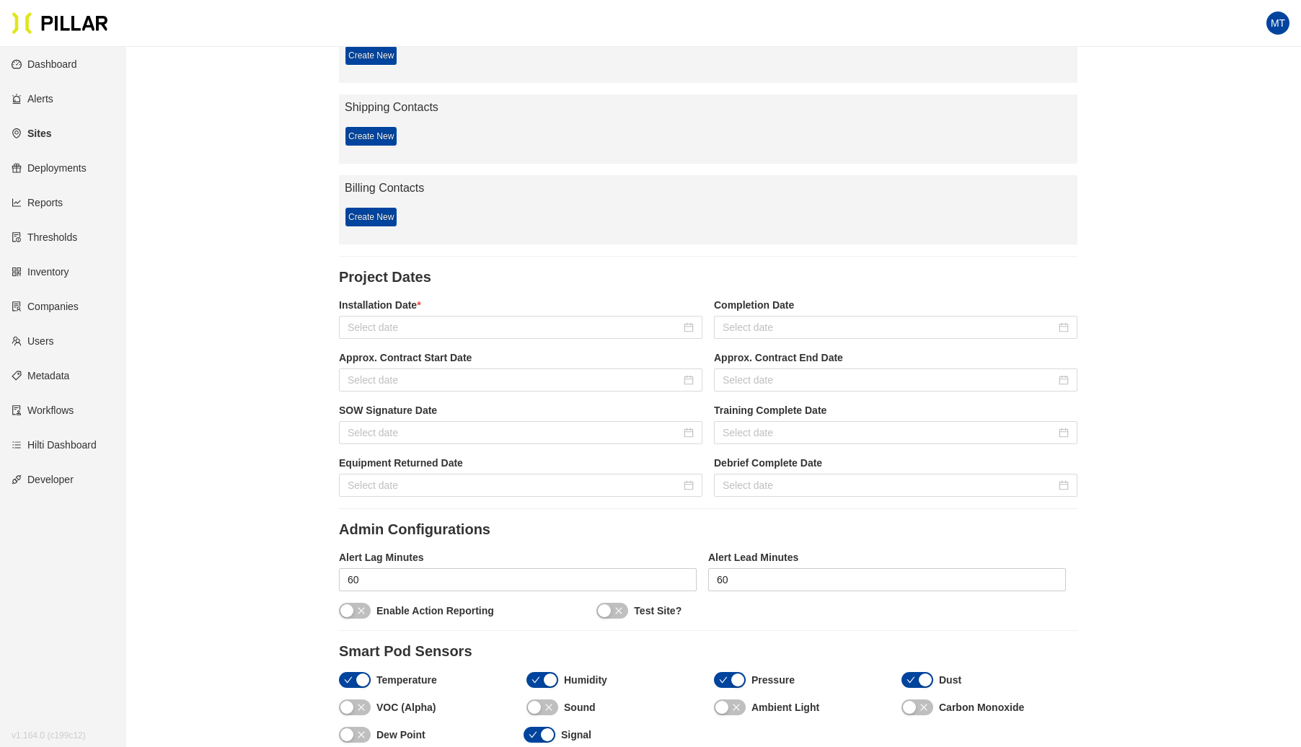
scroll to position [805, 0]
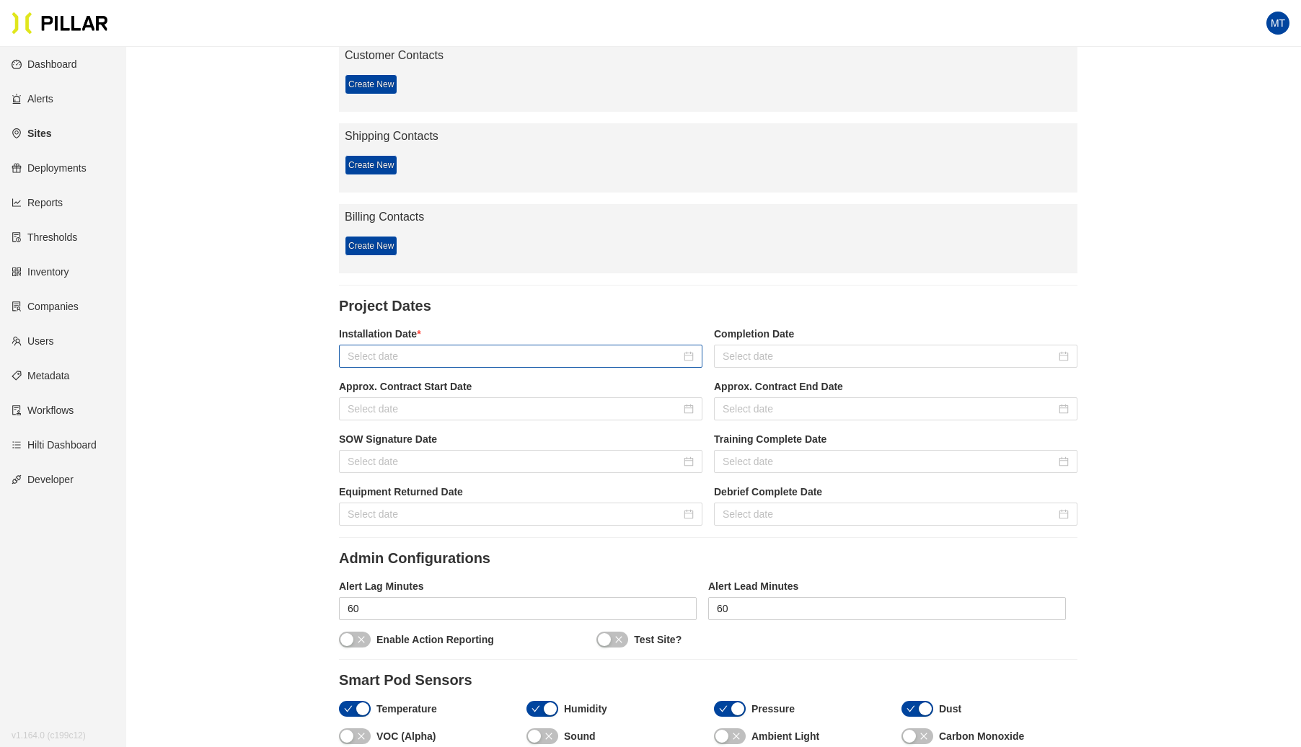
click at [459, 353] on input at bounding box center [514, 356] width 333 height 16
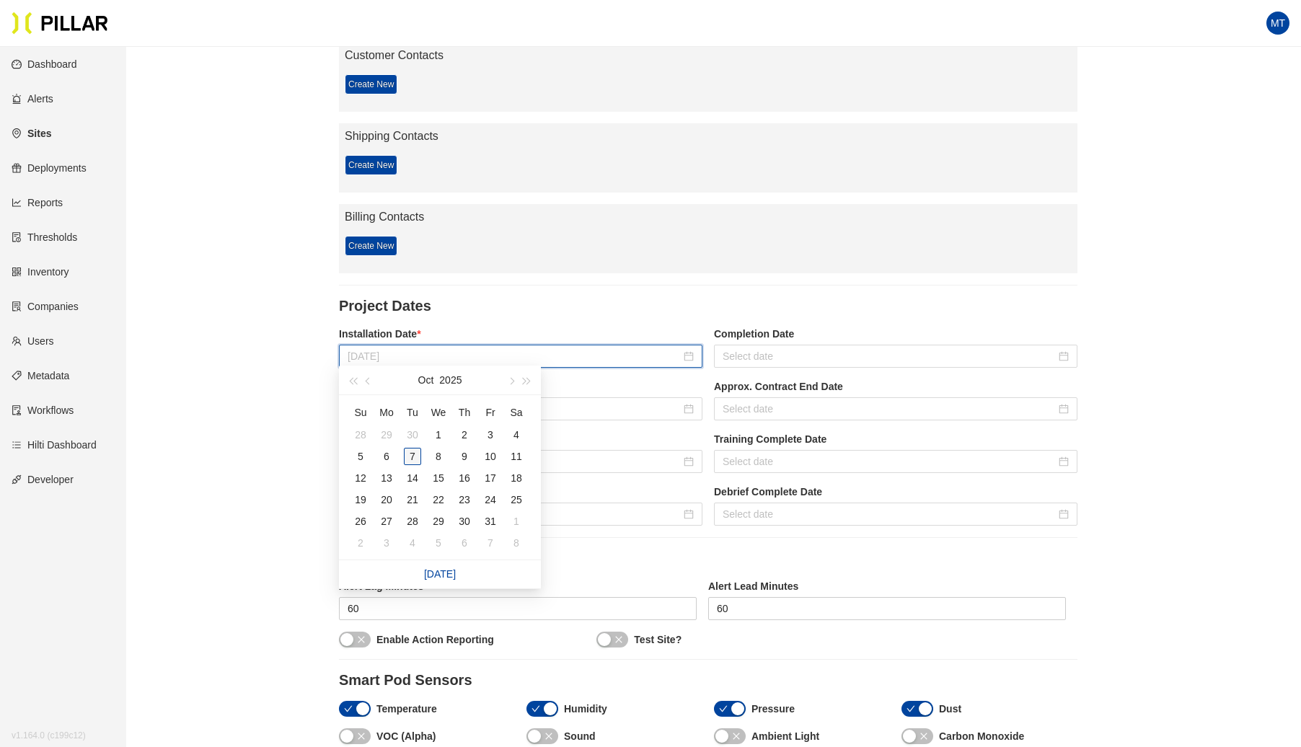
type input "[DATE]"
click at [413, 457] on div "7" at bounding box center [412, 456] width 17 height 17
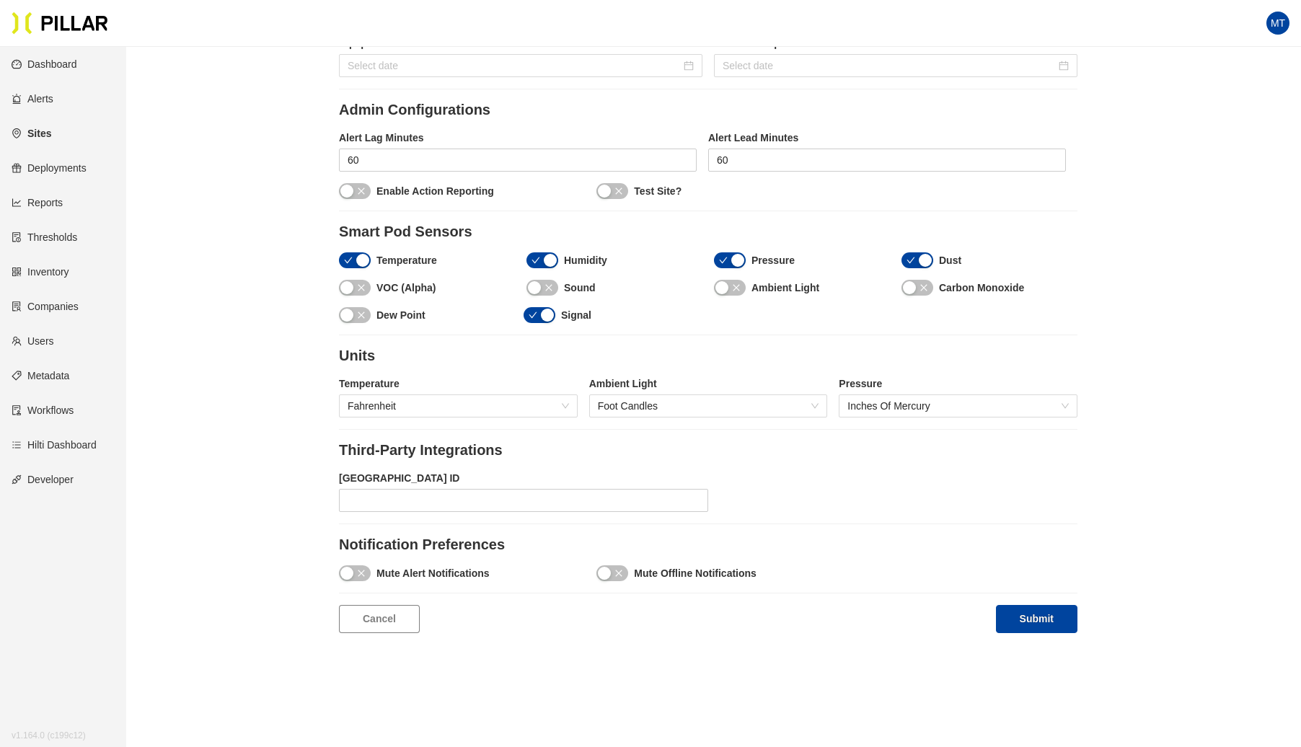
scroll to position [1254, 0]
click at [547, 283] on icon "close" at bounding box center [549, 287] width 9 height 9
click at [723, 281] on div "button" at bounding box center [722, 287] width 13 height 13
click at [920, 283] on icon "close" at bounding box center [924, 287] width 9 height 9
click at [1043, 605] on button "Submit" at bounding box center [1037, 619] width 82 height 28
